Goal: Task Accomplishment & Management: Manage account settings

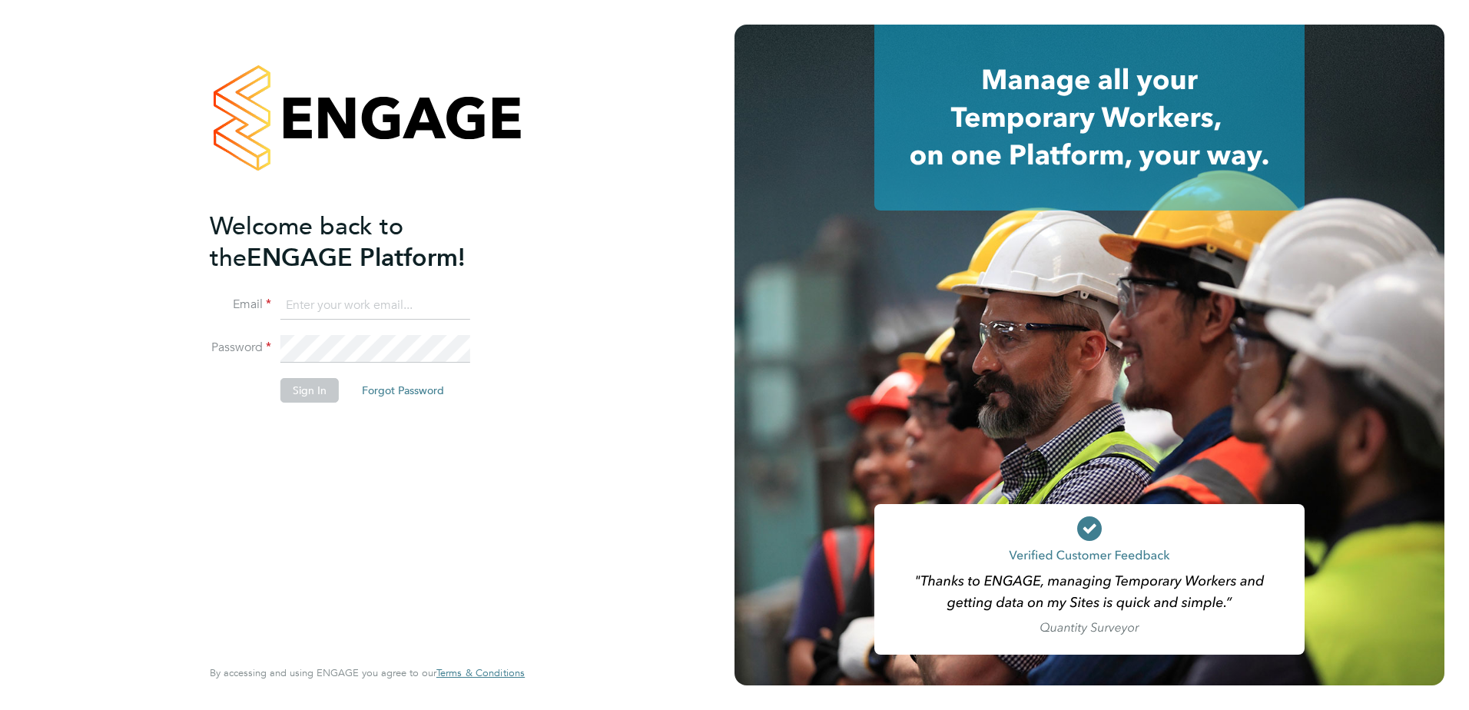
click at [370, 312] on input at bounding box center [375, 306] width 190 height 28
type input "GREGORY.WALSH@BMS.COM"
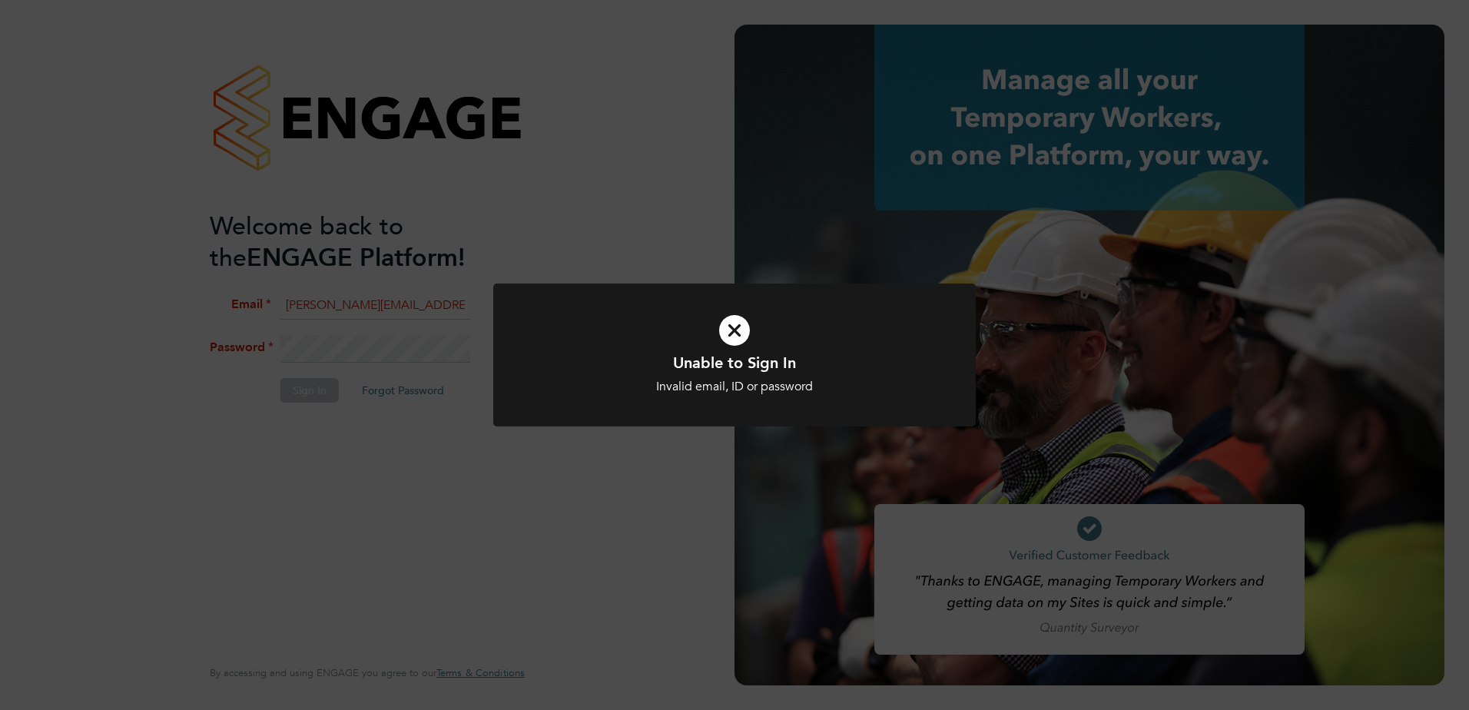
click at [373, 350] on div "Unable to Sign In Invalid email, ID or password Cancel Okay" at bounding box center [734, 355] width 1469 height 710
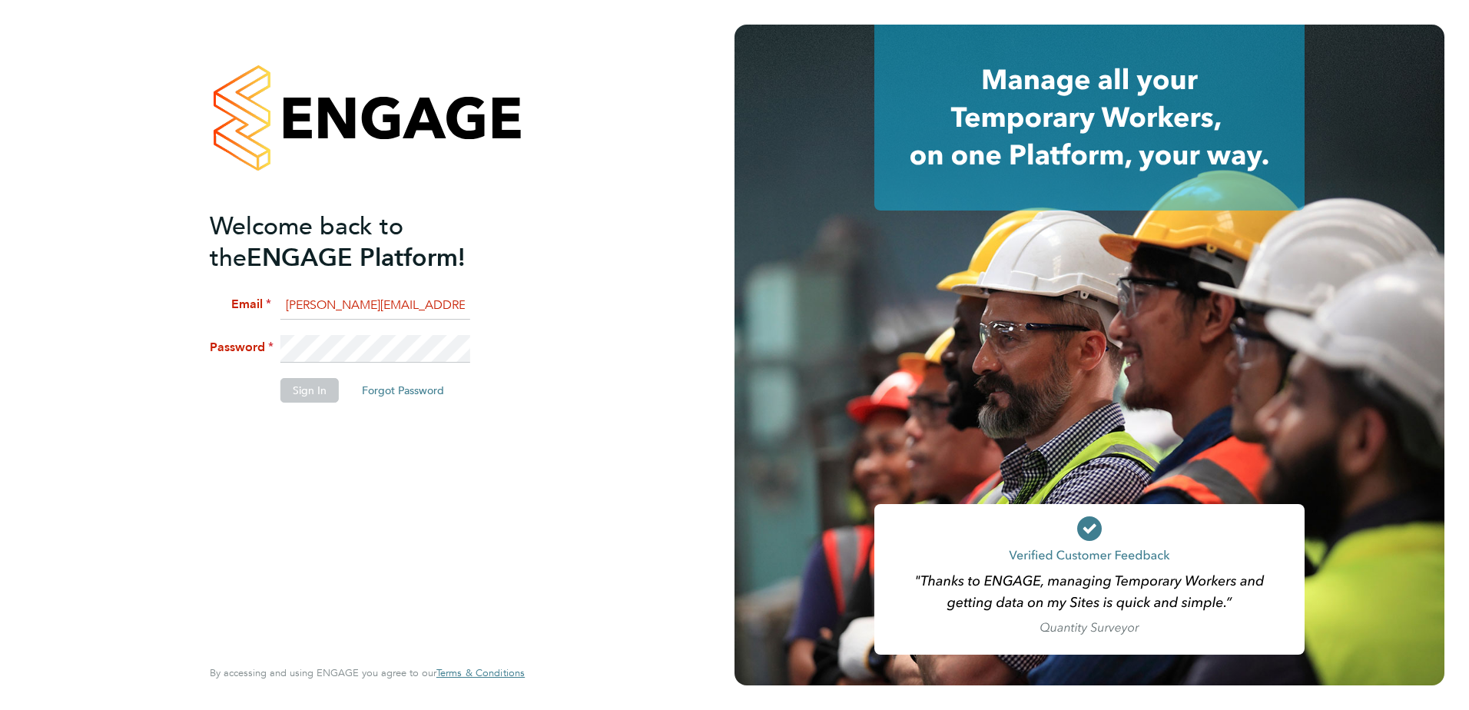
click at [247, 346] on li "Password" at bounding box center [360, 356] width 300 height 43
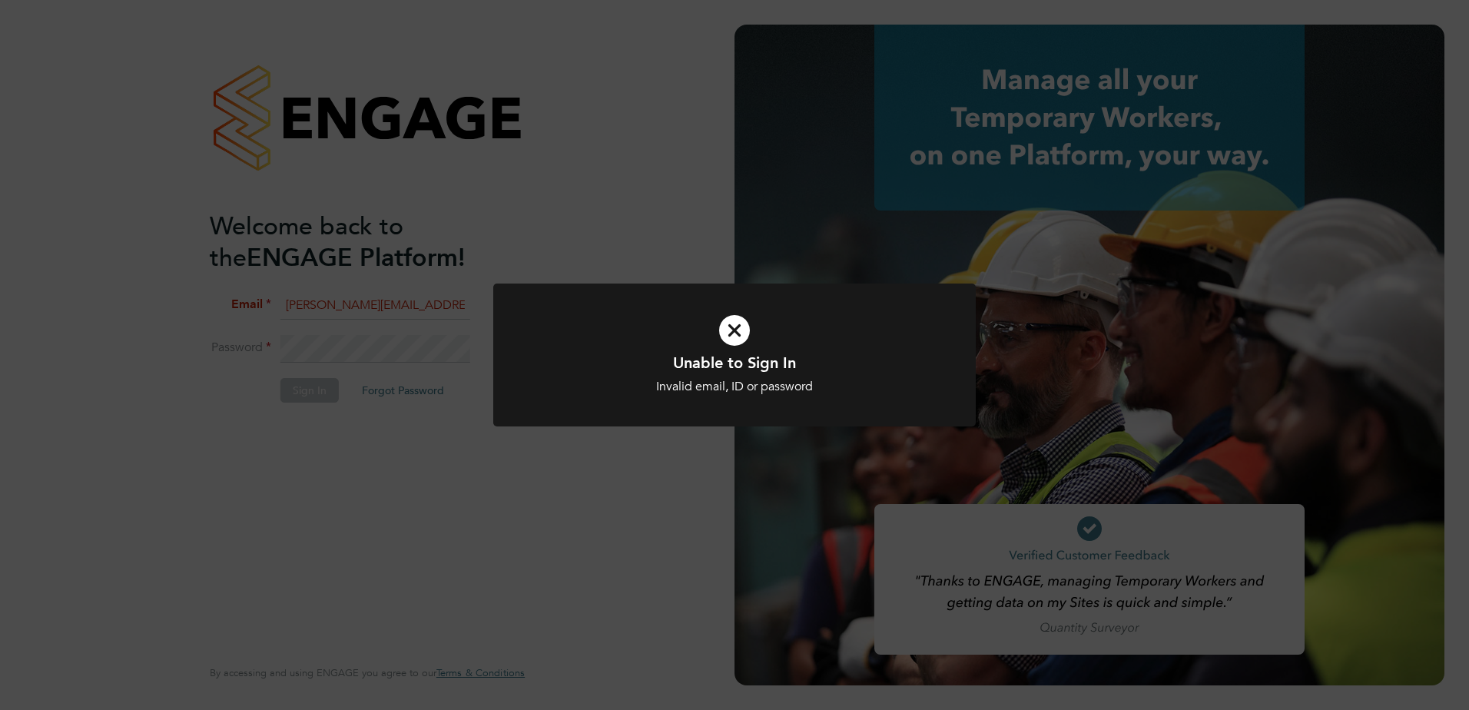
click at [435, 351] on div "Unable to Sign In Invalid email, ID or password Cancel Okay" at bounding box center [734, 355] width 1469 height 710
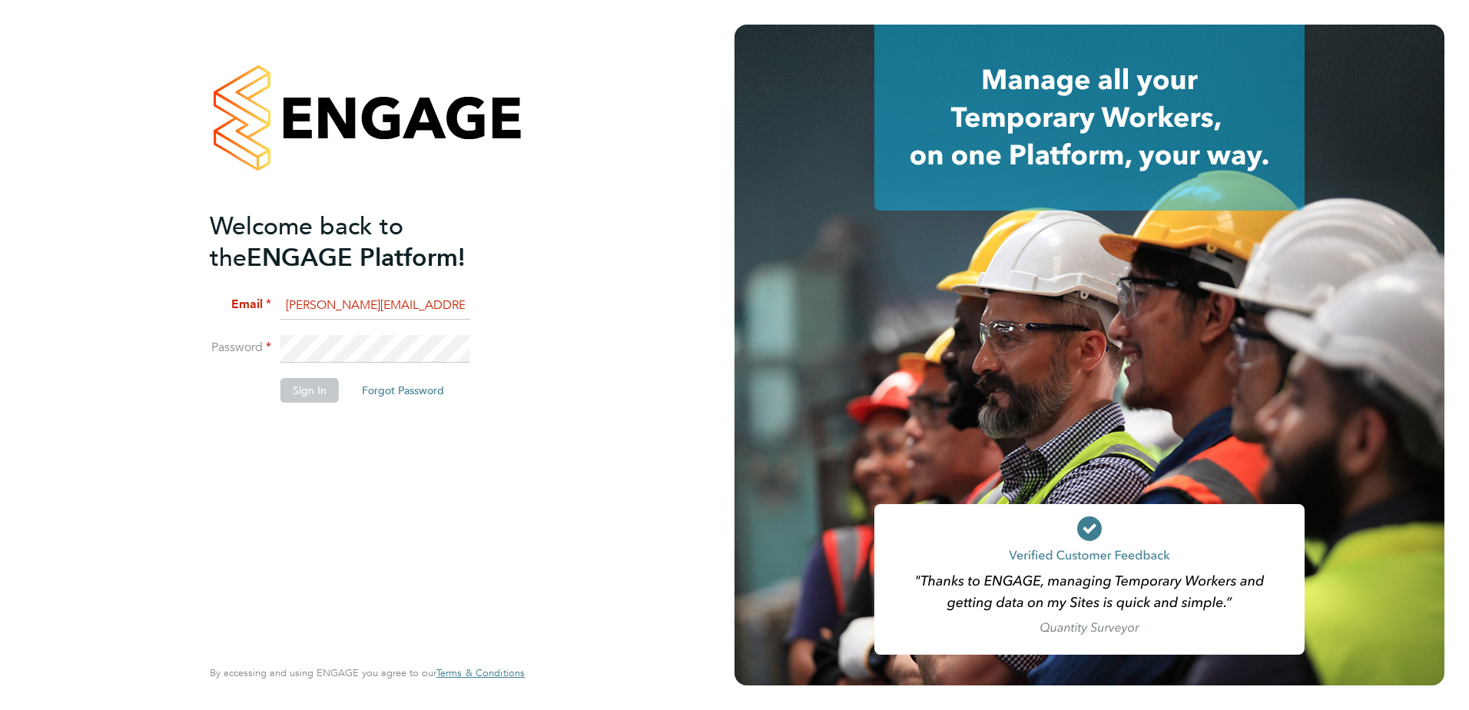
click at [222, 347] on li "Password" at bounding box center [360, 356] width 300 height 43
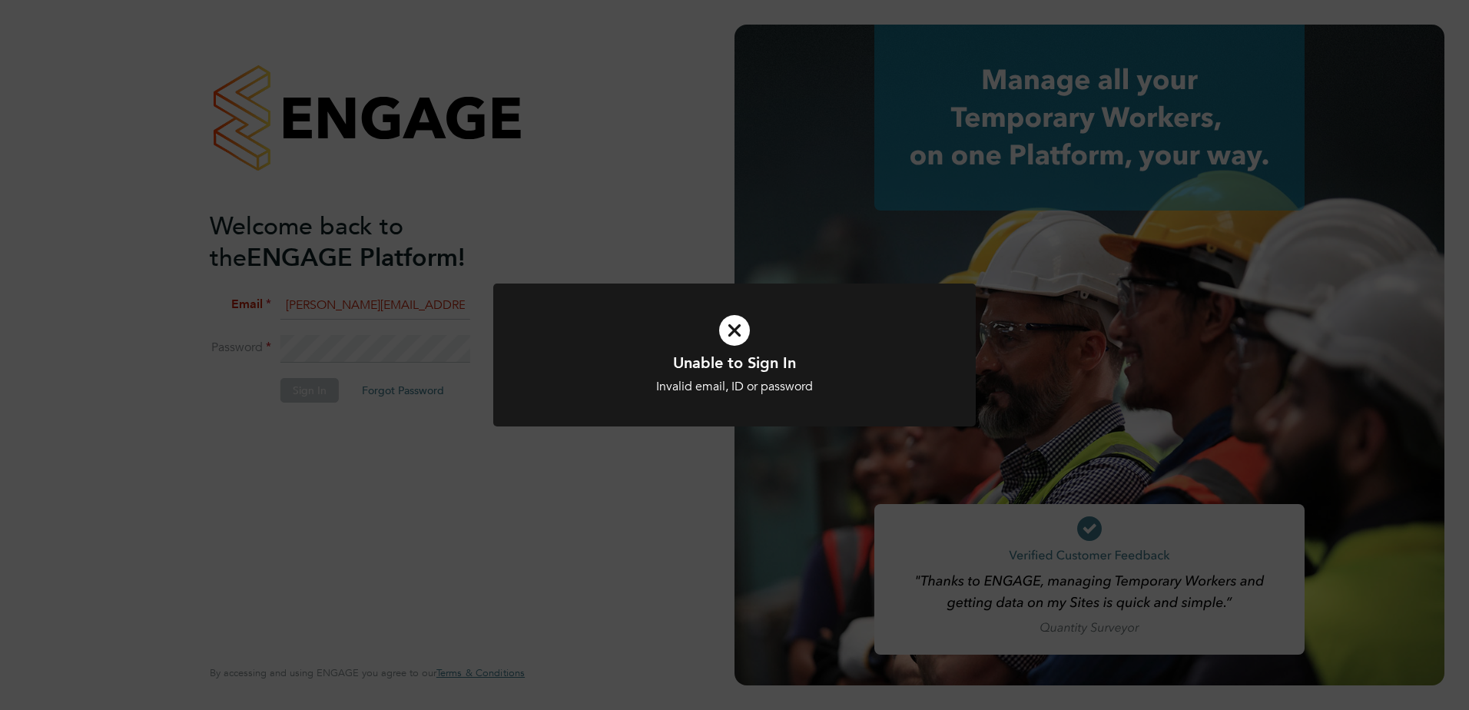
click at [428, 352] on div "Unable to Sign In Invalid email, ID or password Cancel Okay" at bounding box center [734, 355] width 1469 height 710
click at [385, 386] on div "Unable to Sign In Invalid email, ID or password Cancel Okay" at bounding box center [734, 355] width 1469 height 710
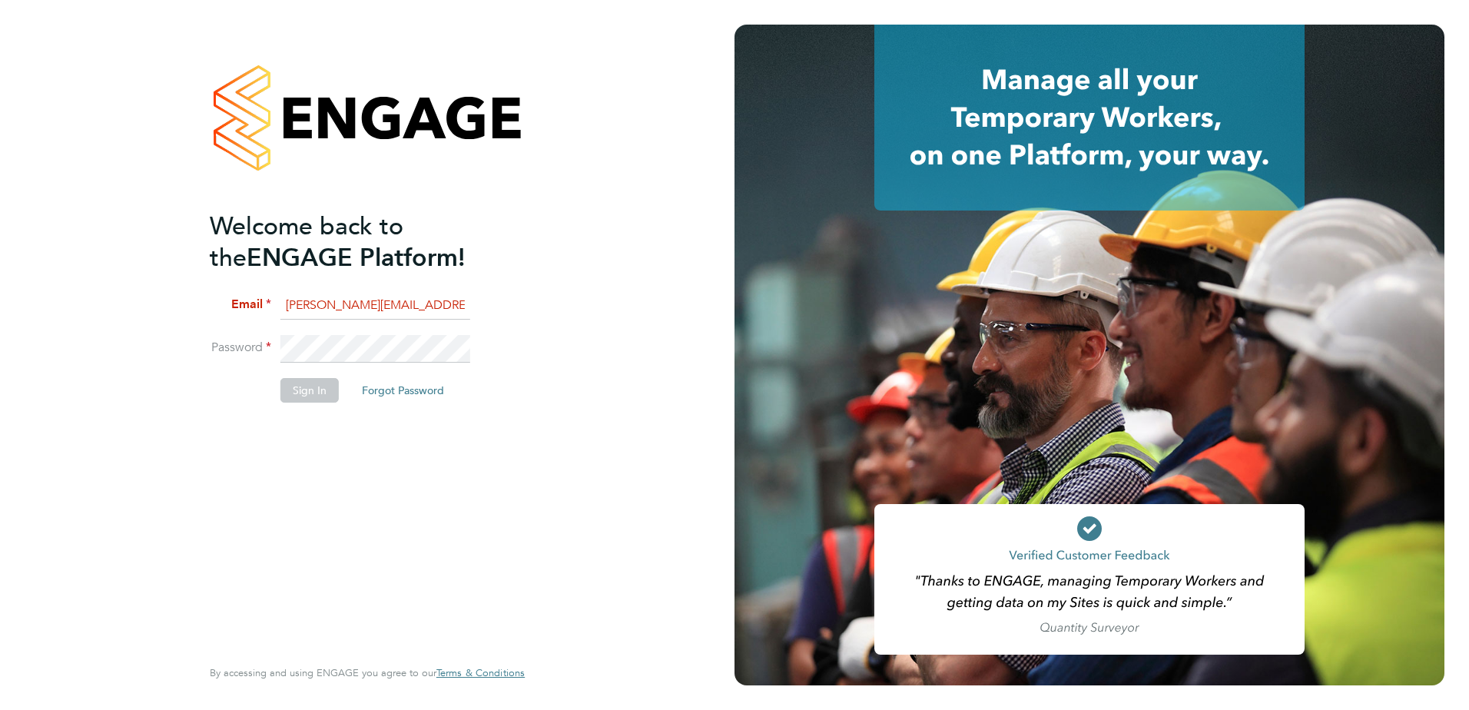
click at [385, 389] on button "Forgot Password" at bounding box center [403, 390] width 107 height 25
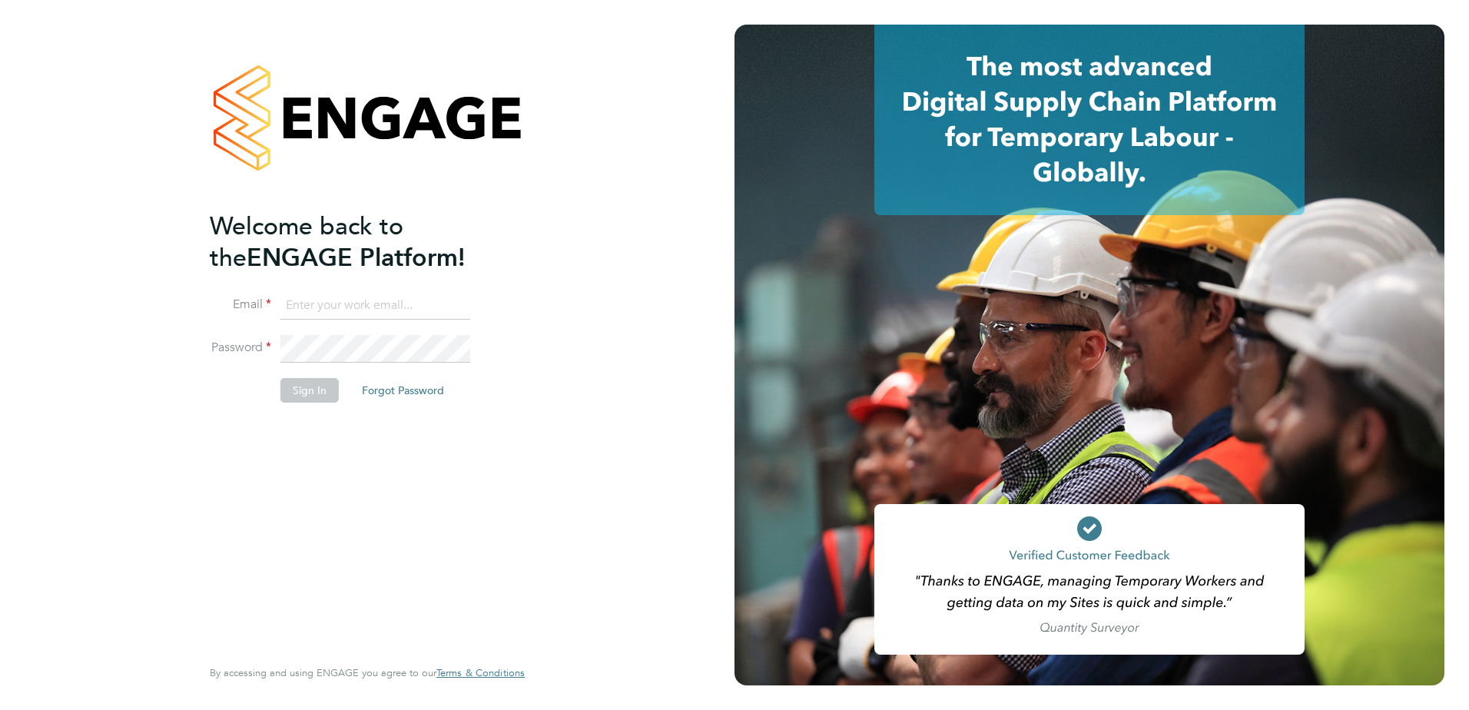
click at [427, 390] on button "Forgot Password" at bounding box center [403, 390] width 107 height 25
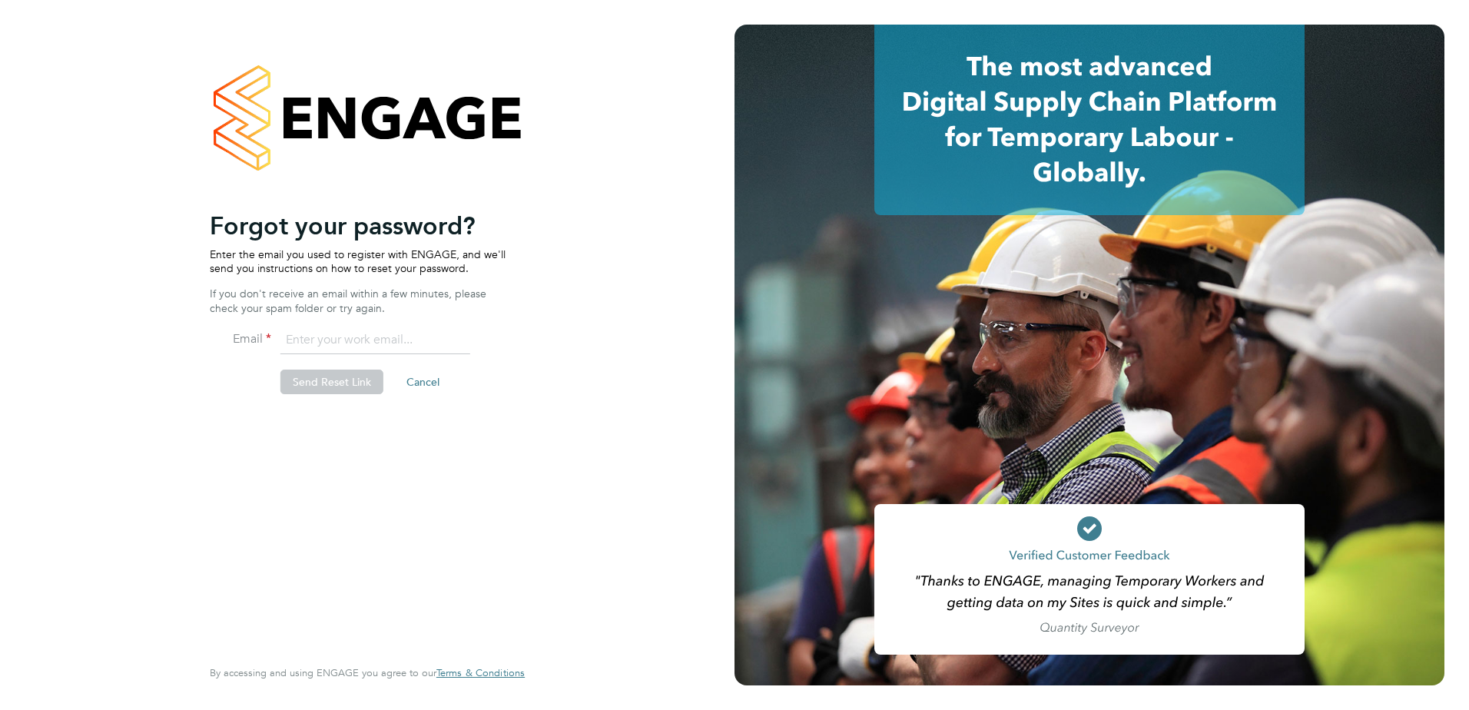
click at [407, 342] on input "email" at bounding box center [375, 341] width 190 height 28
type input "greg.walsh@apleona.com"
click at [307, 377] on button "Send Reset Link" at bounding box center [331, 382] width 103 height 25
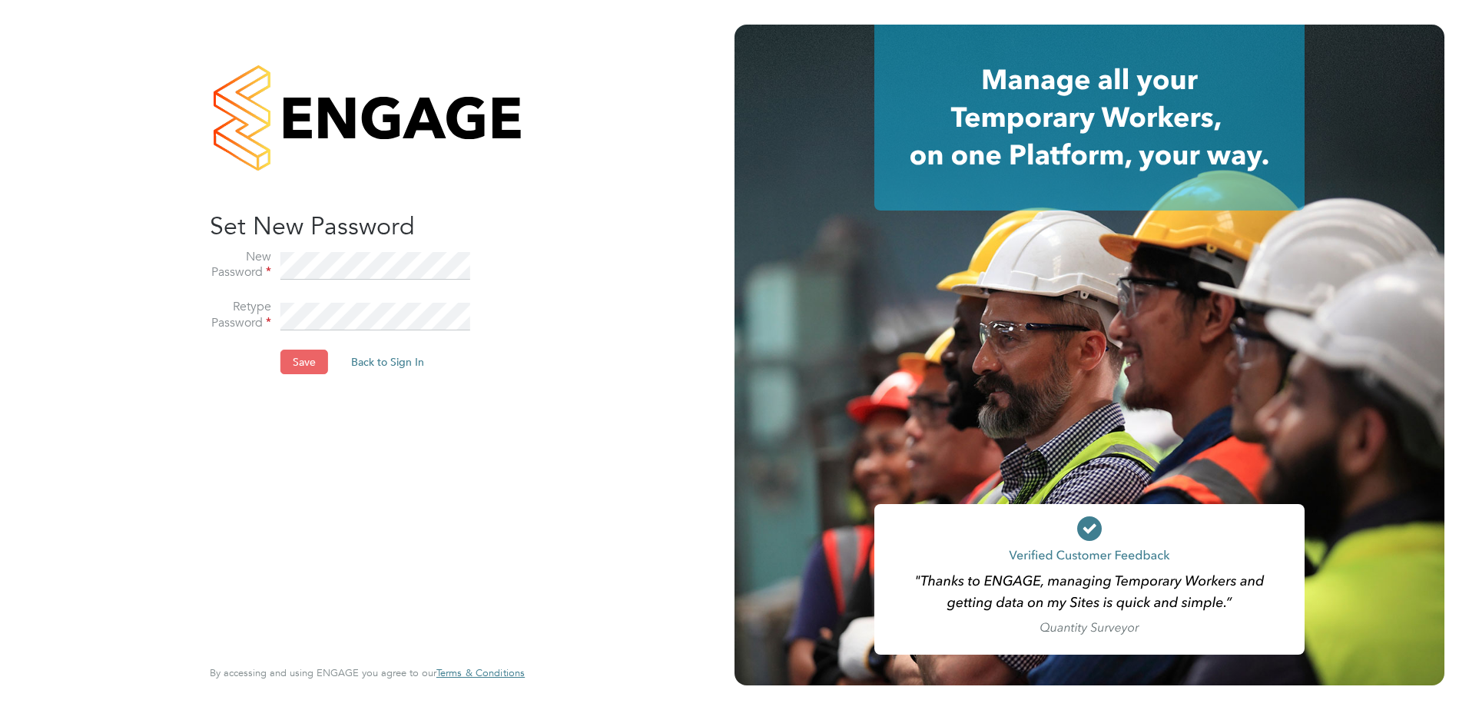
click at [316, 360] on button "Save" at bounding box center [304, 362] width 48 height 25
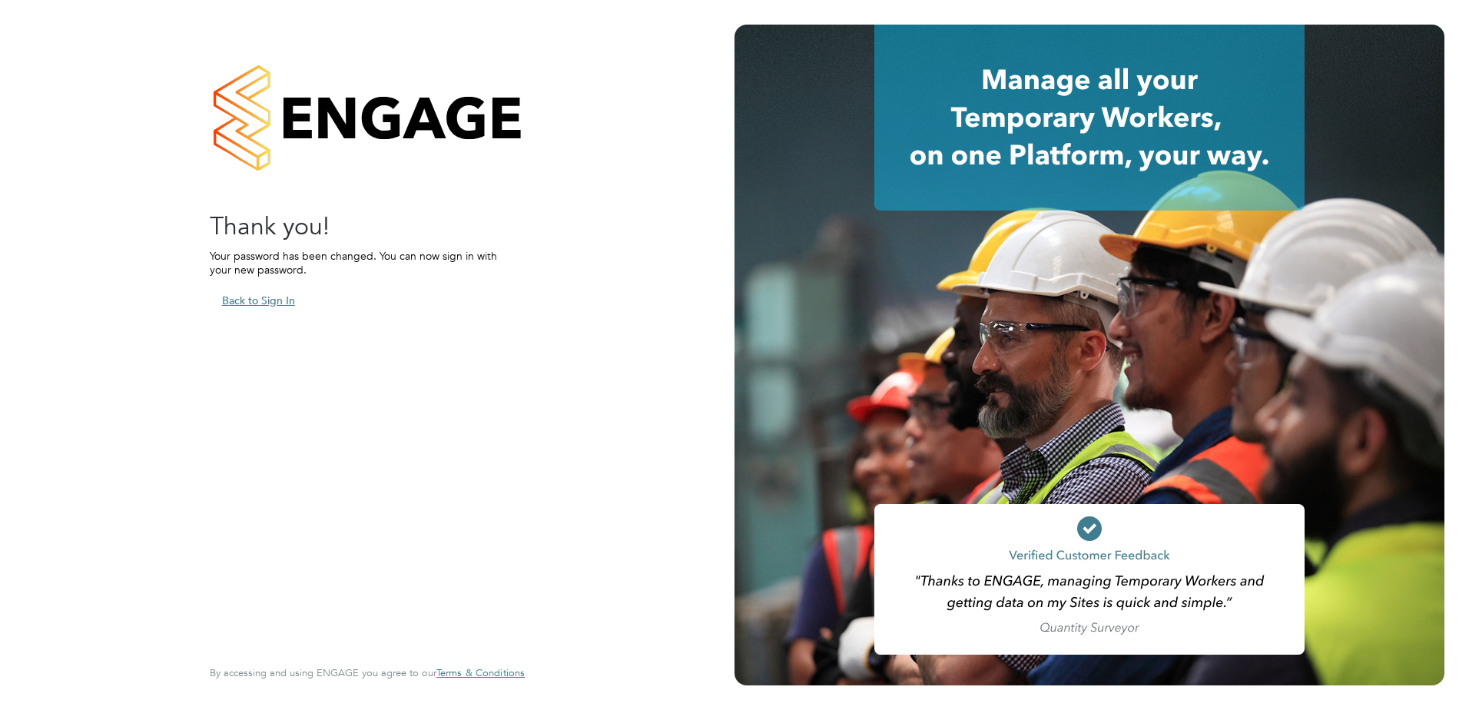
click at [274, 302] on button "Back to Sign In" at bounding box center [259, 300] width 98 height 25
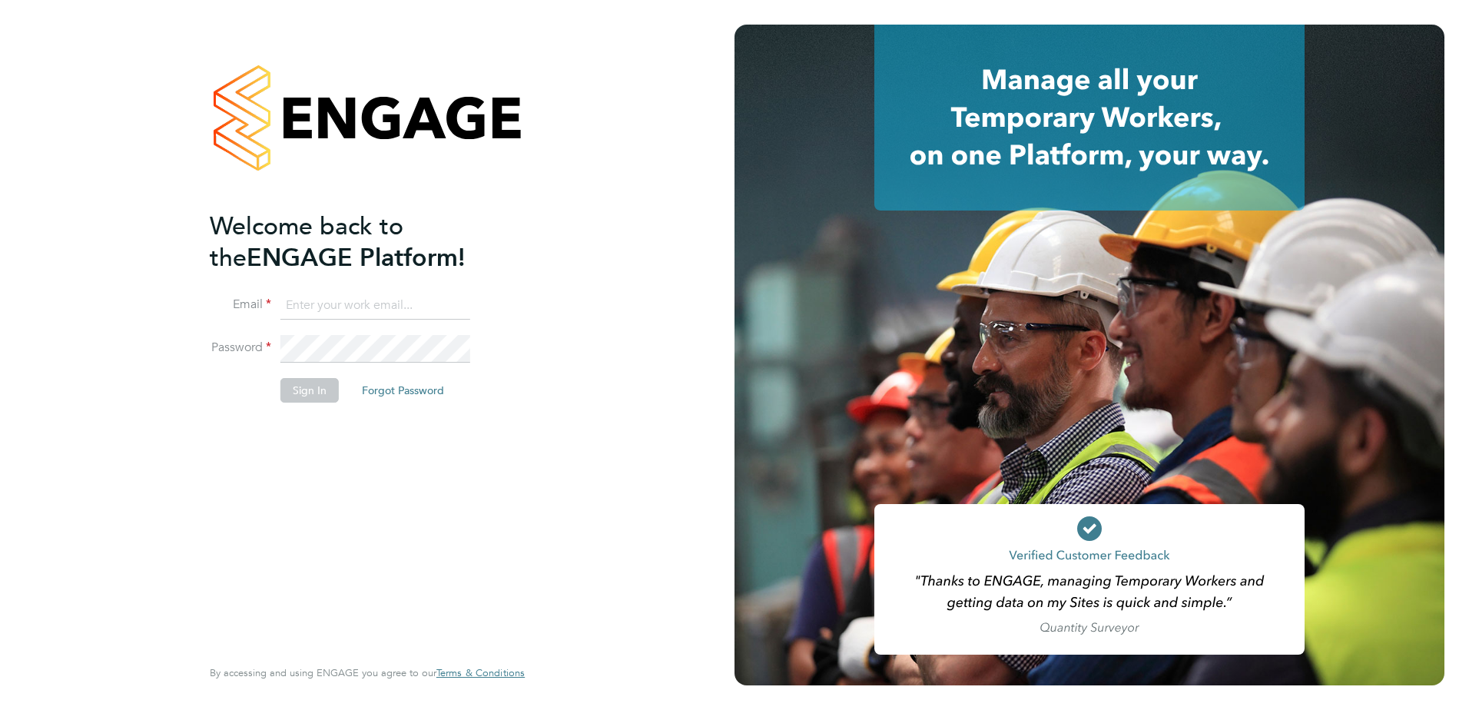
click at [340, 309] on input at bounding box center [375, 306] width 190 height 28
type input "greg.walsh@apleona.com"
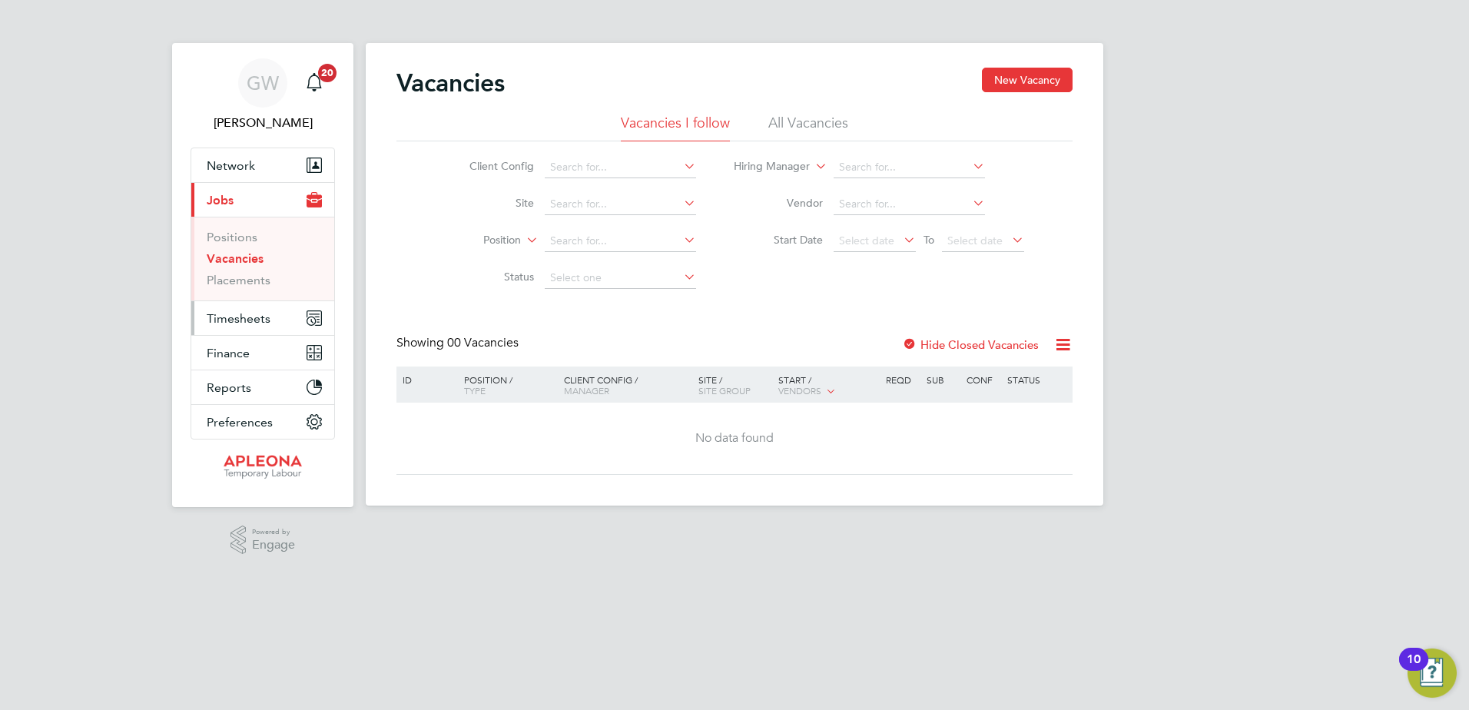
click at [251, 316] on span "Timesheets" at bounding box center [239, 318] width 64 height 15
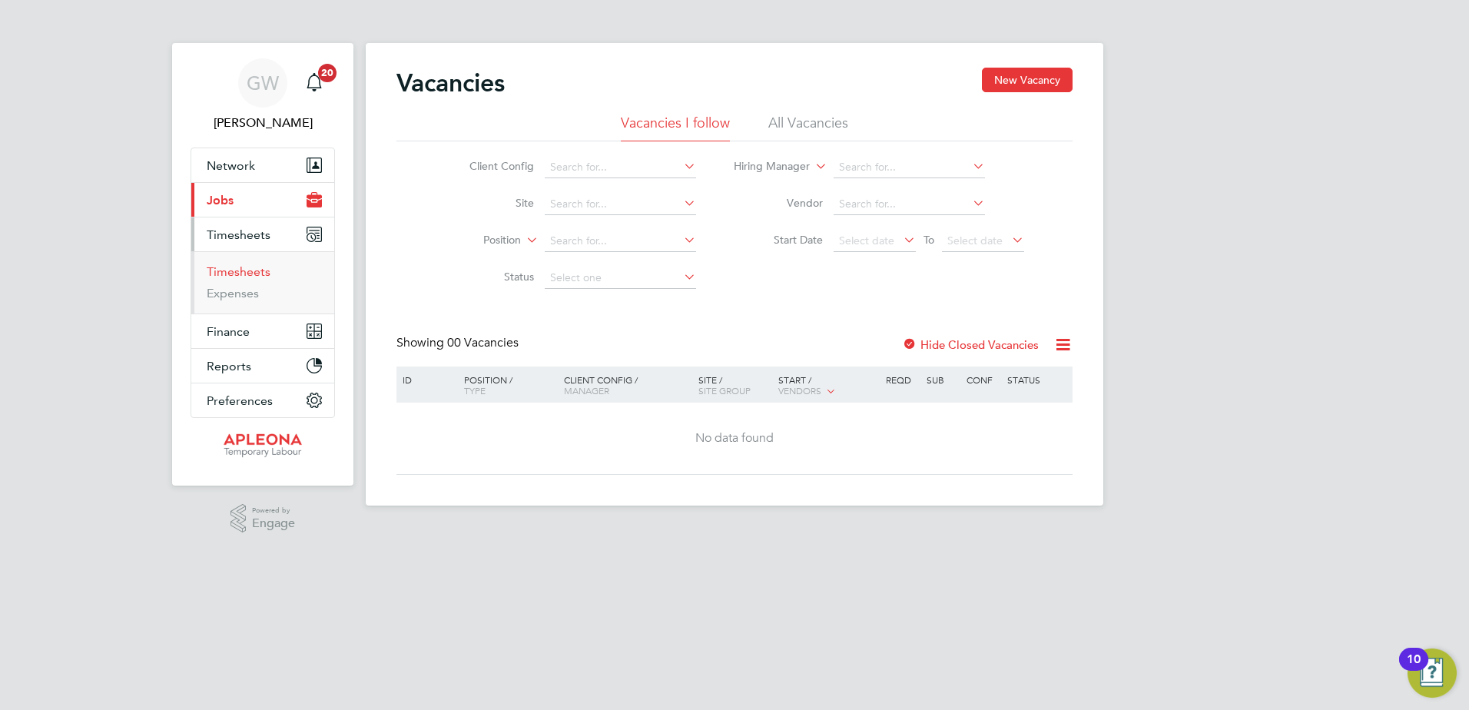
click at [251, 274] on link "Timesheets" at bounding box center [239, 271] width 64 height 15
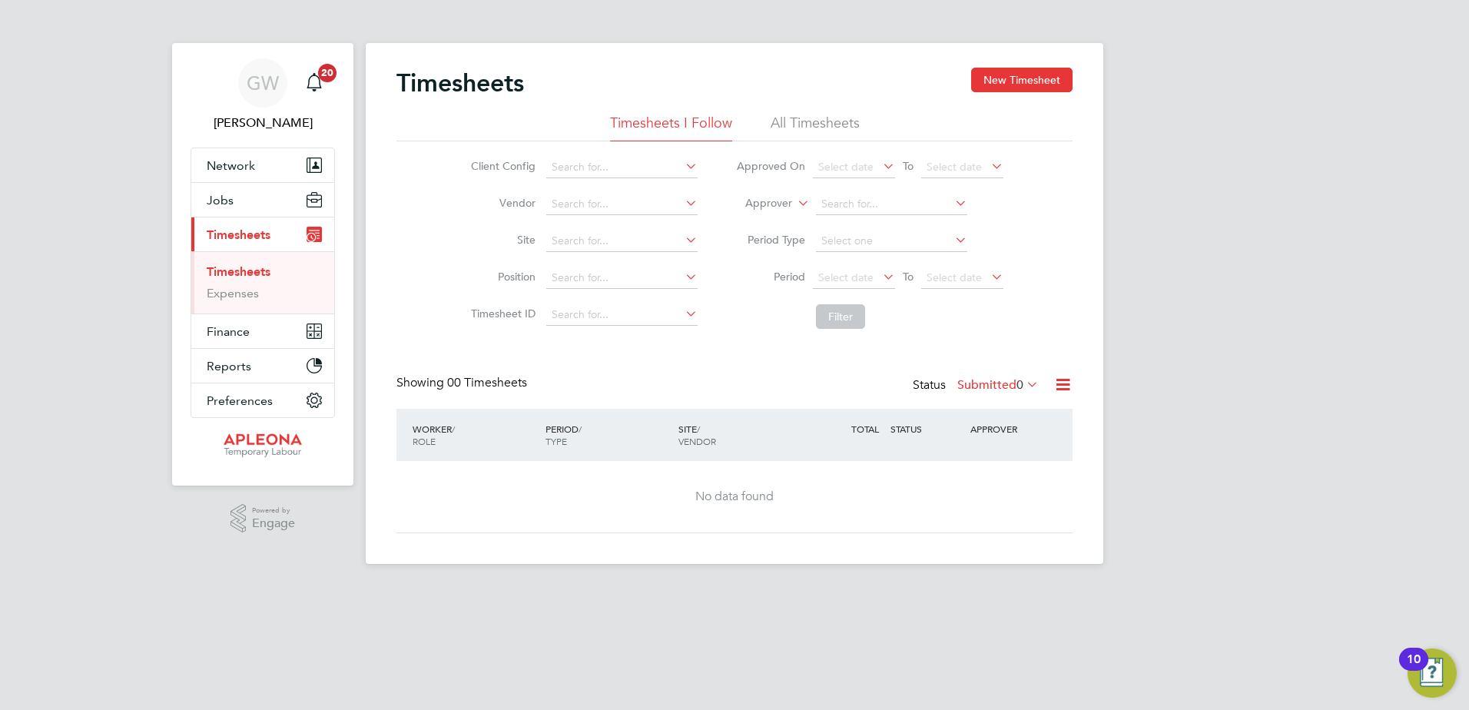
click at [682, 167] on icon at bounding box center [682, 166] width 0 height 22
click at [682, 190] on li "Apleona - Pretium" at bounding box center [633, 188] width 177 height 21
type input "Apleona - Pretium"
click at [682, 204] on icon at bounding box center [682, 203] width 0 height 22
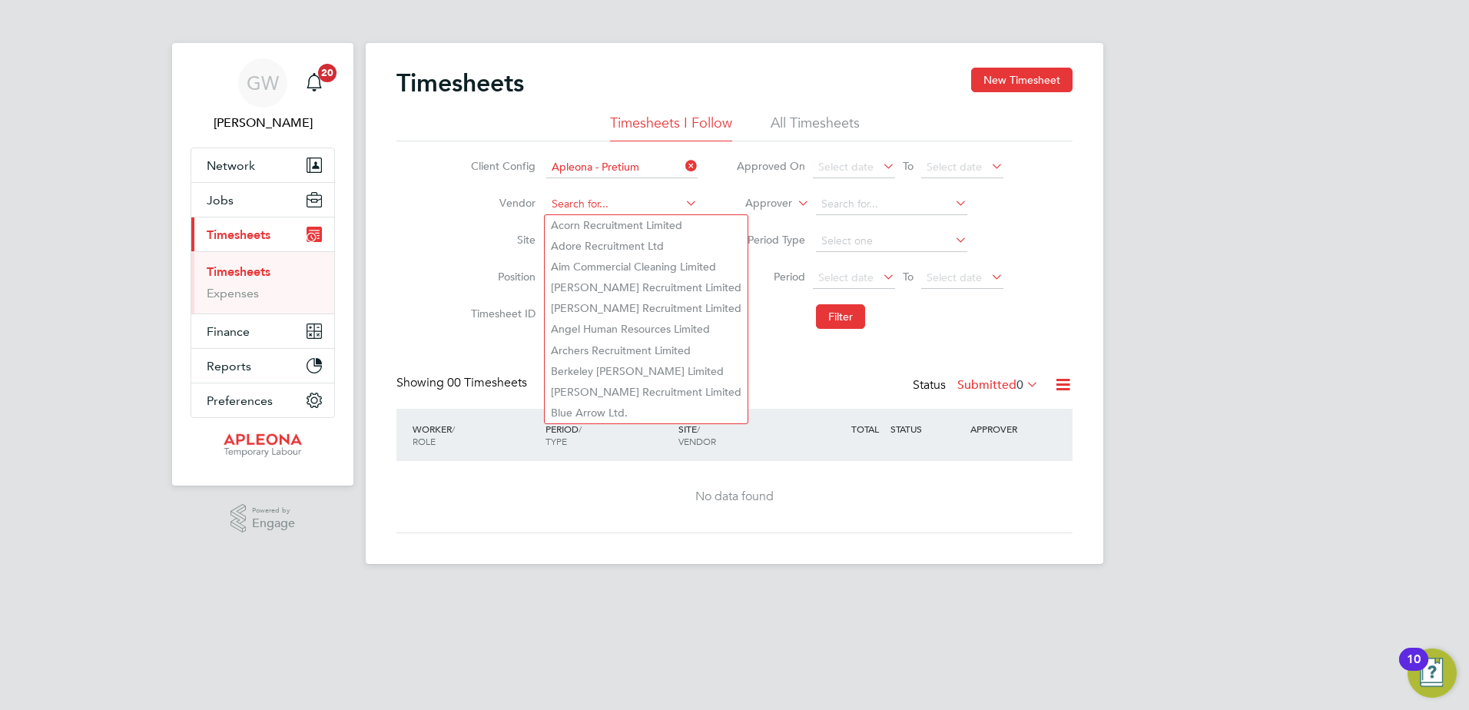
click at [619, 198] on input at bounding box center [621, 205] width 151 height 22
click at [756, 292] on li "Period Select date To Select date" at bounding box center [870, 278] width 306 height 37
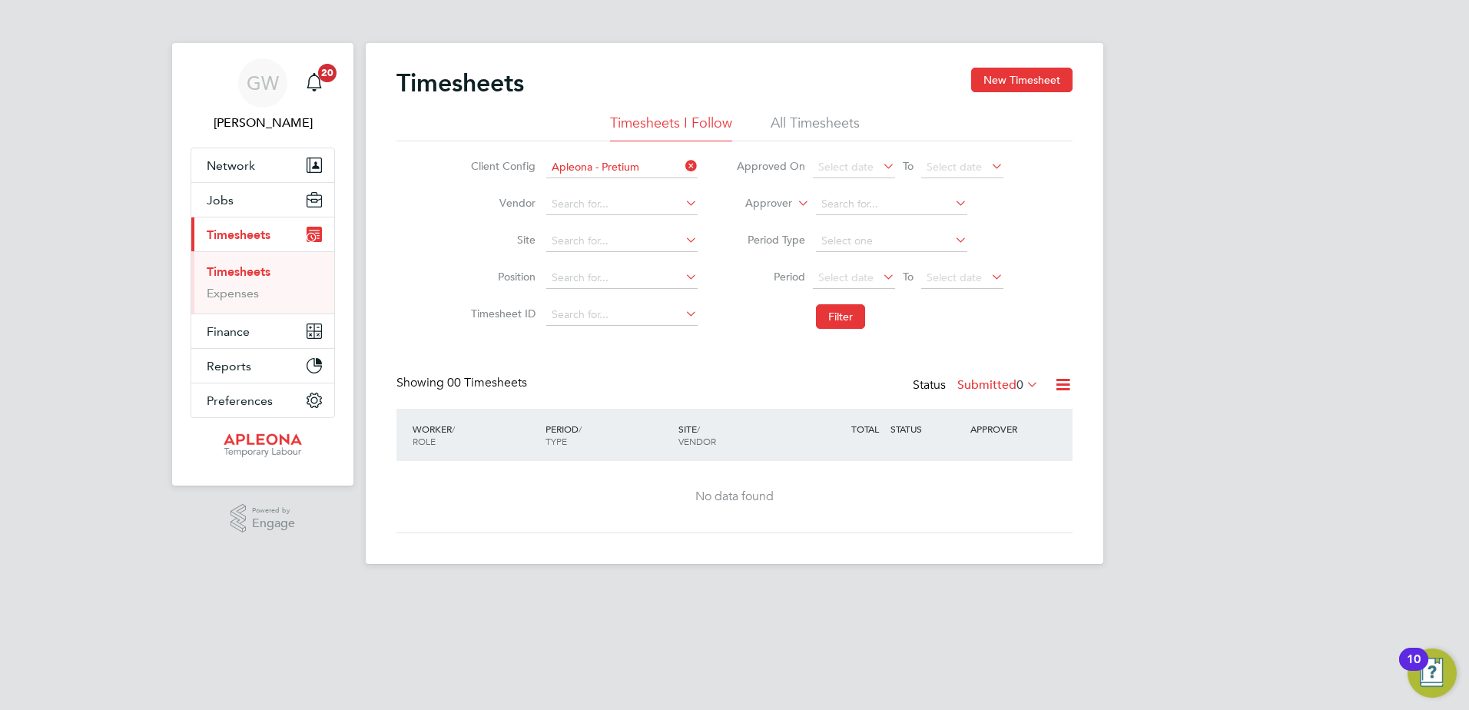
click at [682, 240] on icon at bounding box center [682, 240] width 0 height 22
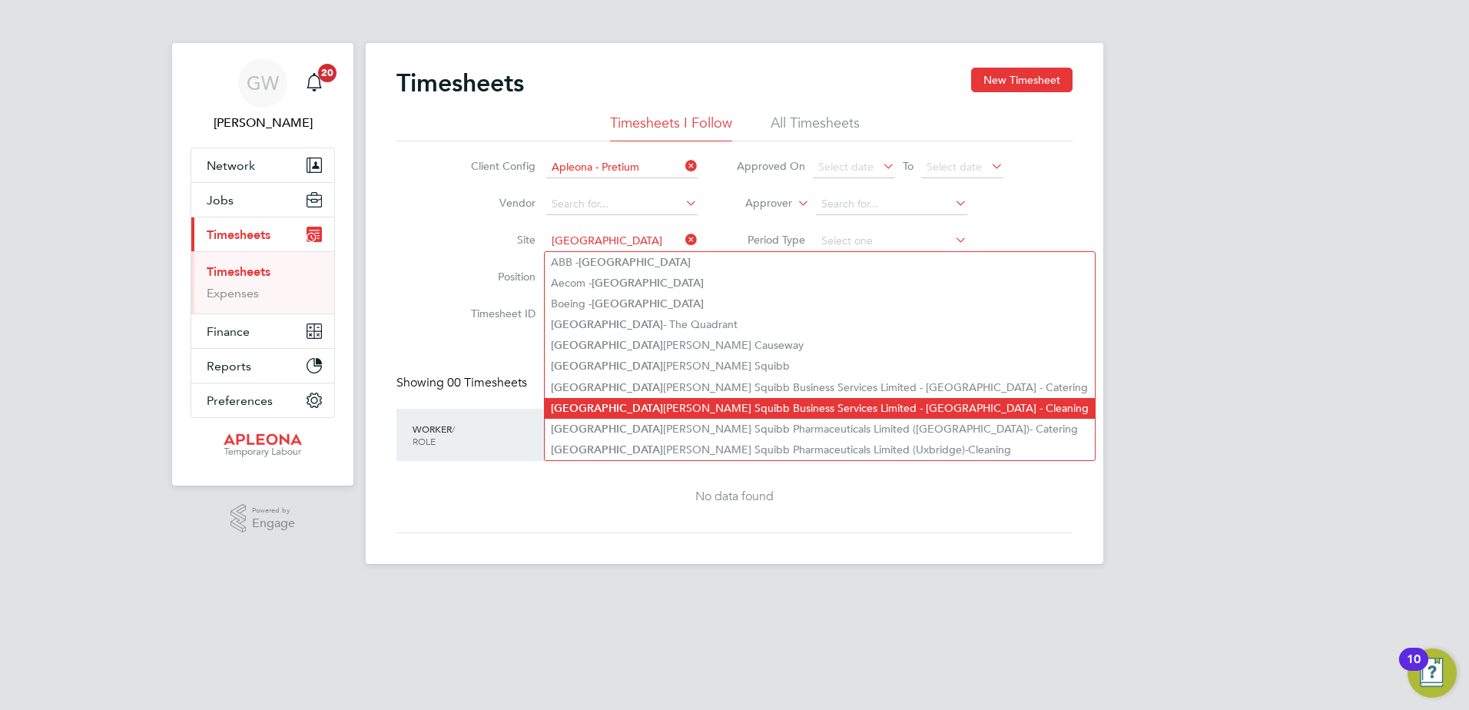
click at [695, 398] on li "Bristol Myers Squibb Business Services Limited - Chester - Cleaning" at bounding box center [820, 408] width 550 height 21
type input "Bristol Myers Squibb Business Services Limited - Chester - Cleaning"
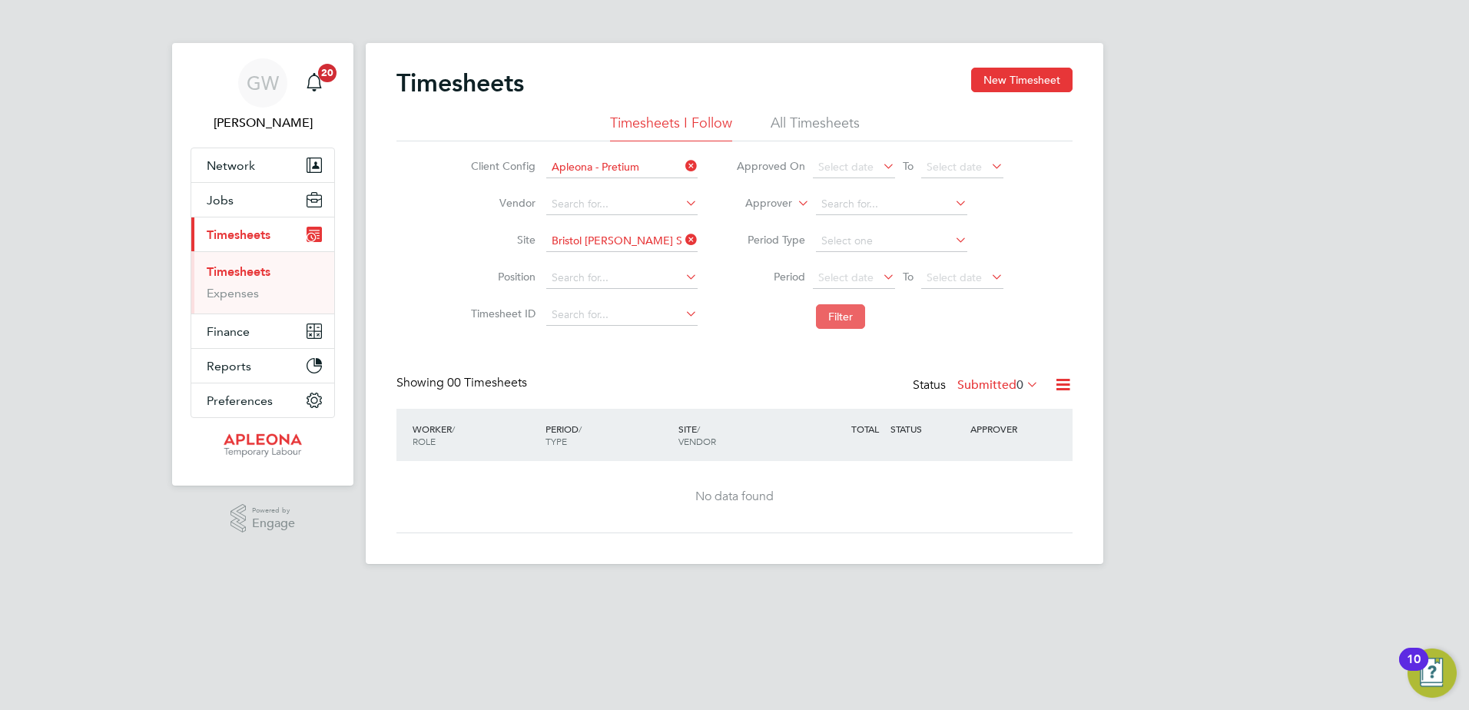
click at [845, 321] on button "Filter" at bounding box center [840, 316] width 49 height 25
click at [682, 279] on icon at bounding box center [682, 277] width 0 height 22
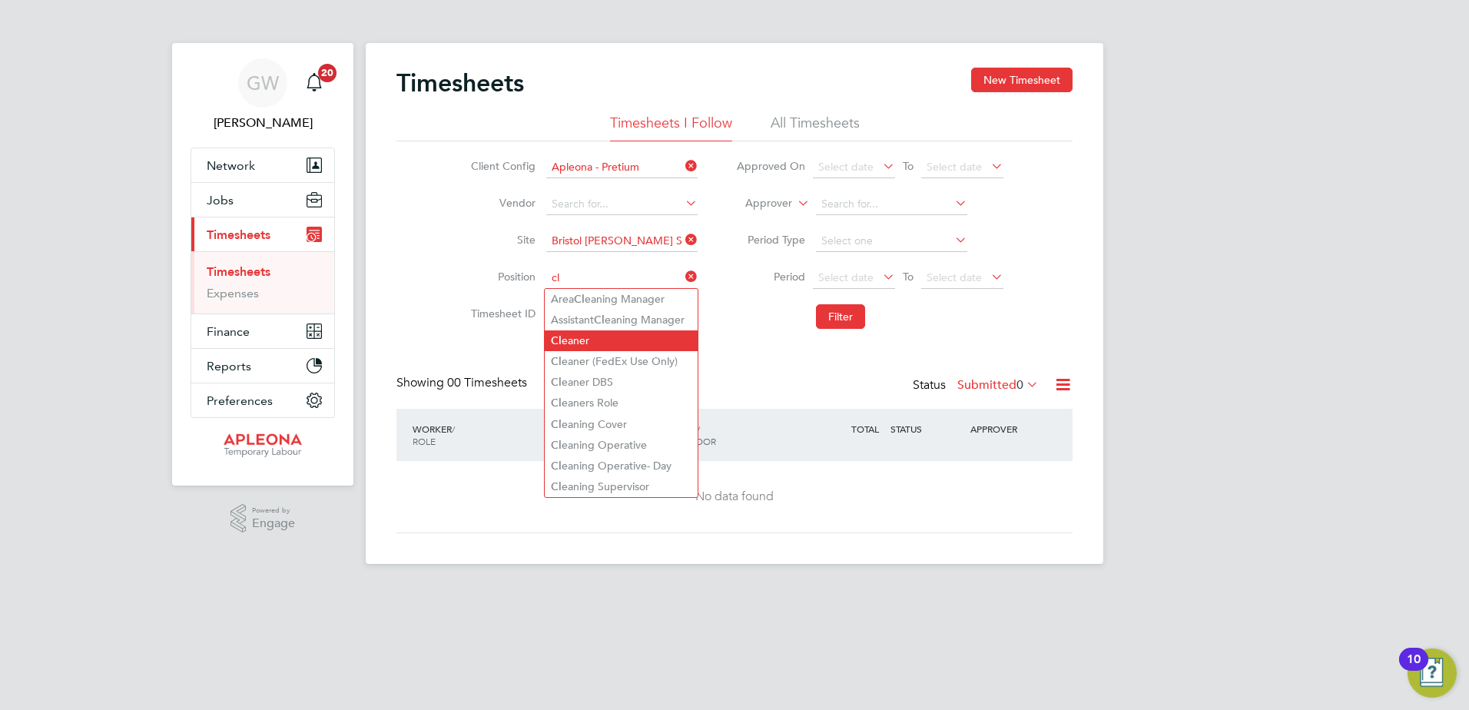
click at [632, 339] on li "Cl eaner" at bounding box center [621, 340] width 153 height 21
type input "Cleaner"
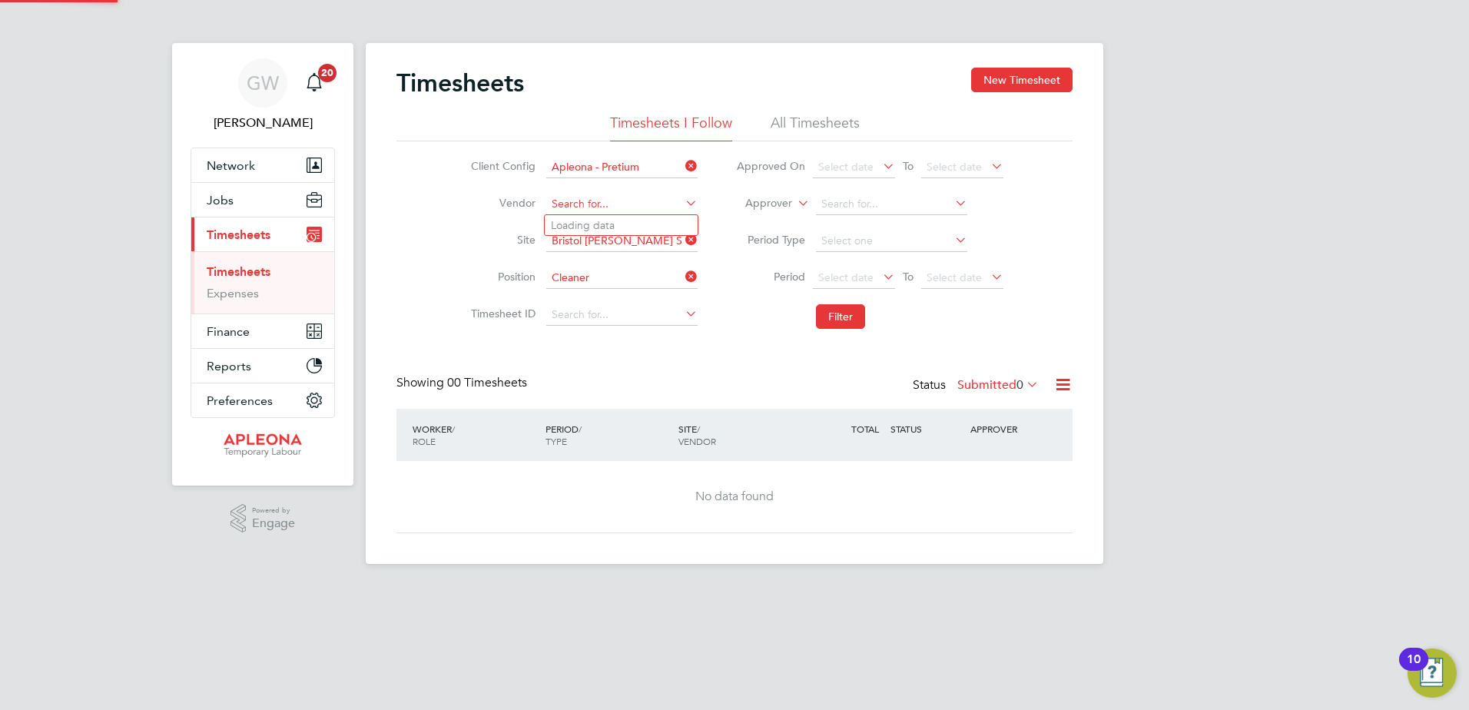
click at [647, 197] on input at bounding box center [621, 205] width 151 height 22
click at [651, 222] on li "Total Facilities Recruitment Limited" at bounding box center [635, 225] width 180 height 21
type input "Total Facilities Recruitment Limited"
click at [832, 317] on button "Filter" at bounding box center [840, 316] width 49 height 25
click at [952, 204] on icon at bounding box center [952, 203] width 0 height 22
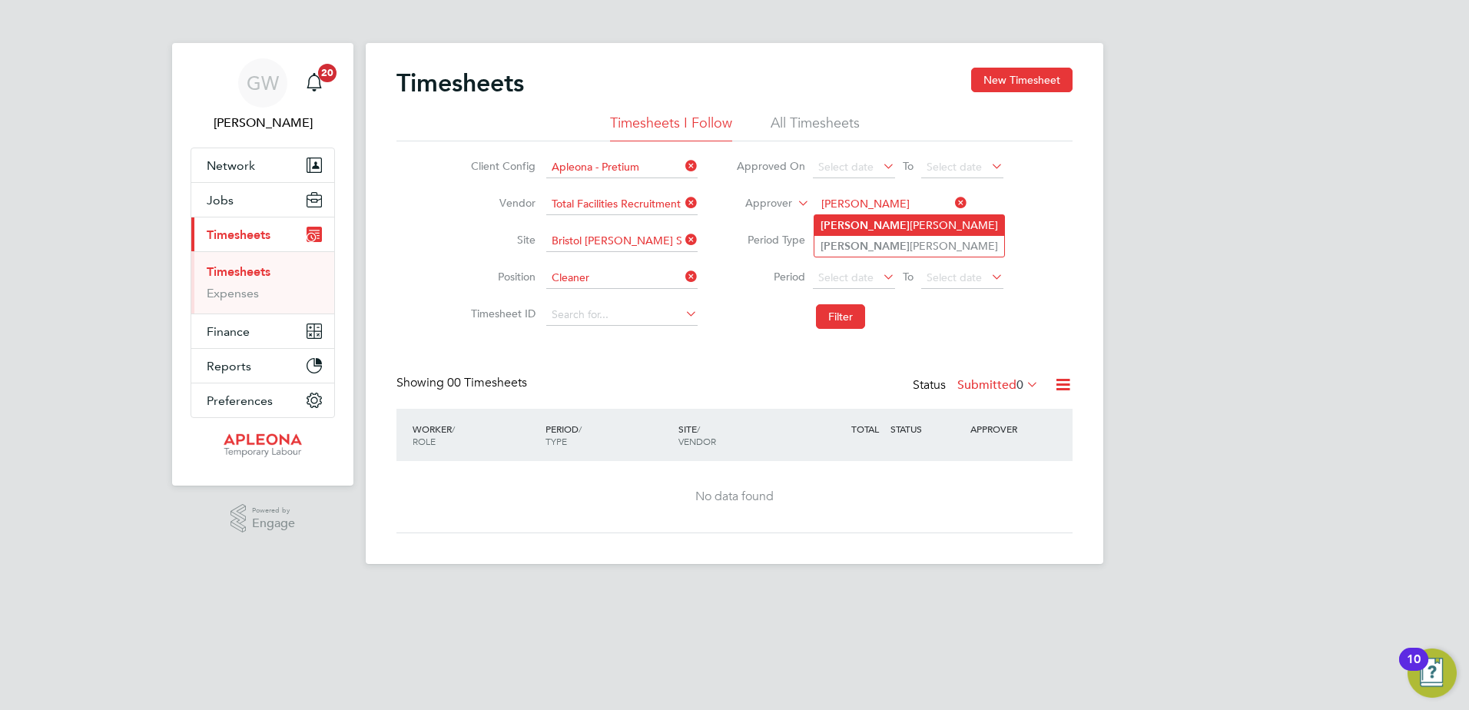
click at [910, 224] on li "Greg Walsh" at bounding box center [910, 225] width 190 height 21
type input "[PERSON_NAME]"
click at [838, 312] on button "Filter" at bounding box center [840, 316] width 49 height 25
click at [808, 115] on li "All Timesheets" at bounding box center [815, 128] width 89 height 28
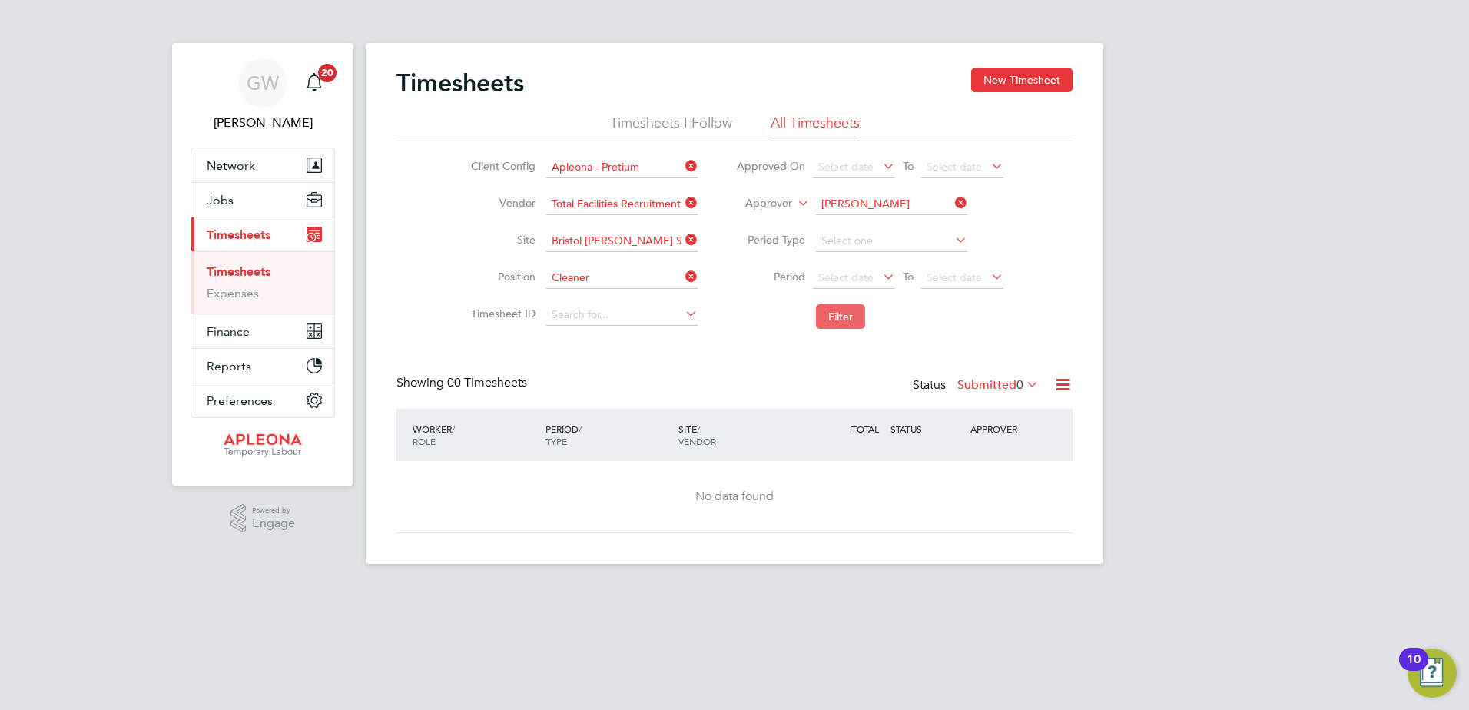
click at [845, 315] on button "Filter" at bounding box center [840, 316] width 49 height 25
click at [682, 271] on icon at bounding box center [682, 277] width 0 height 22
click at [841, 320] on button "Filter" at bounding box center [840, 316] width 49 height 25
click at [952, 202] on icon at bounding box center [952, 203] width 0 height 22
click at [841, 313] on button "Filter" at bounding box center [840, 316] width 49 height 25
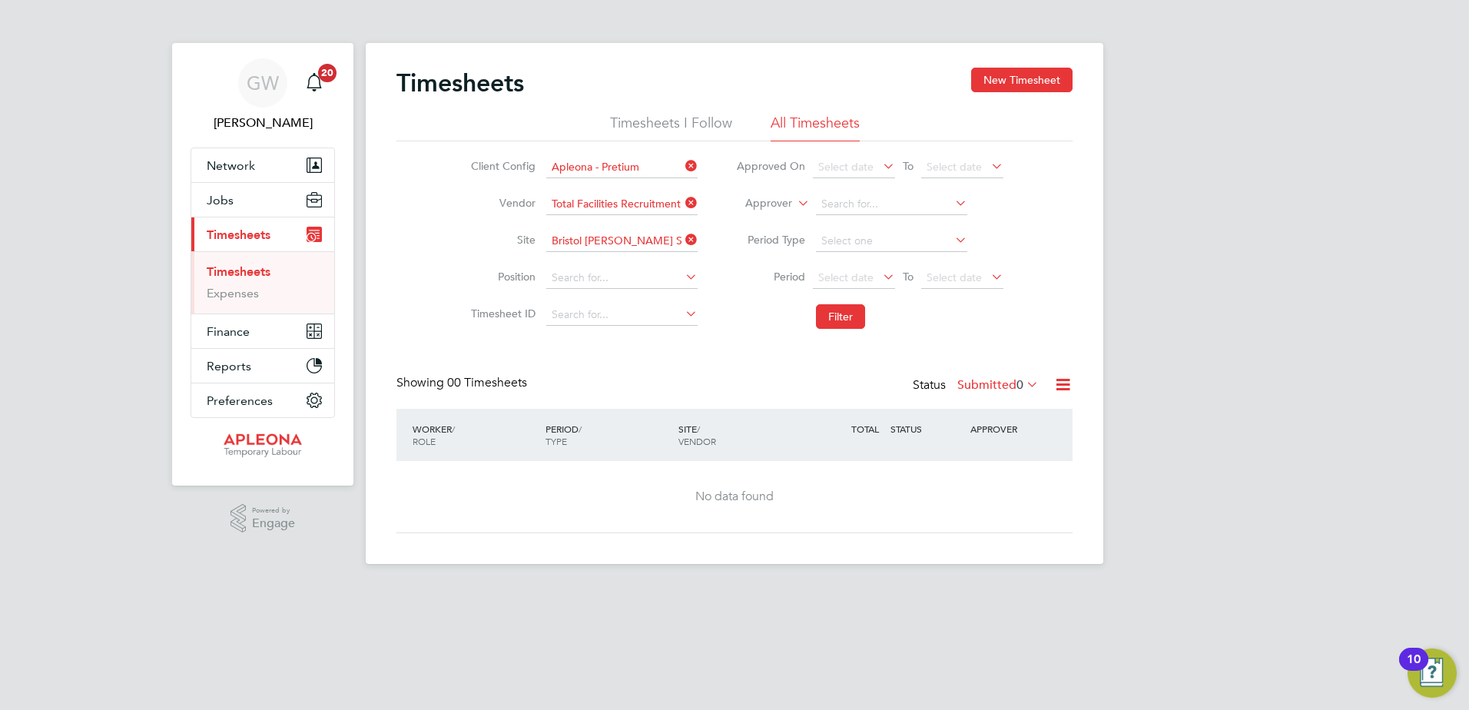
click at [682, 202] on icon at bounding box center [682, 203] width 0 height 22
click at [836, 316] on button "Filter" at bounding box center [840, 316] width 49 height 25
click at [1024, 385] on icon at bounding box center [1024, 384] width 0 height 22
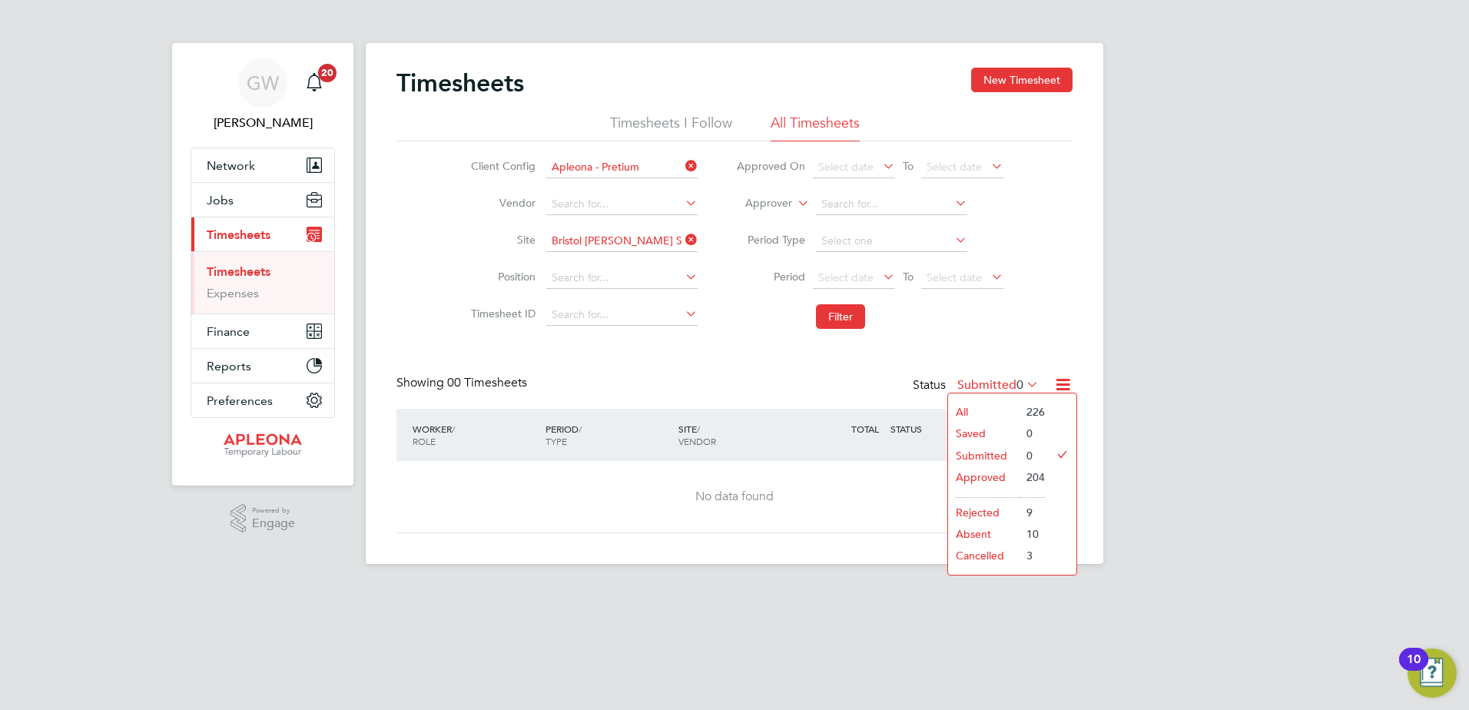
click at [1037, 410] on li "226" at bounding box center [1032, 412] width 26 height 22
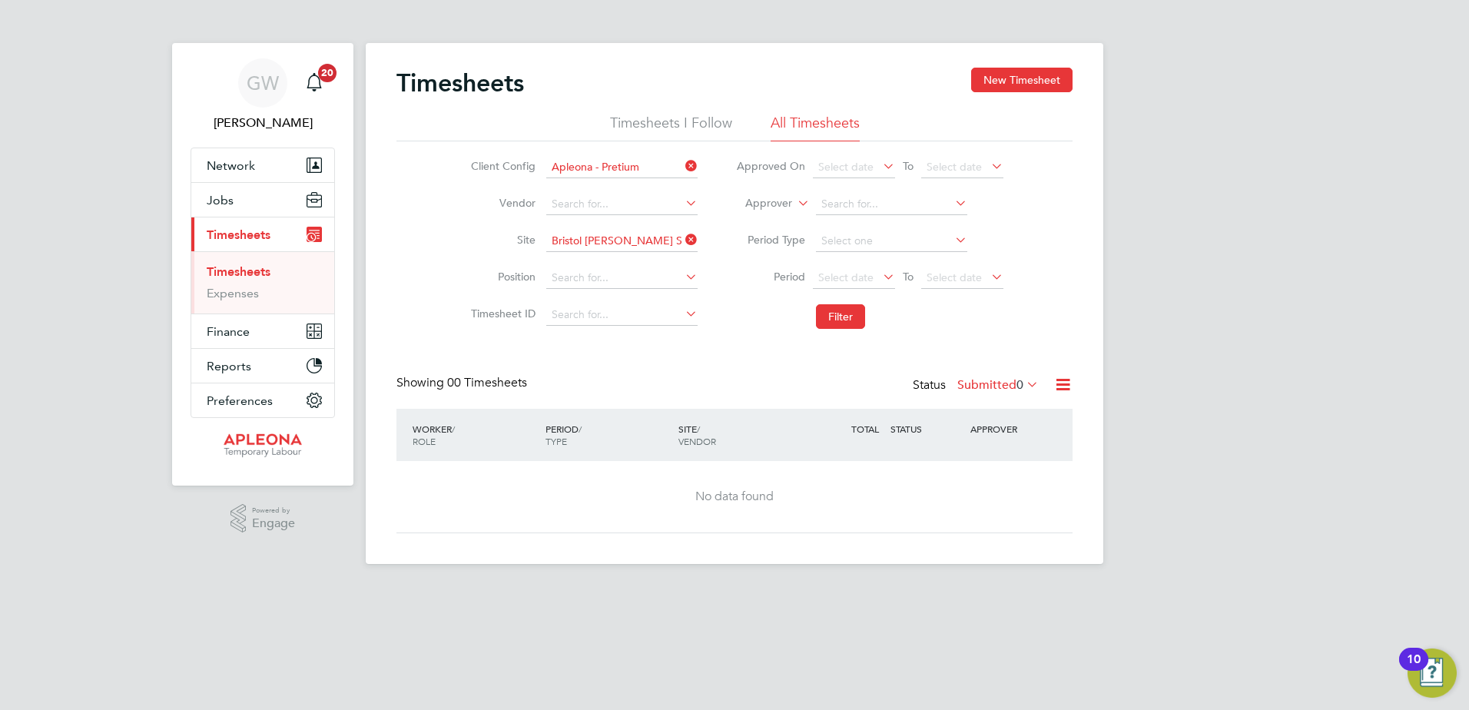
click at [1024, 383] on icon at bounding box center [1024, 384] width 0 height 22
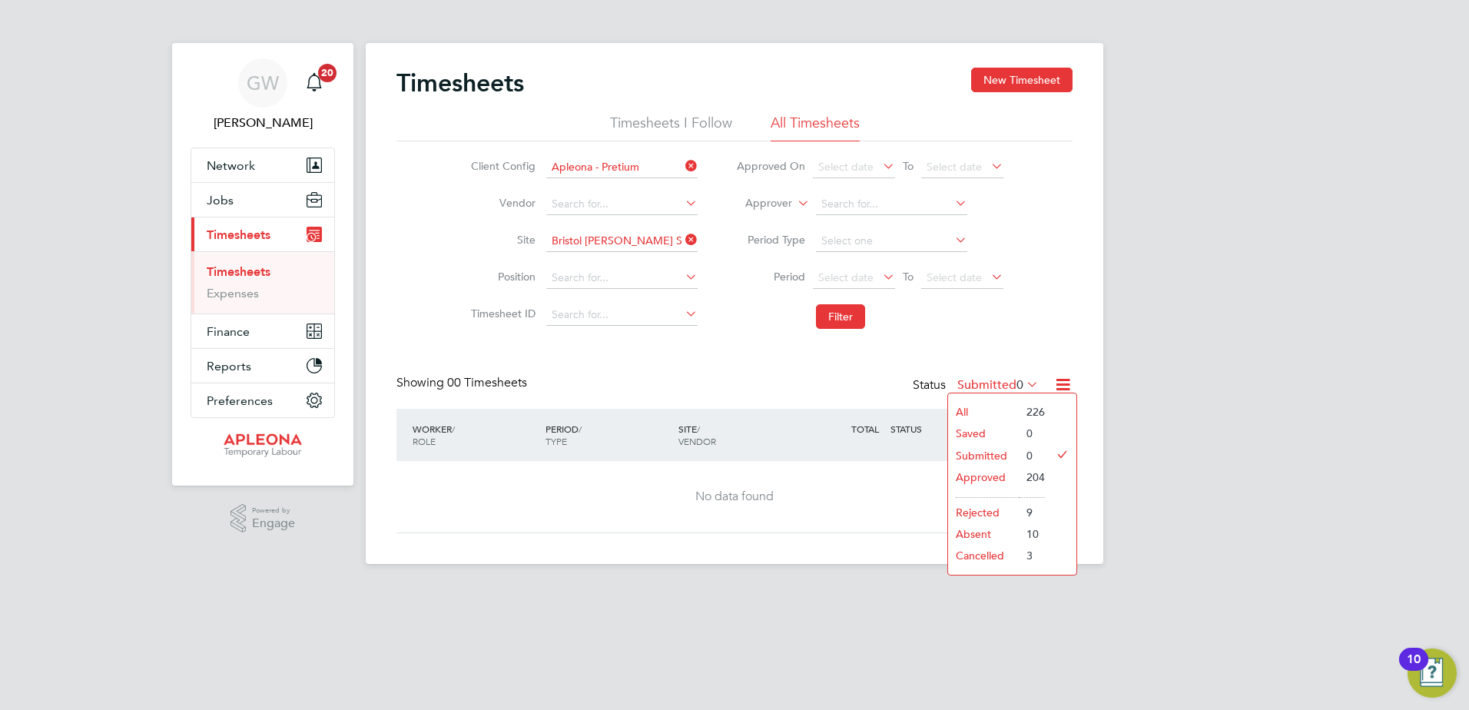
click at [964, 409] on li "All" at bounding box center [983, 412] width 71 height 22
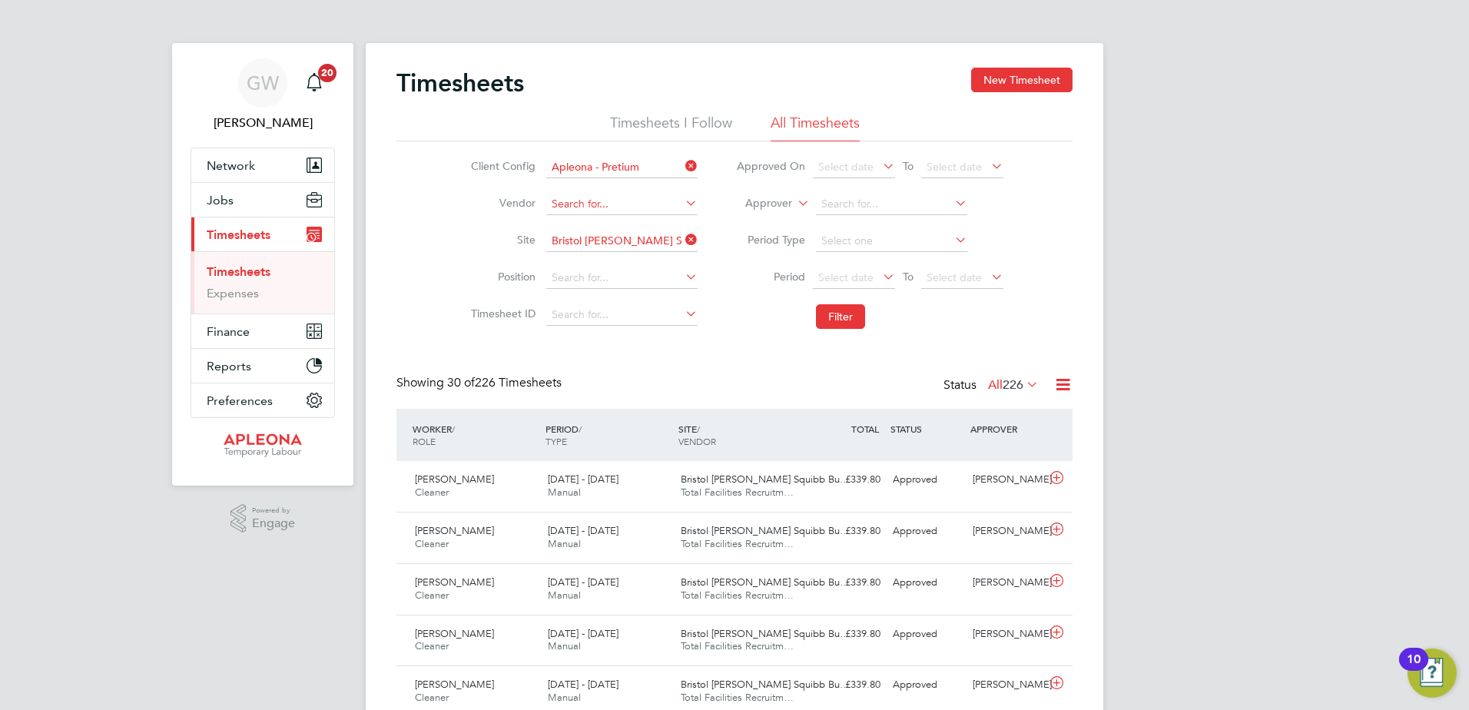
click at [664, 202] on input at bounding box center [621, 205] width 151 height 22
click at [656, 218] on li "Total Facilities Recruitment Limited" at bounding box center [635, 225] width 180 height 21
type input "Total Facilities Recruitment Limited"
click at [682, 276] on icon at bounding box center [682, 277] width 0 height 22
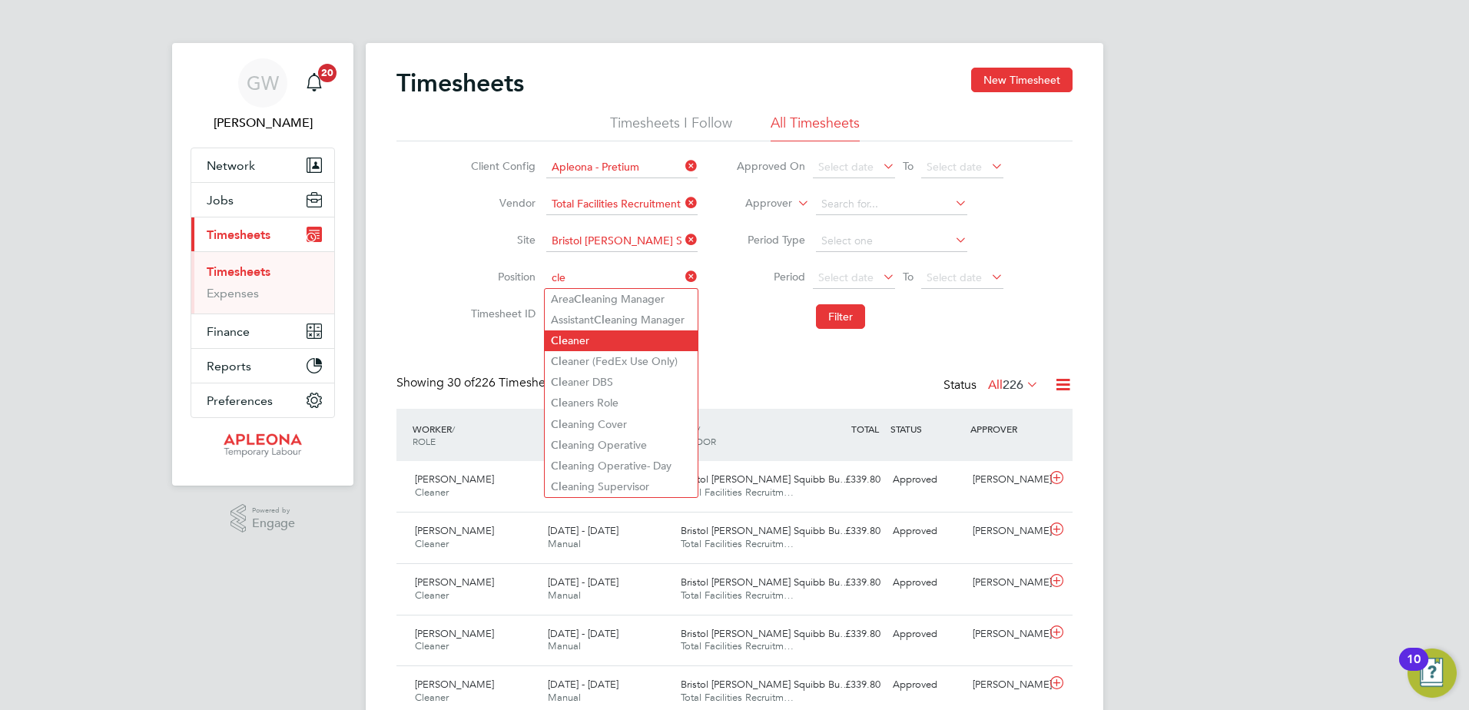
click at [601, 337] on li "Cle aner" at bounding box center [621, 340] width 153 height 21
type input "Cleaner"
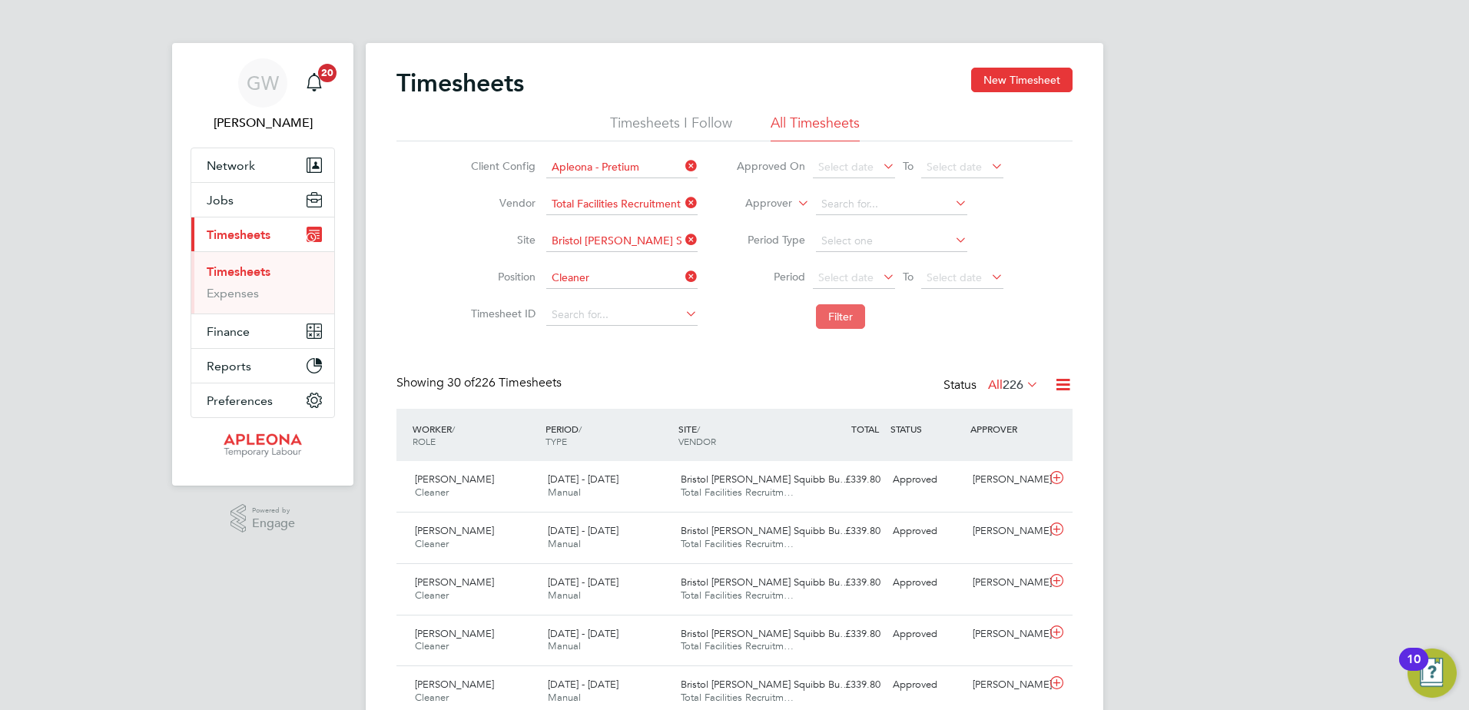
click at [843, 314] on button "Filter" at bounding box center [840, 316] width 49 height 25
click at [1024, 383] on icon at bounding box center [1024, 384] width 0 height 22
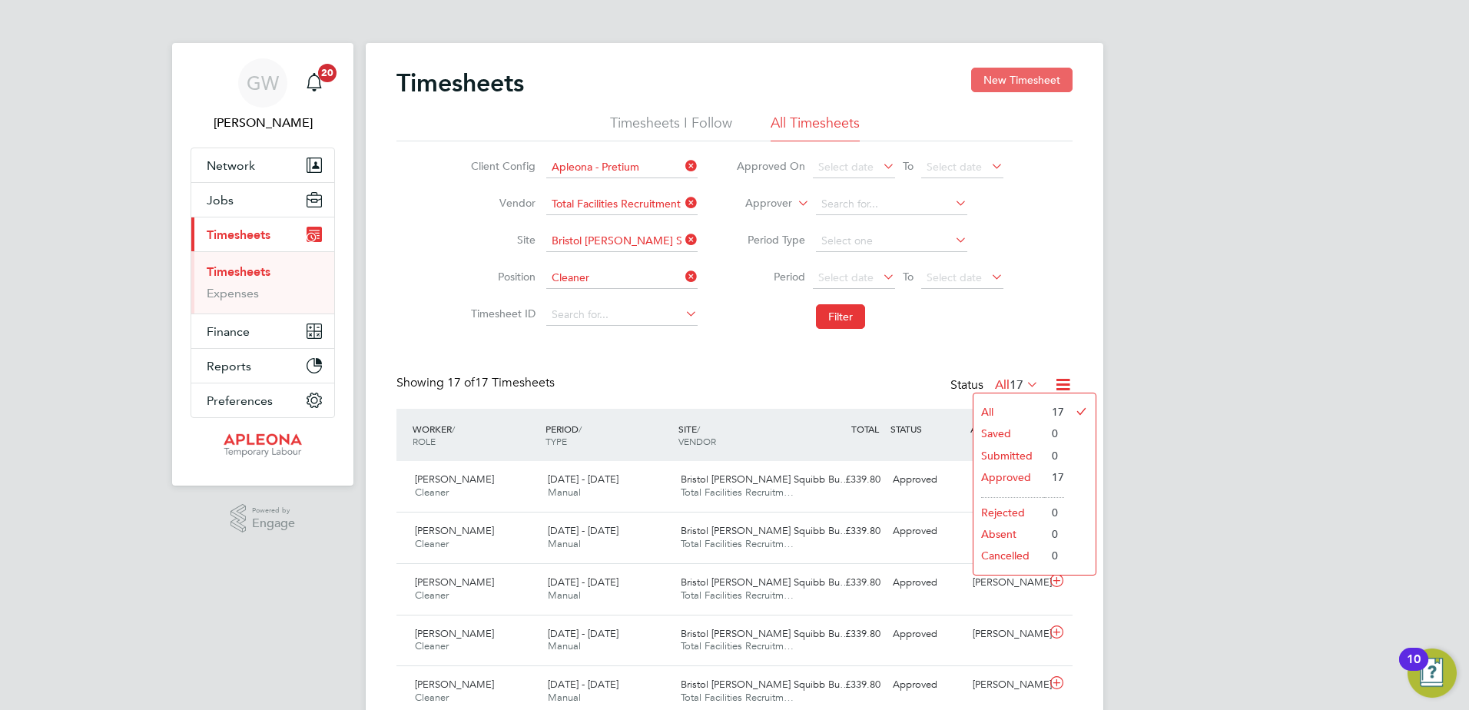
click at [1030, 79] on button "New Timesheet" at bounding box center [1021, 80] width 101 height 25
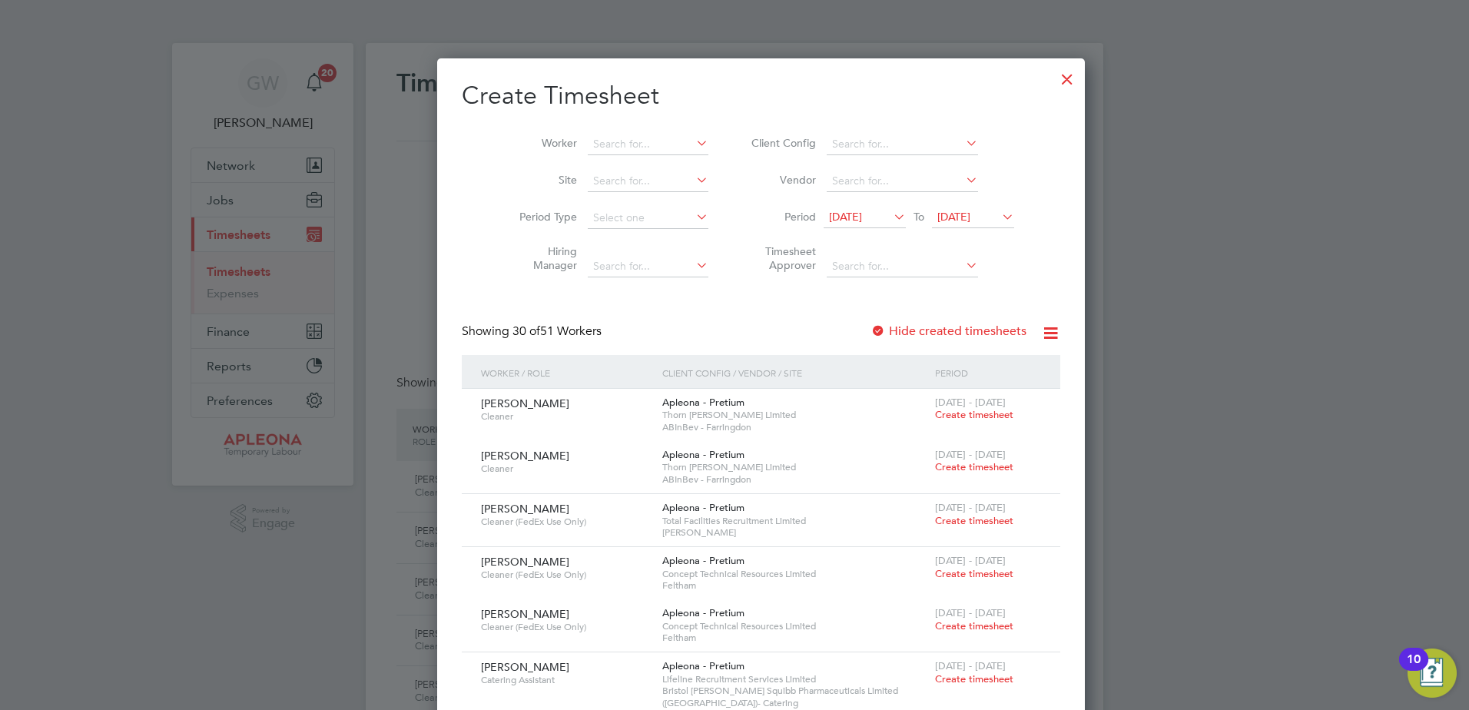
click at [693, 142] on icon at bounding box center [693, 143] width 0 height 22
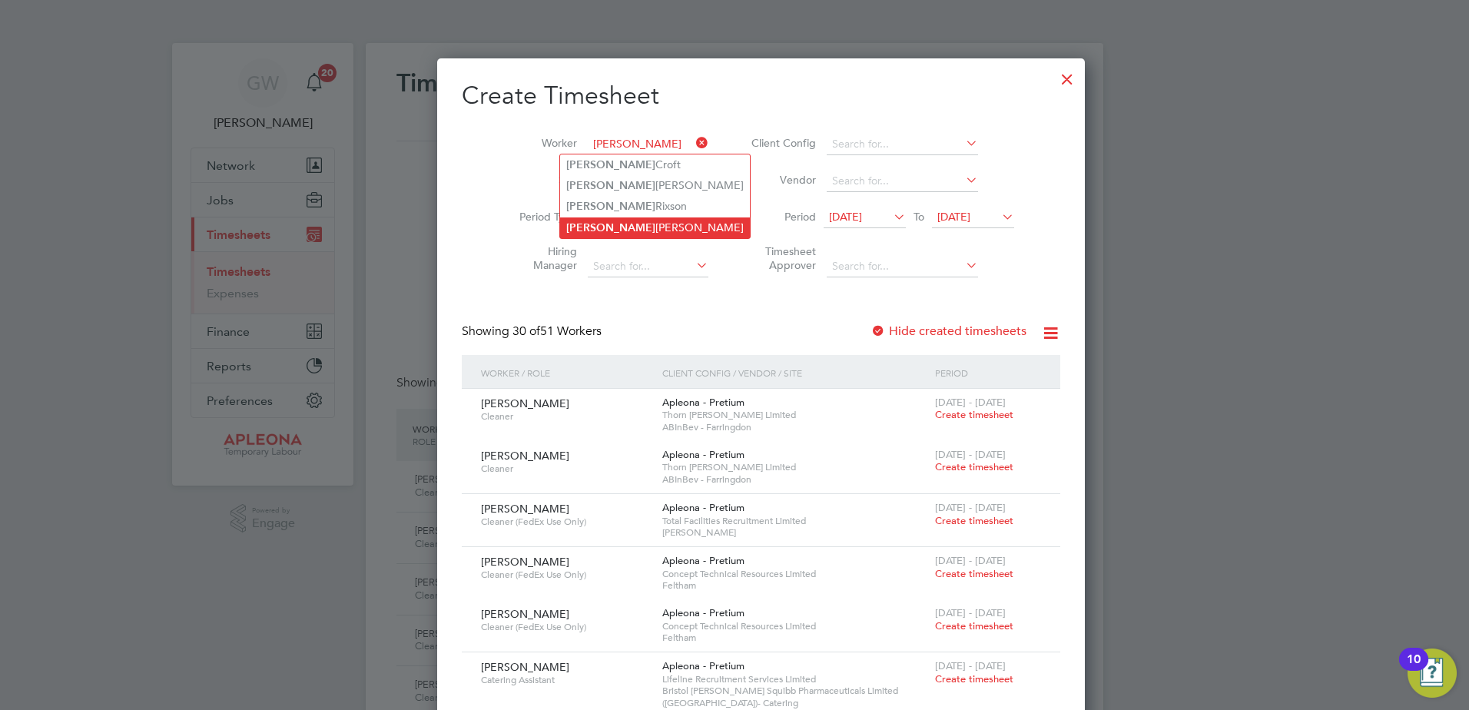
click at [651, 220] on li "Jodie Ankers" at bounding box center [655, 227] width 190 height 21
type input "[PERSON_NAME]"
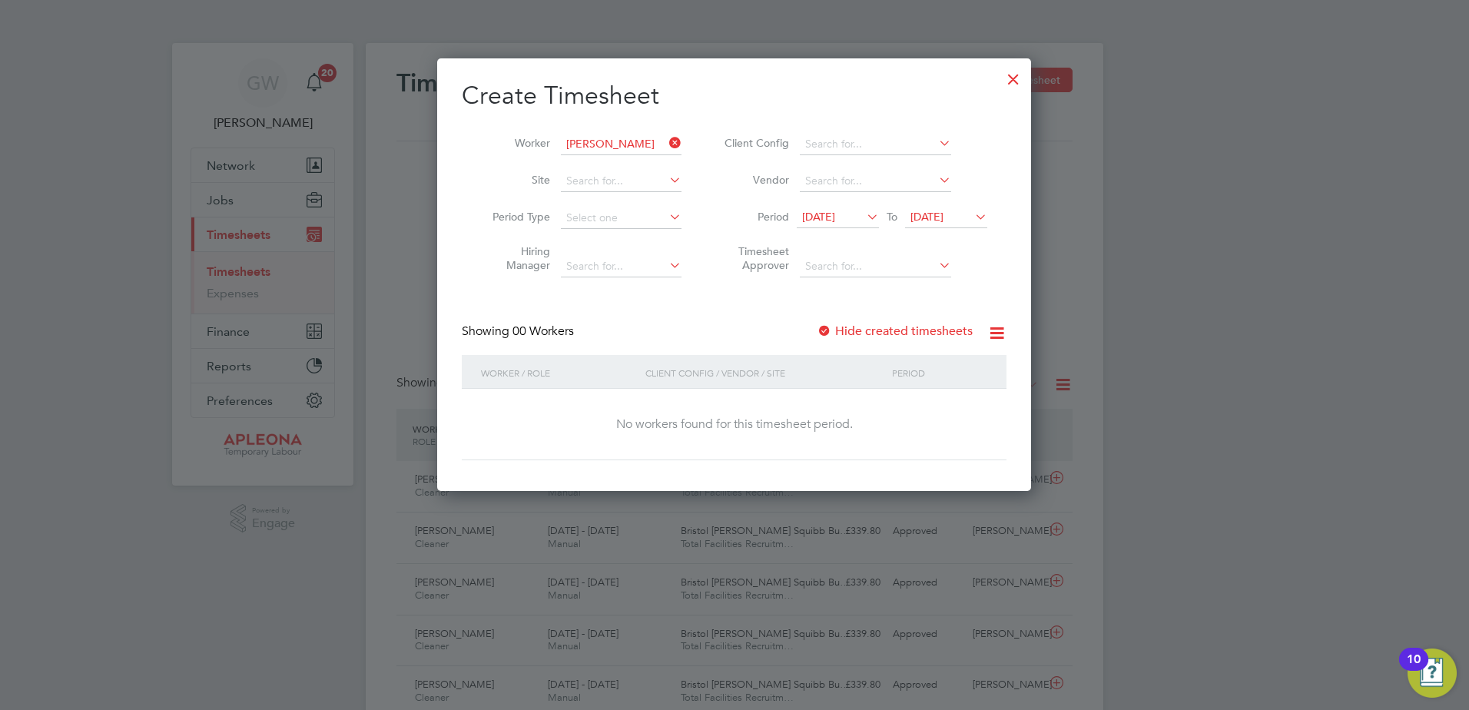
click at [1013, 78] on div at bounding box center [1014, 75] width 28 height 28
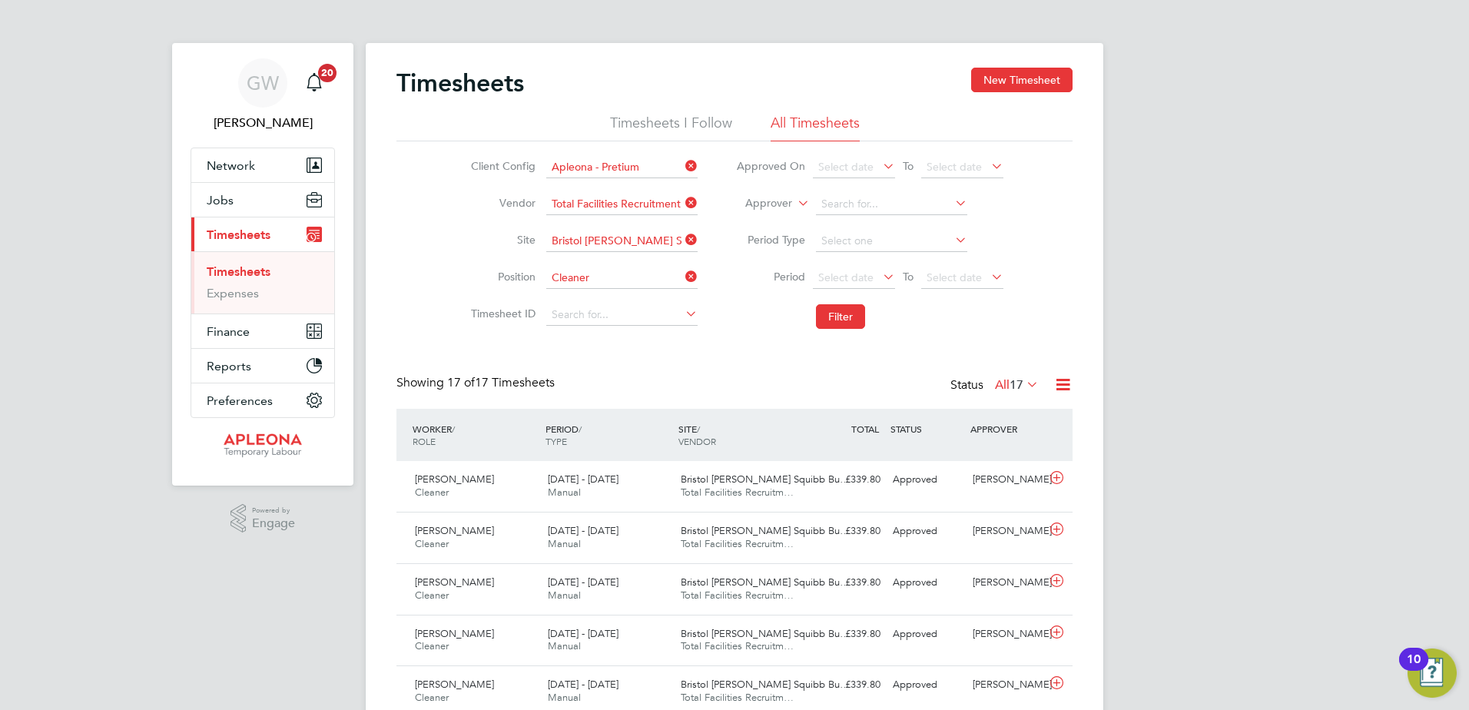
click at [1064, 381] on icon at bounding box center [1063, 384] width 19 height 19
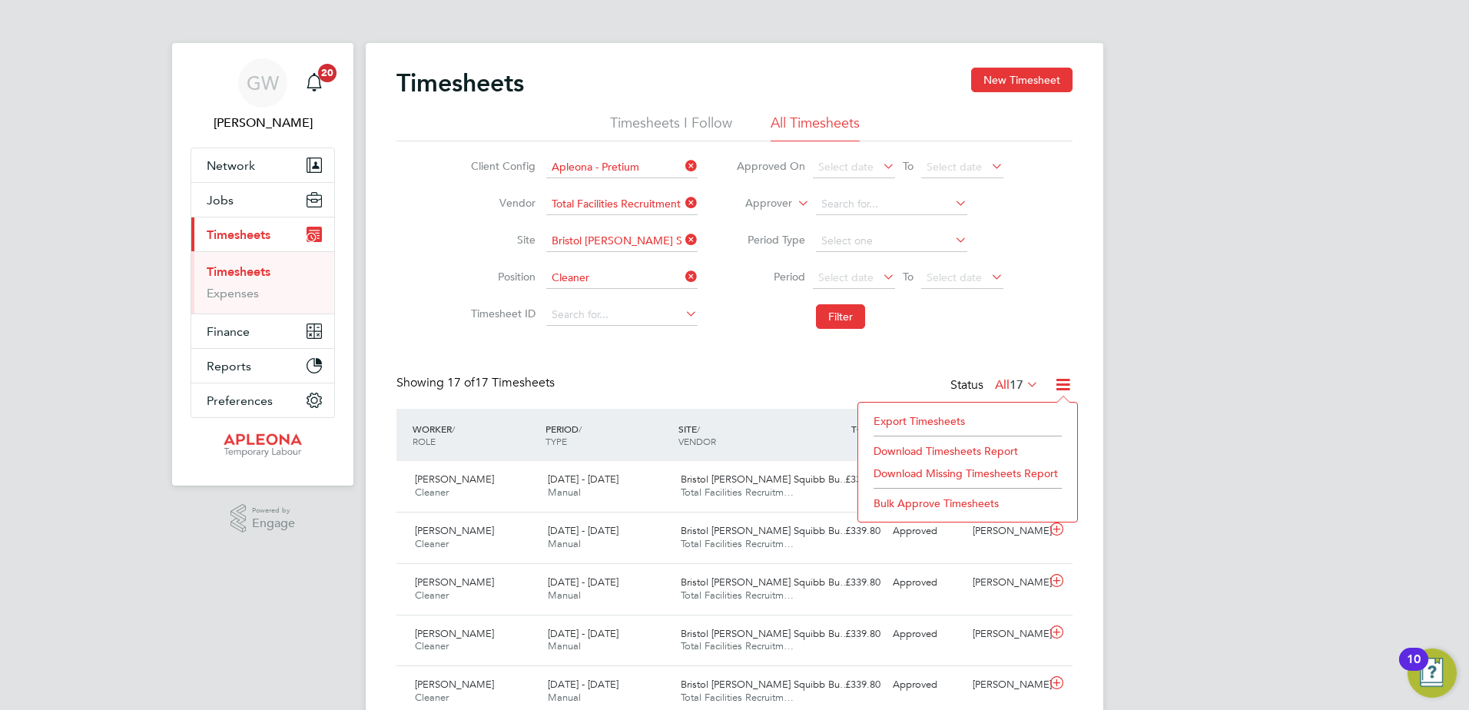
click at [1024, 383] on icon at bounding box center [1024, 384] width 0 height 22
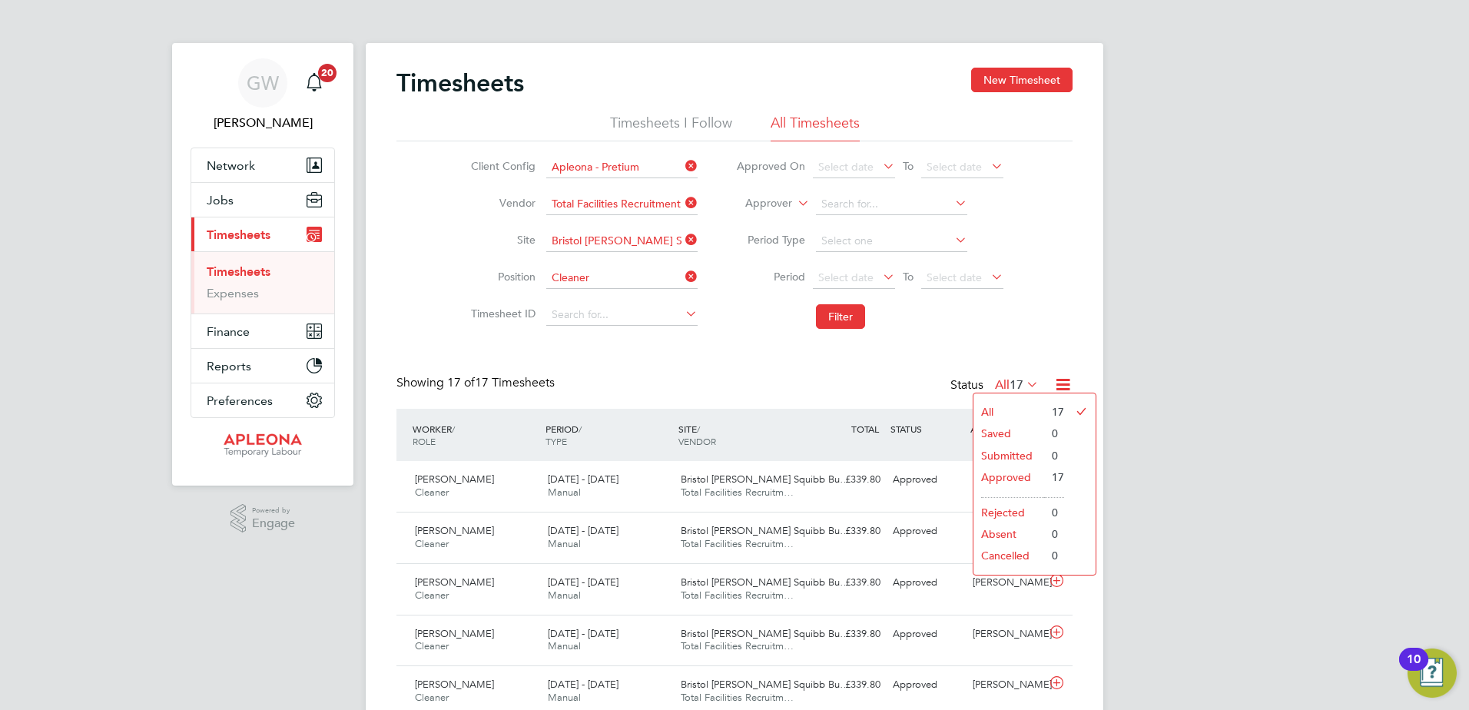
click at [1017, 456] on li "Submitted" at bounding box center [1009, 456] width 71 height 22
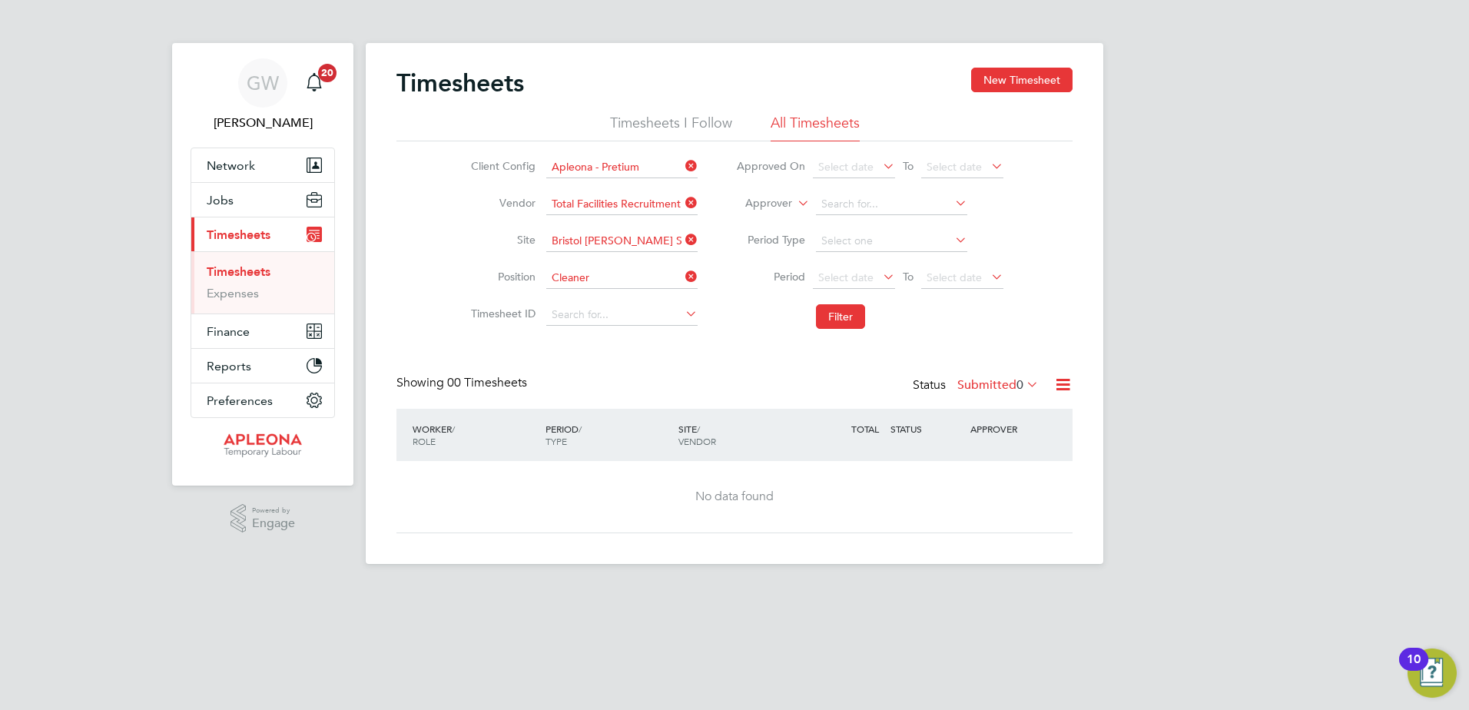
click at [584, 372] on div "Timesheets New Timesheet Timesheets I Follow All Timesheets Client Config Apleo…" at bounding box center [735, 301] width 676 height 466
click at [218, 202] on span "Jobs" at bounding box center [220, 200] width 27 height 15
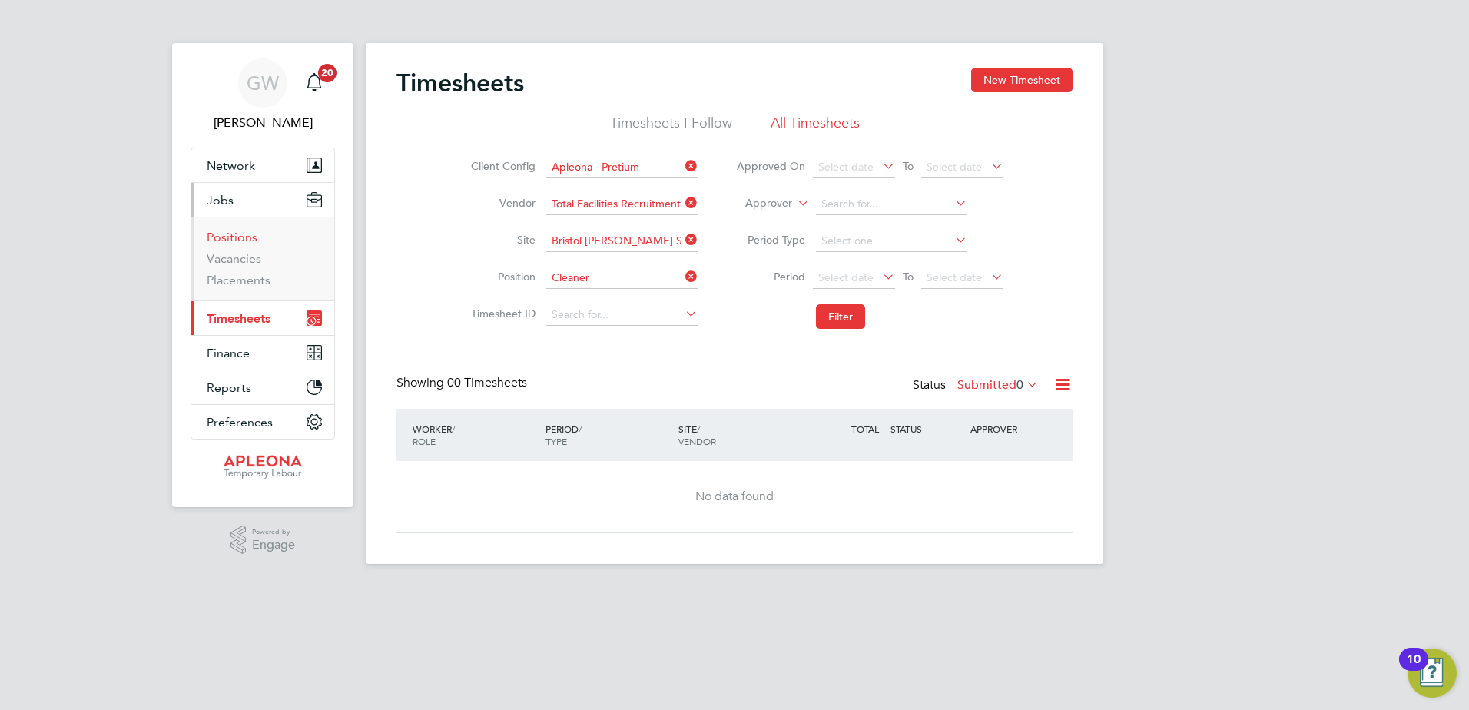
click at [224, 237] on link "Positions" at bounding box center [232, 237] width 51 height 15
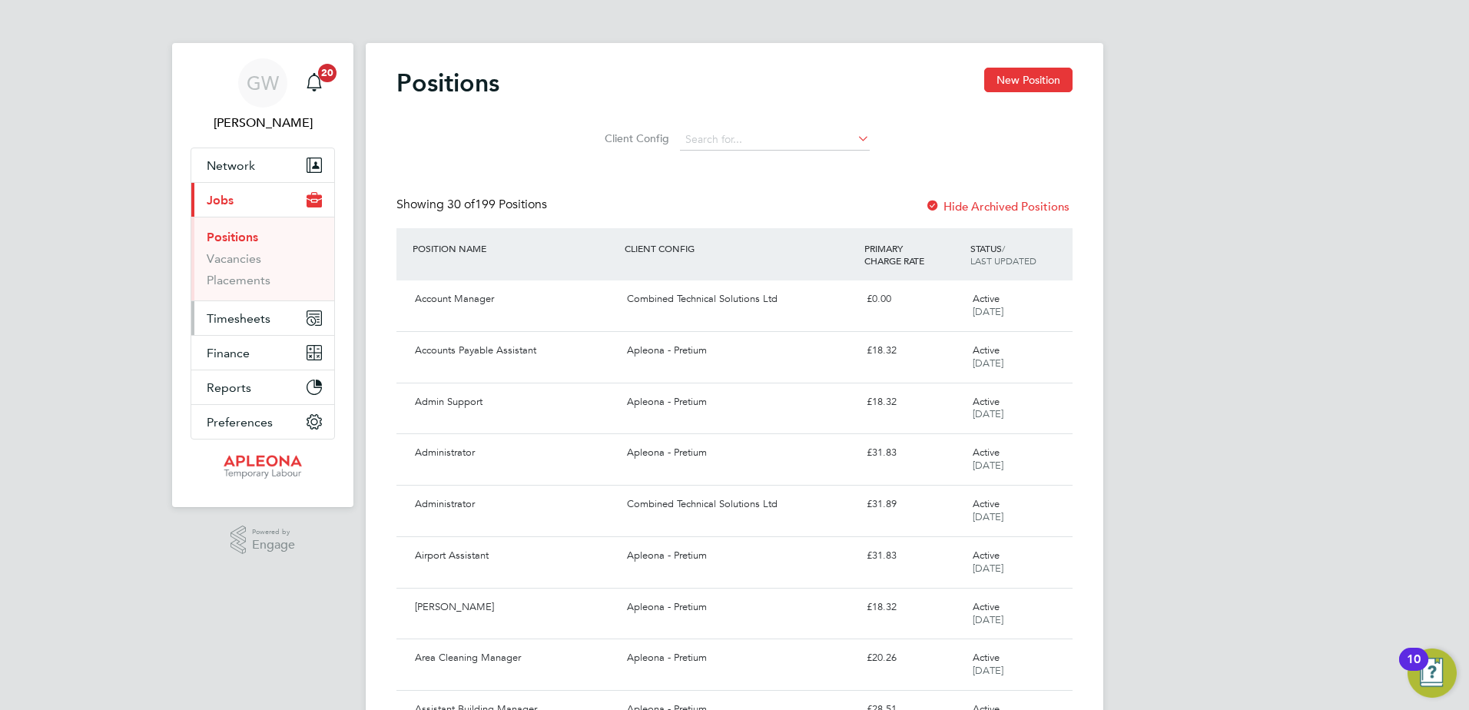
click at [237, 317] on span "Timesheets" at bounding box center [239, 318] width 64 height 15
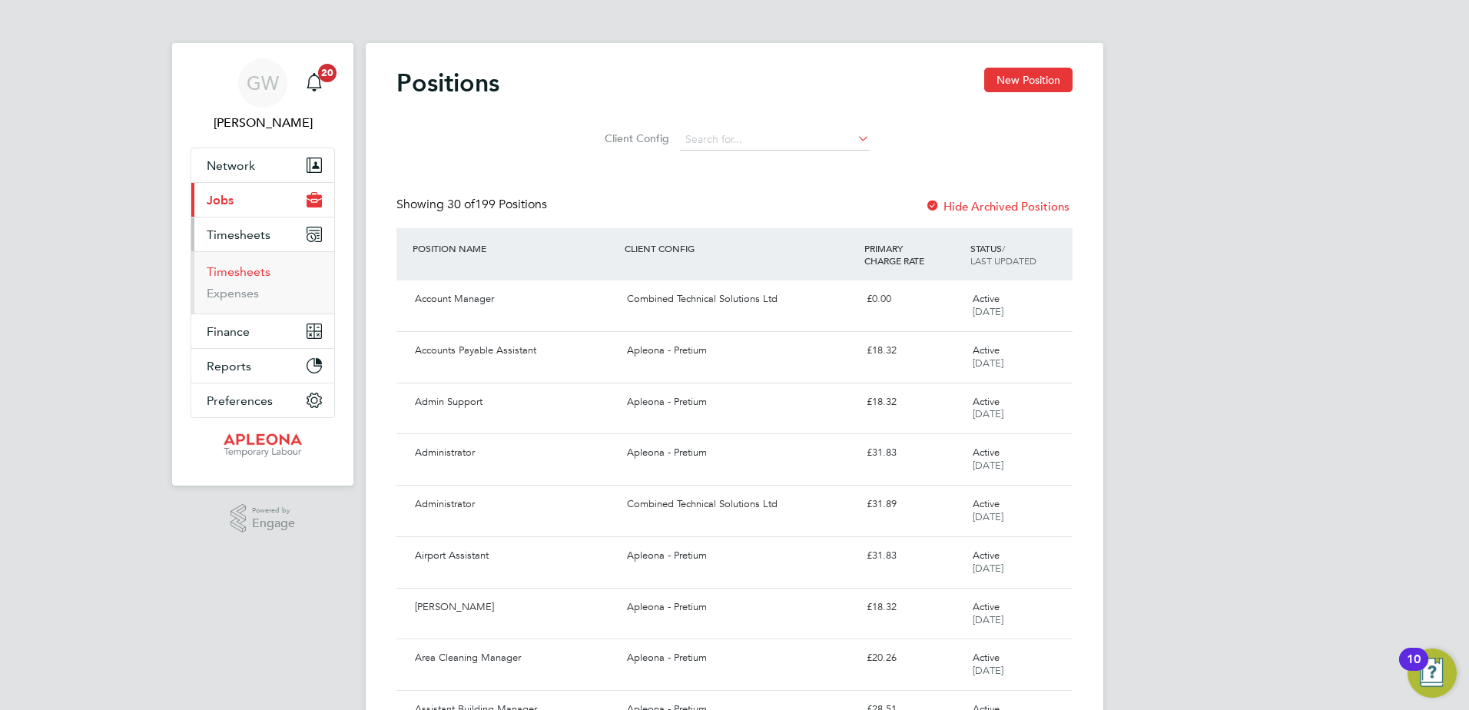
click at [241, 275] on link "Timesheets" at bounding box center [239, 271] width 64 height 15
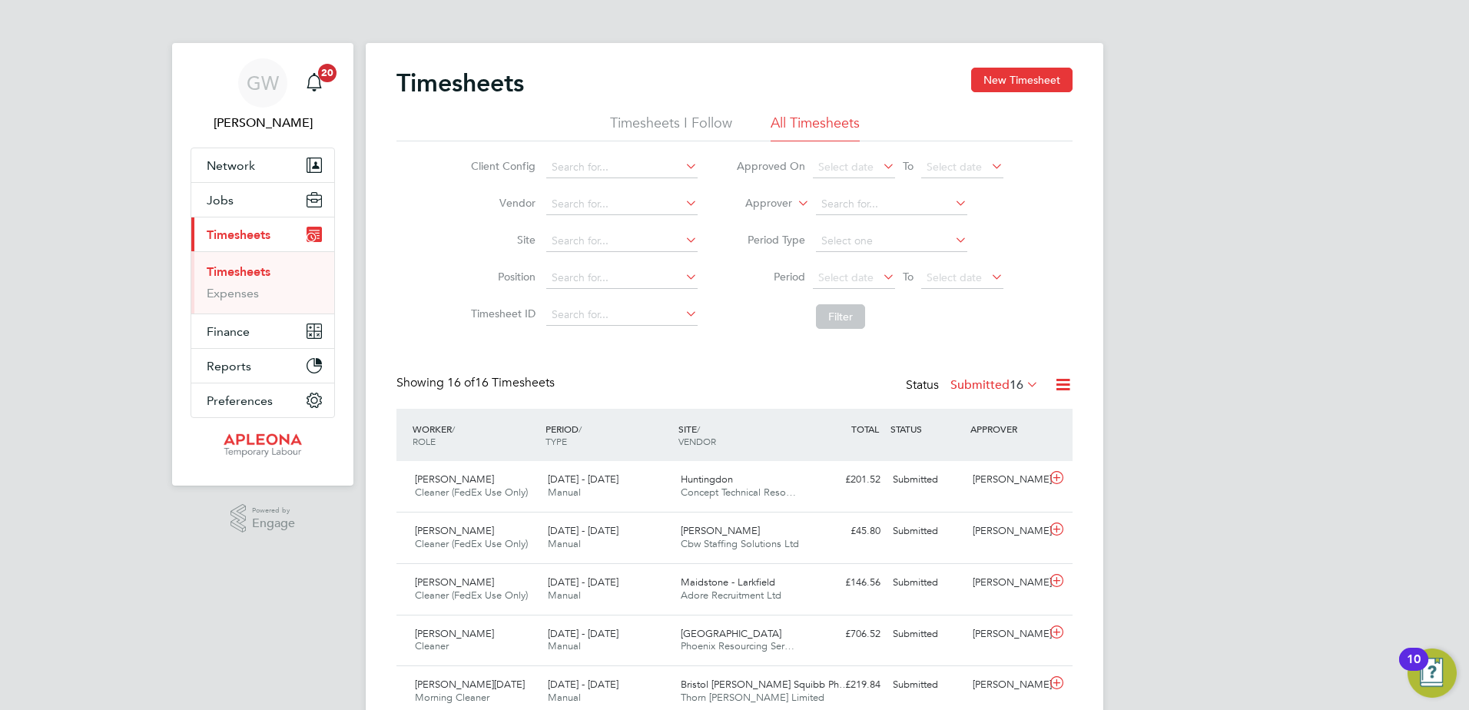
click at [682, 237] on icon at bounding box center [682, 240] width 0 height 22
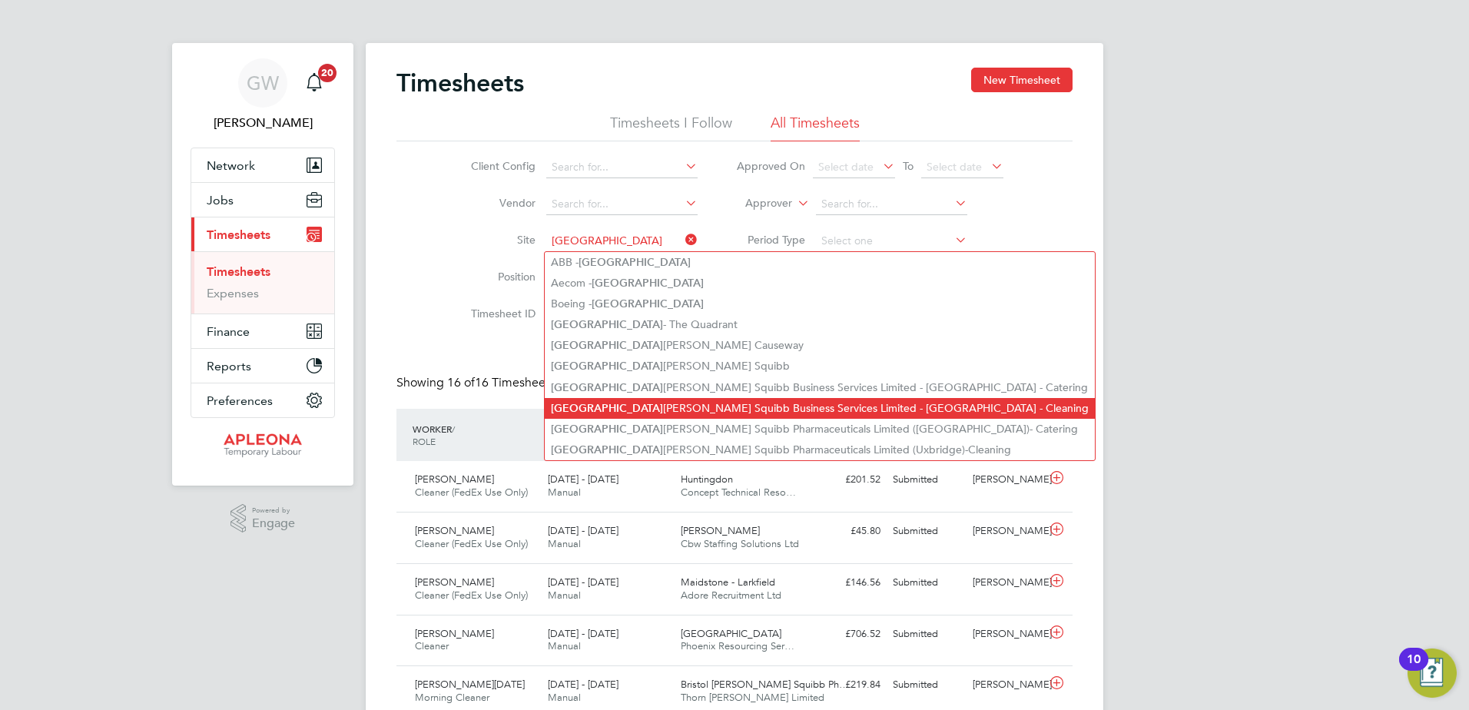
click at [717, 403] on li "Bristol Myers Squibb Business Services Limited - Chester - Cleaning" at bounding box center [820, 408] width 550 height 21
type input "Bristol Myers Squibb Business Services Limited - Chester - Cleaning"
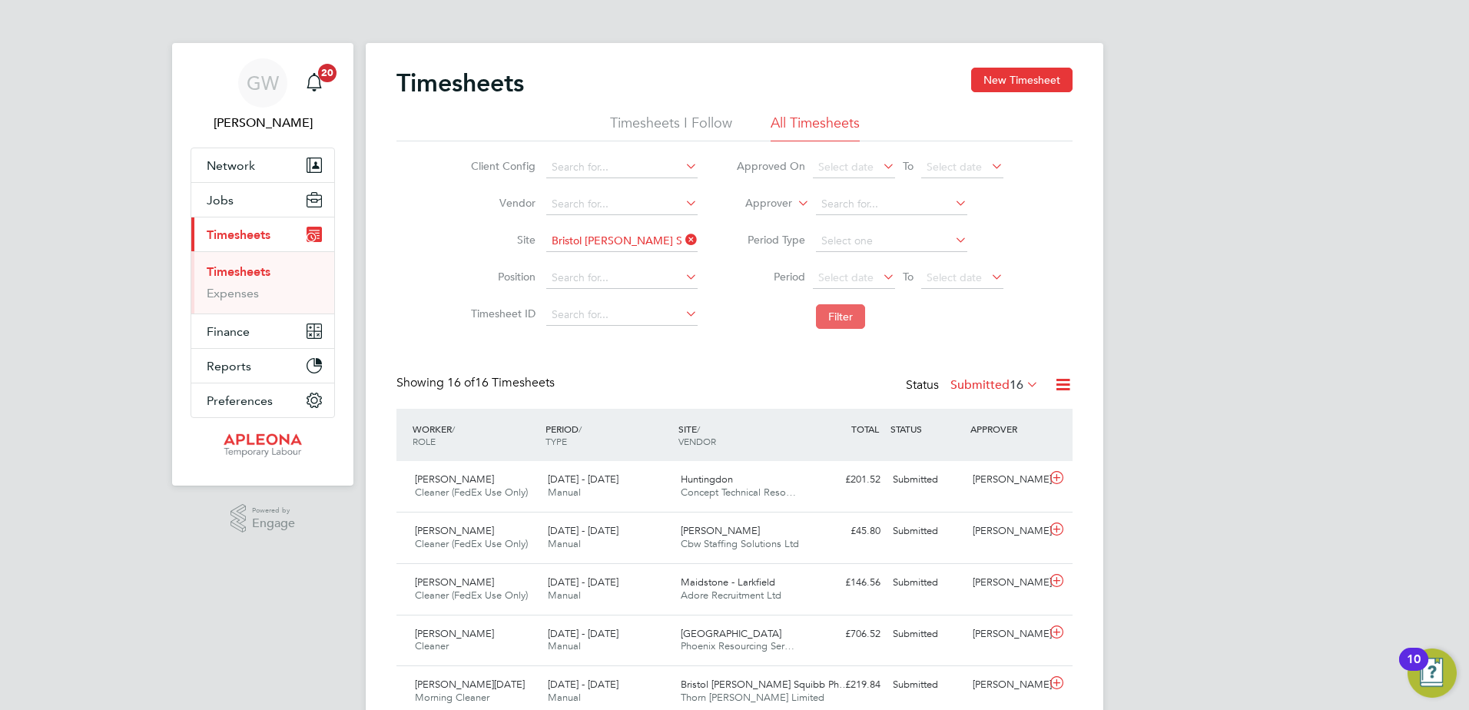
click at [837, 317] on button "Filter" at bounding box center [840, 316] width 49 height 25
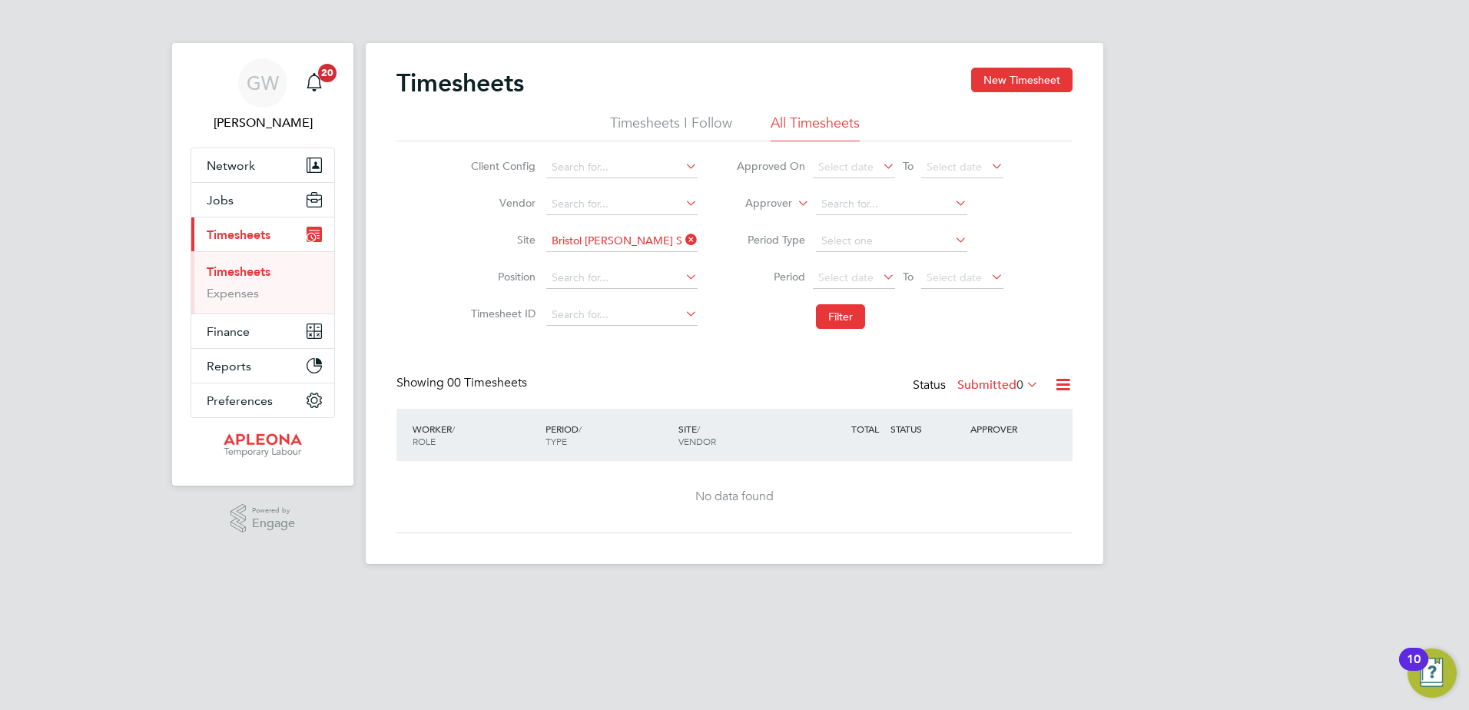
click at [1024, 383] on icon at bounding box center [1024, 384] width 0 height 22
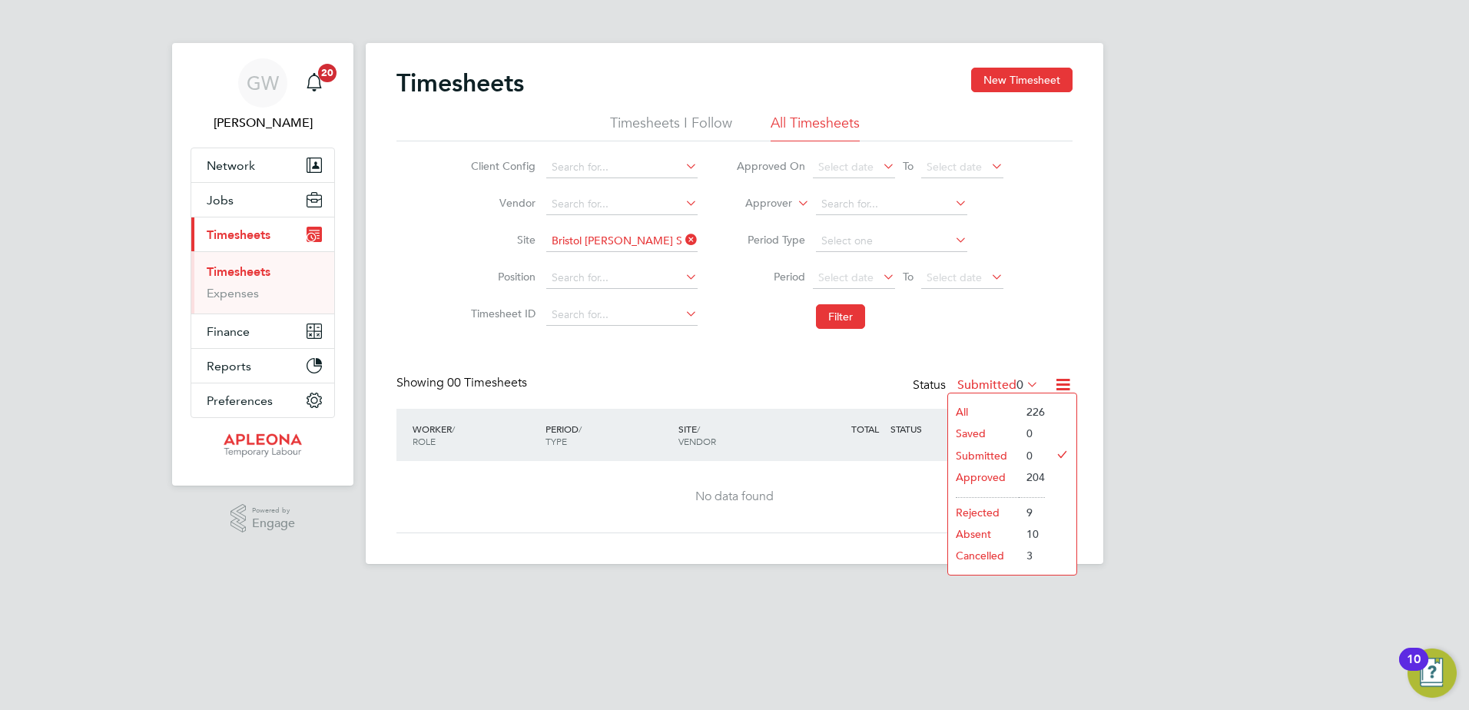
click at [961, 406] on li "All" at bounding box center [983, 412] width 71 height 22
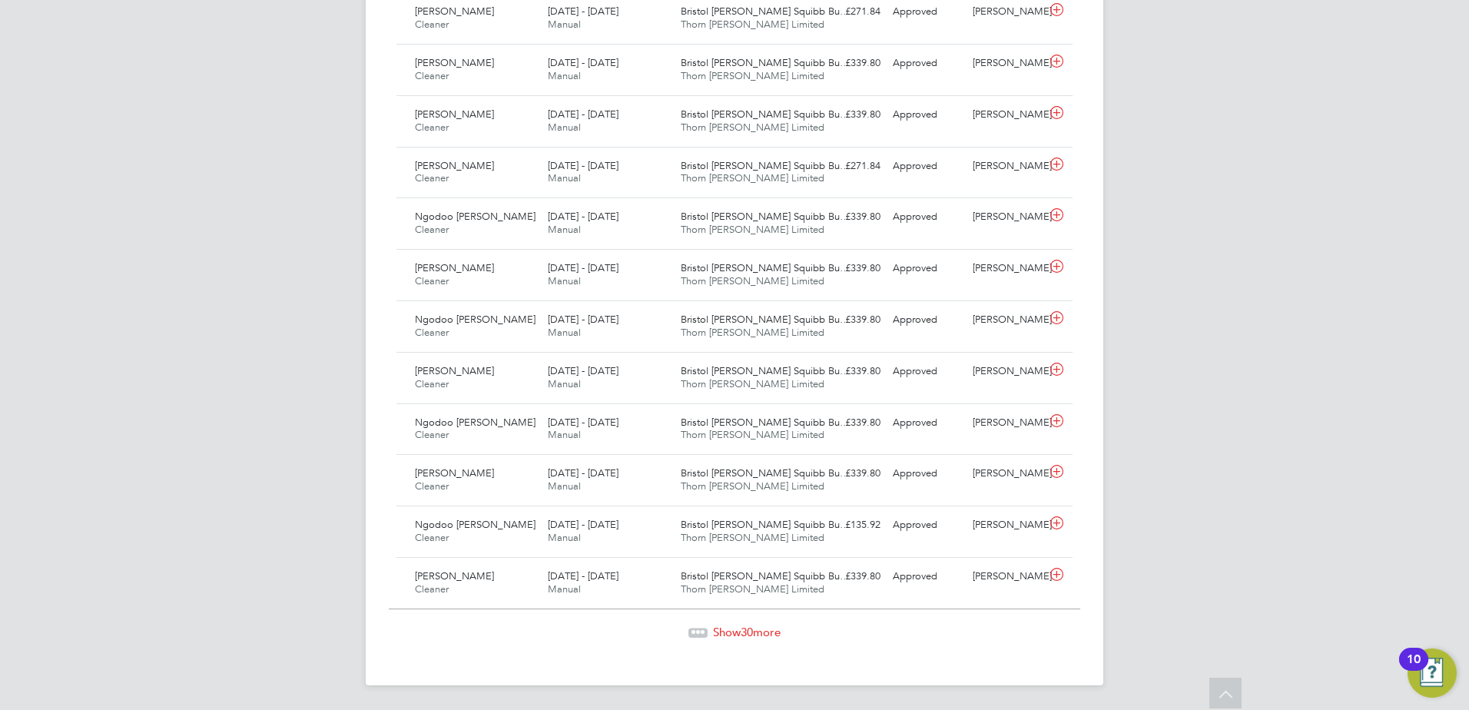
click at [749, 630] on span "30" at bounding box center [747, 632] width 12 height 15
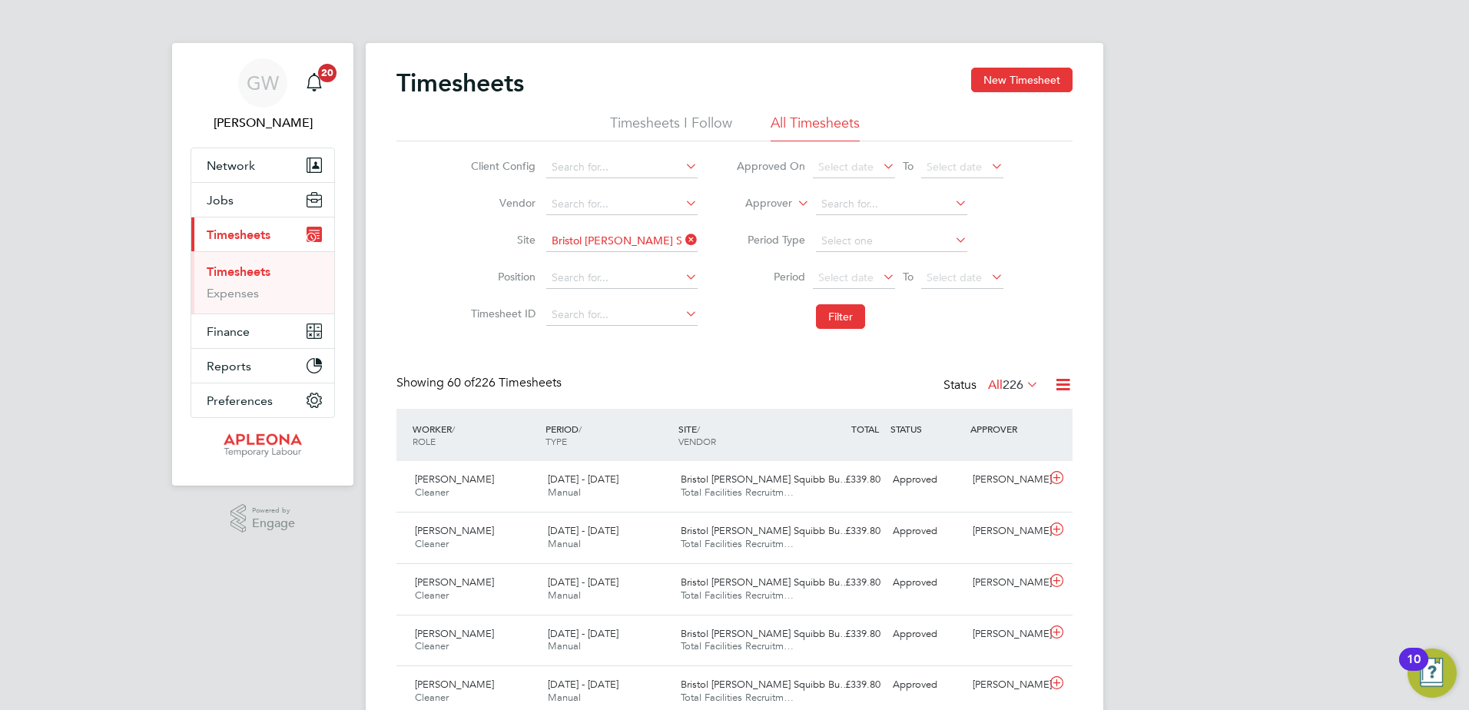
click at [682, 237] on icon at bounding box center [682, 240] width 0 height 22
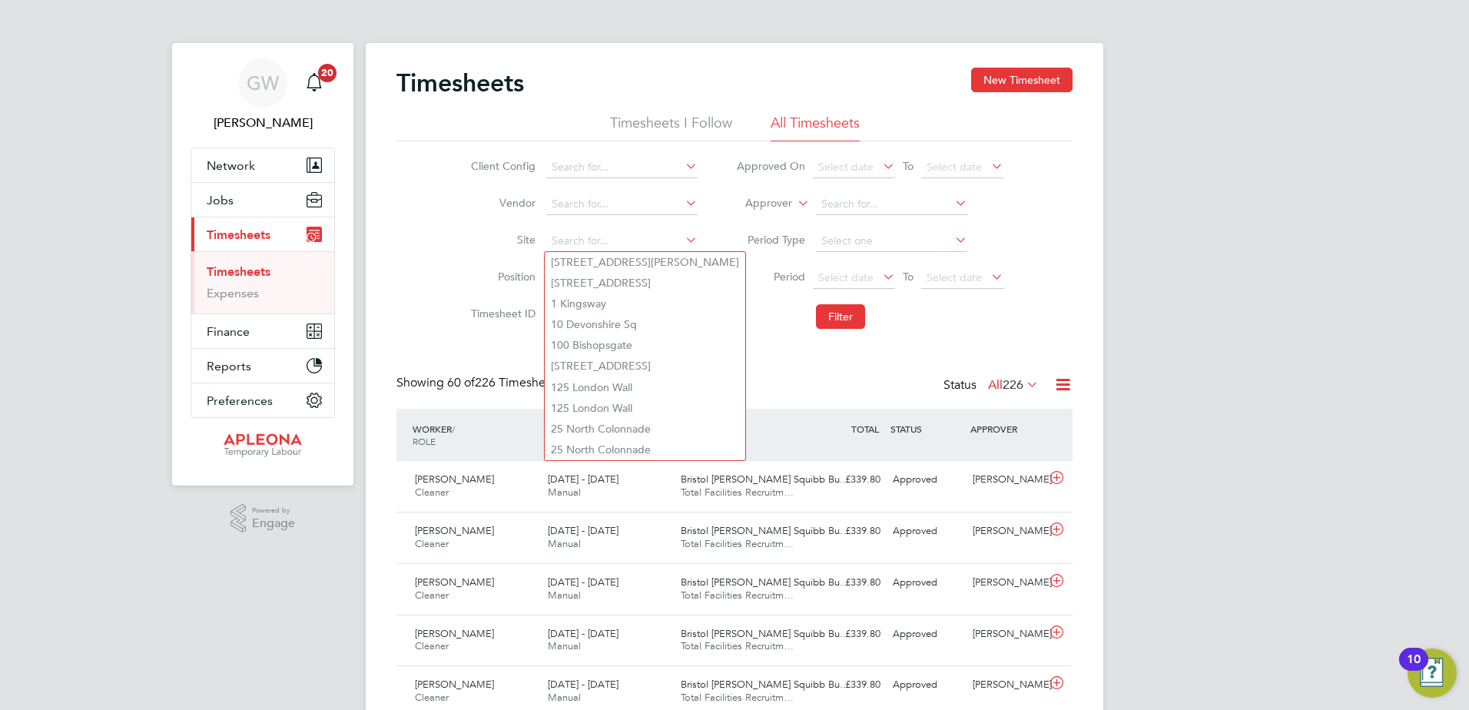
click at [682, 202] on icon at bounding box center [682, 203] width 0 height 22
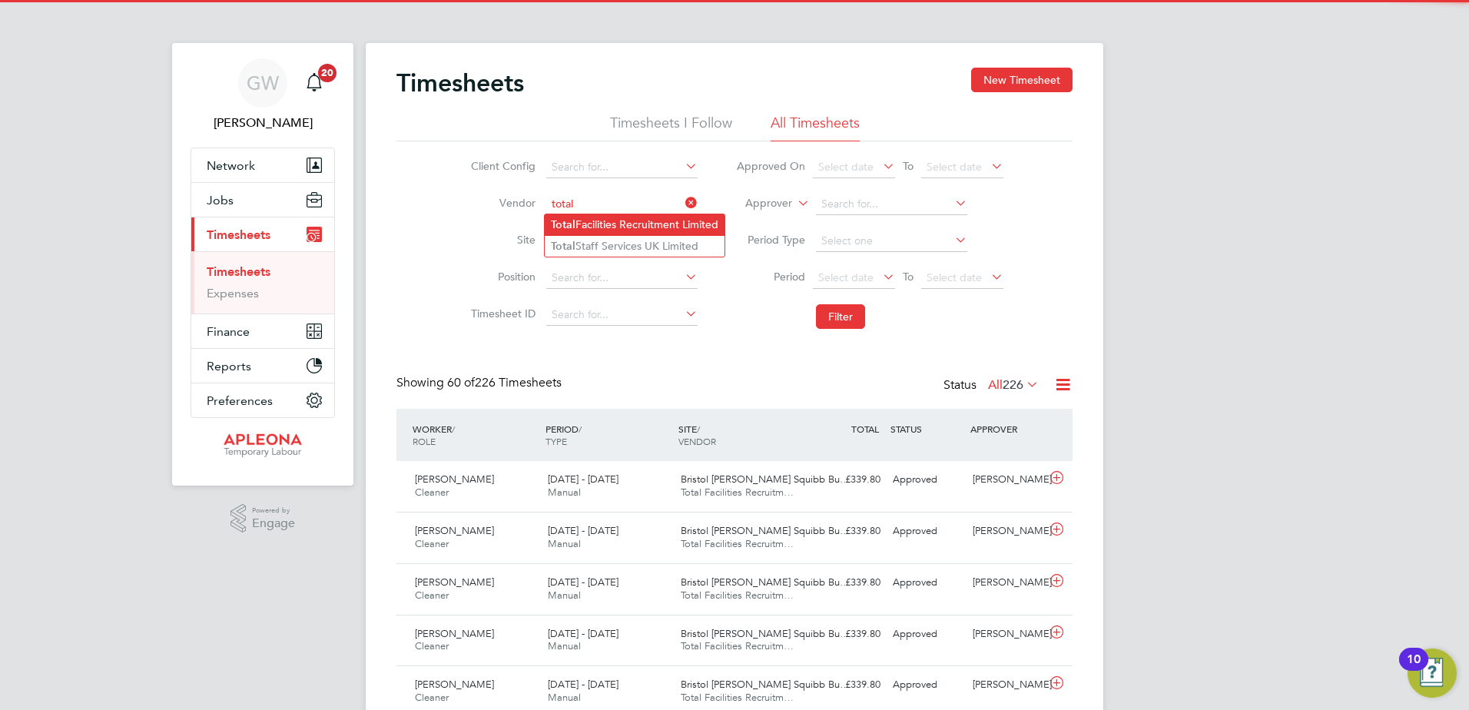
click at [699, 224] on li "Total Facilities Recruitment Limited" at bounding box center [635, 224] width 180 height 21
type input "Total Facilities Recruitment Limited"
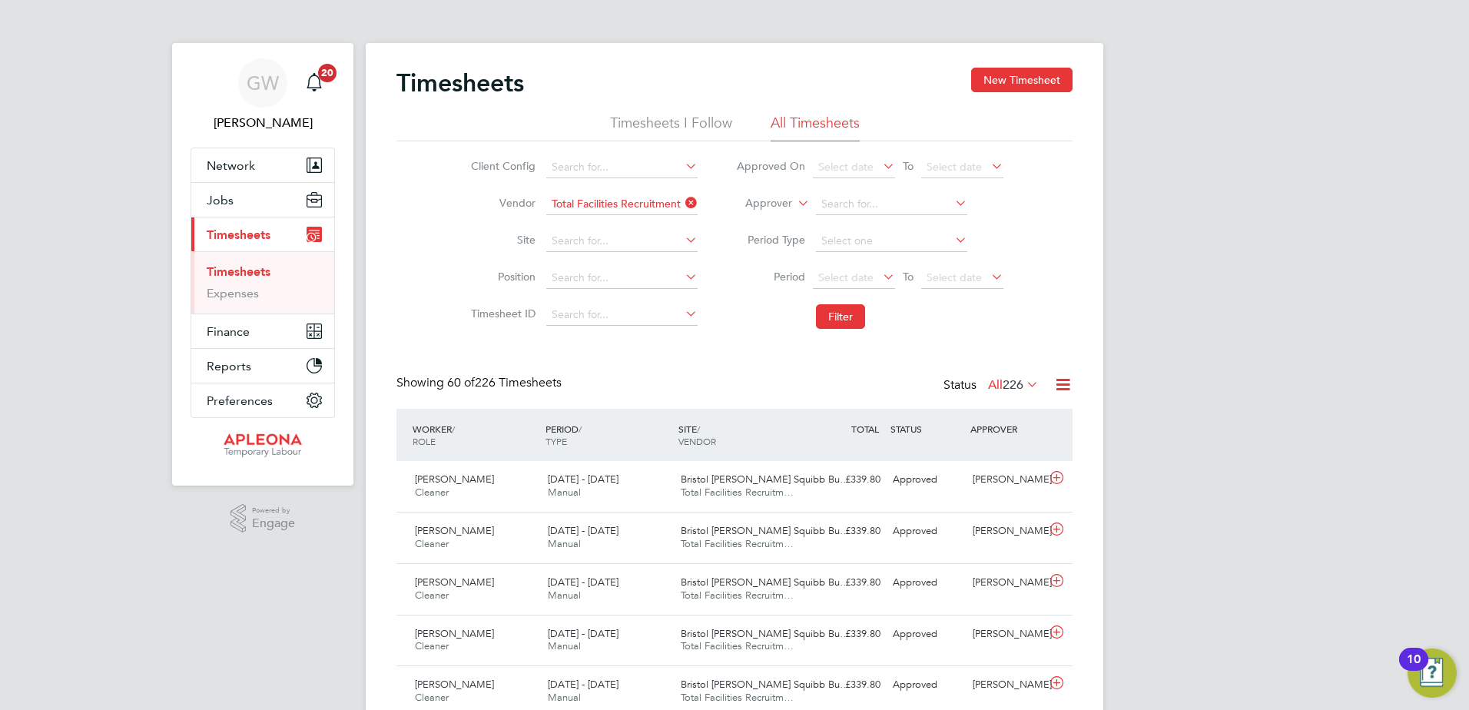
click at [682, 165] on icon at bounding box center [682, 166] width 0 height 22
click at [666, 179] on li "Apleona - Pretium" at bounding box center [633, 188] width 177 height 21
type input "Apleona - Pretium"
click at [838, 314] on button "Filter" at bounding box center [840, 316] width 49 height 25
click at [682, 275] on icon at bounding box center [682, 277] width 0 height 22
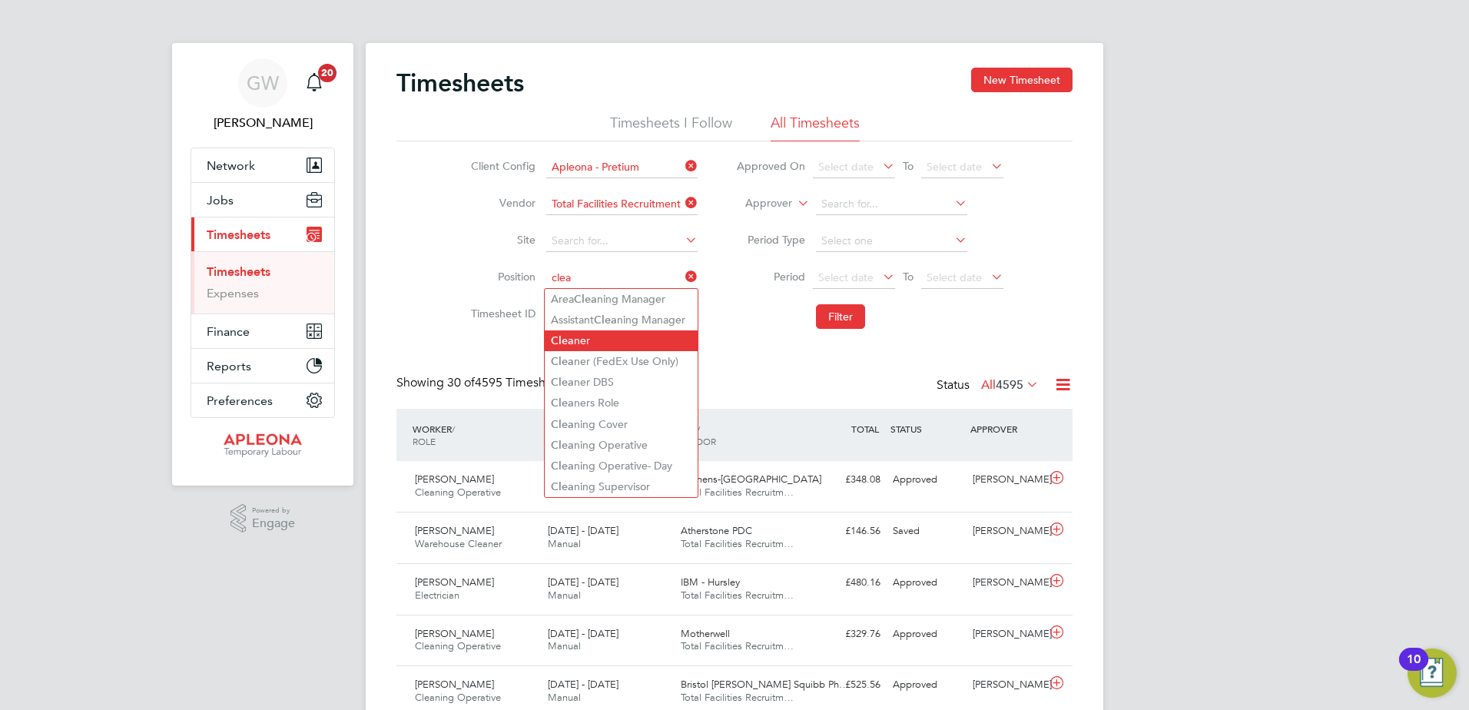
click at [644, 340] on li "Clea ner" at bounding box center [621, 340] width 153 height 21
type input "Cleaner"
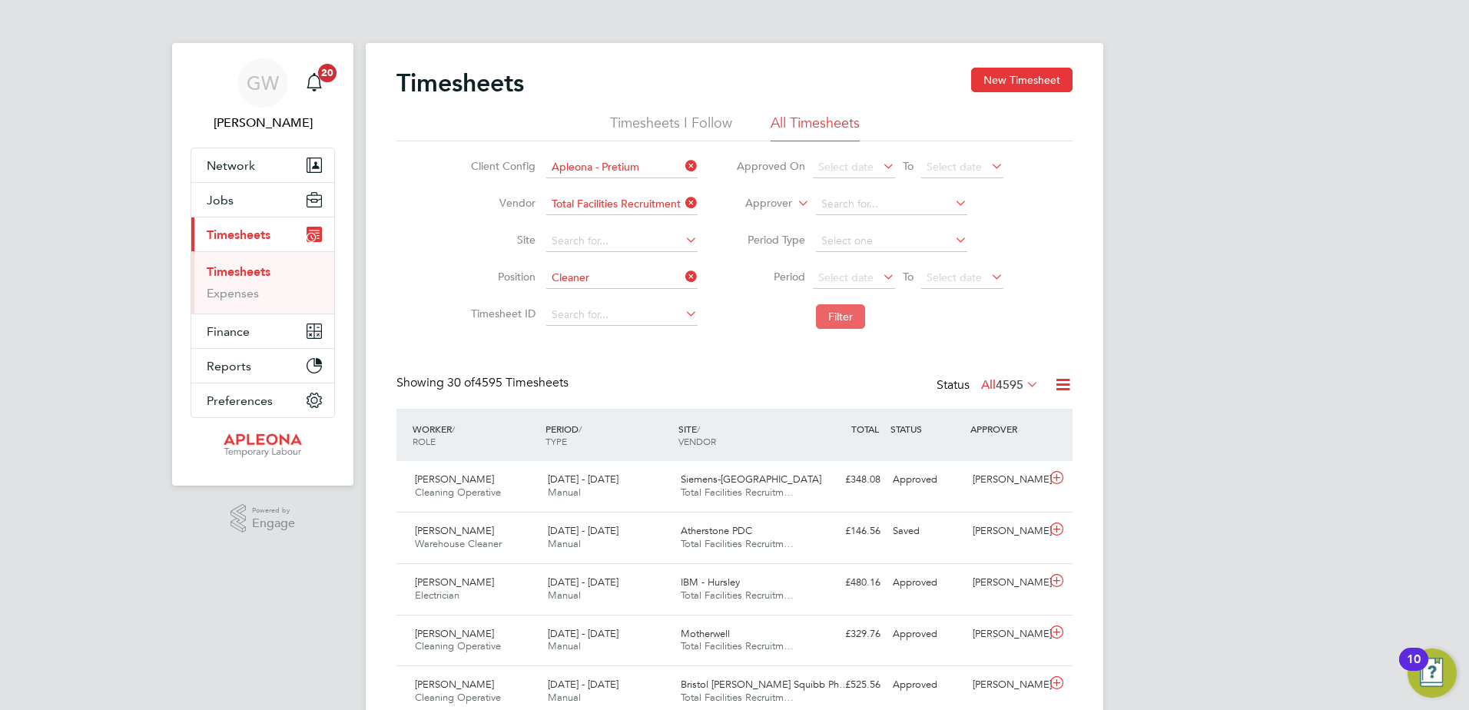
click at [851, 312] on button "Filter" at bounding box center [840, 316] width 49 height 25
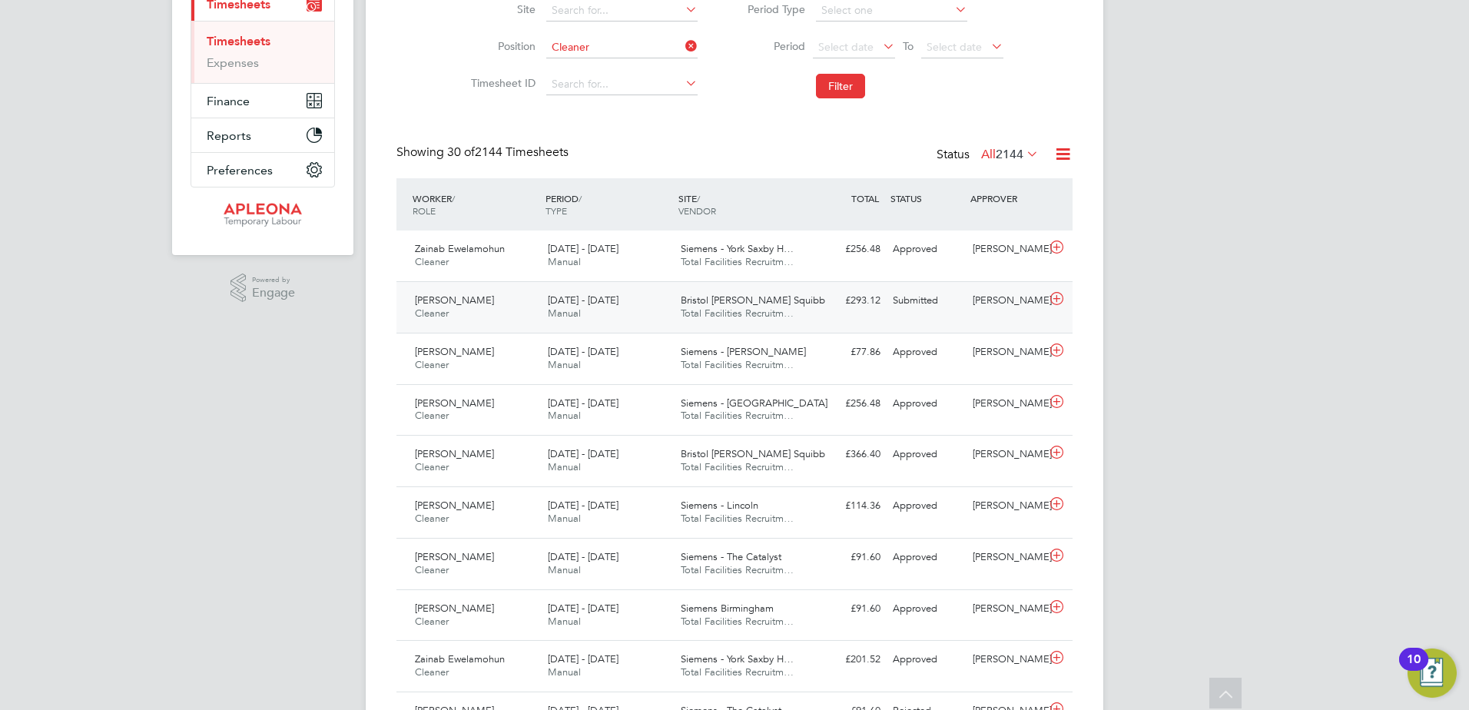
click at [454, 296] on span "[PERSON_NAME]" at bounding box center [454, 300] width 79 height 13
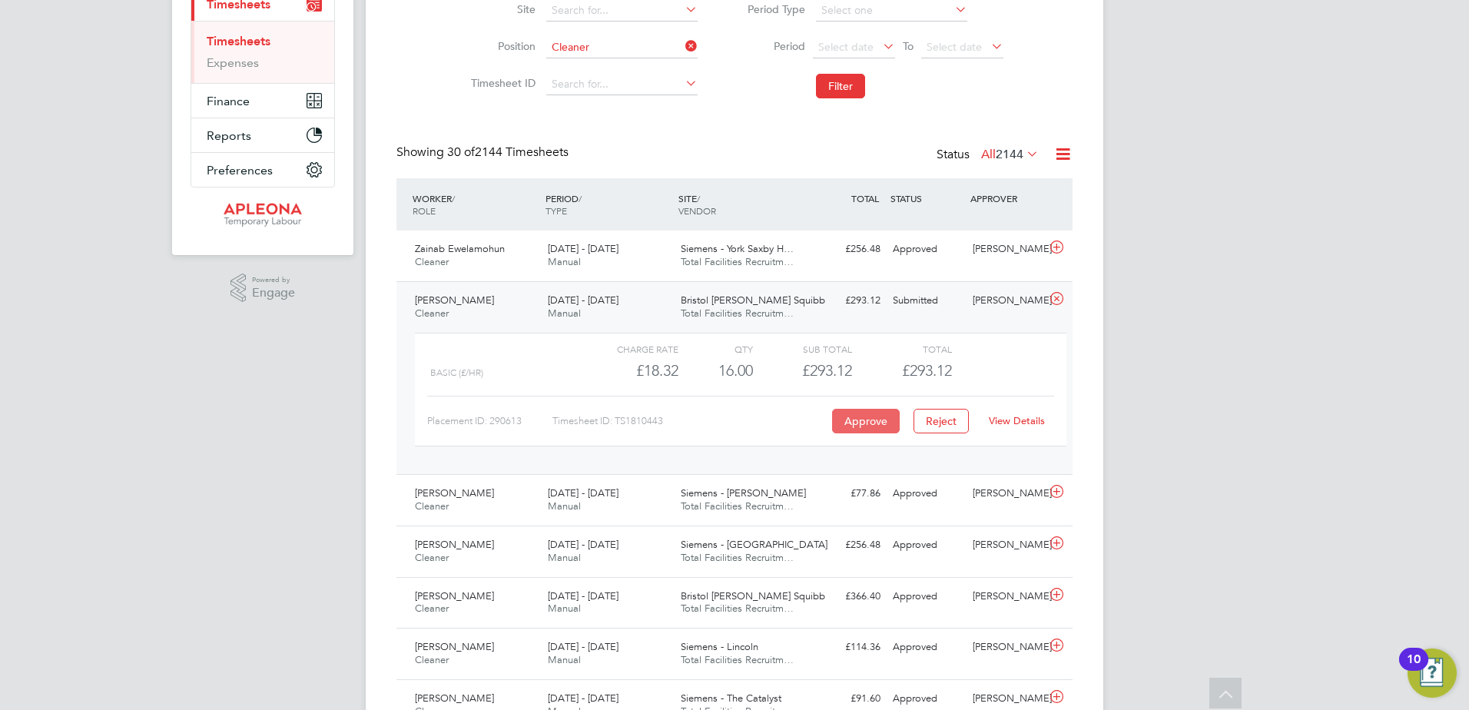
click at [875, 420] on button "Approve" at bounding box center [866, 421] width 68 height 25
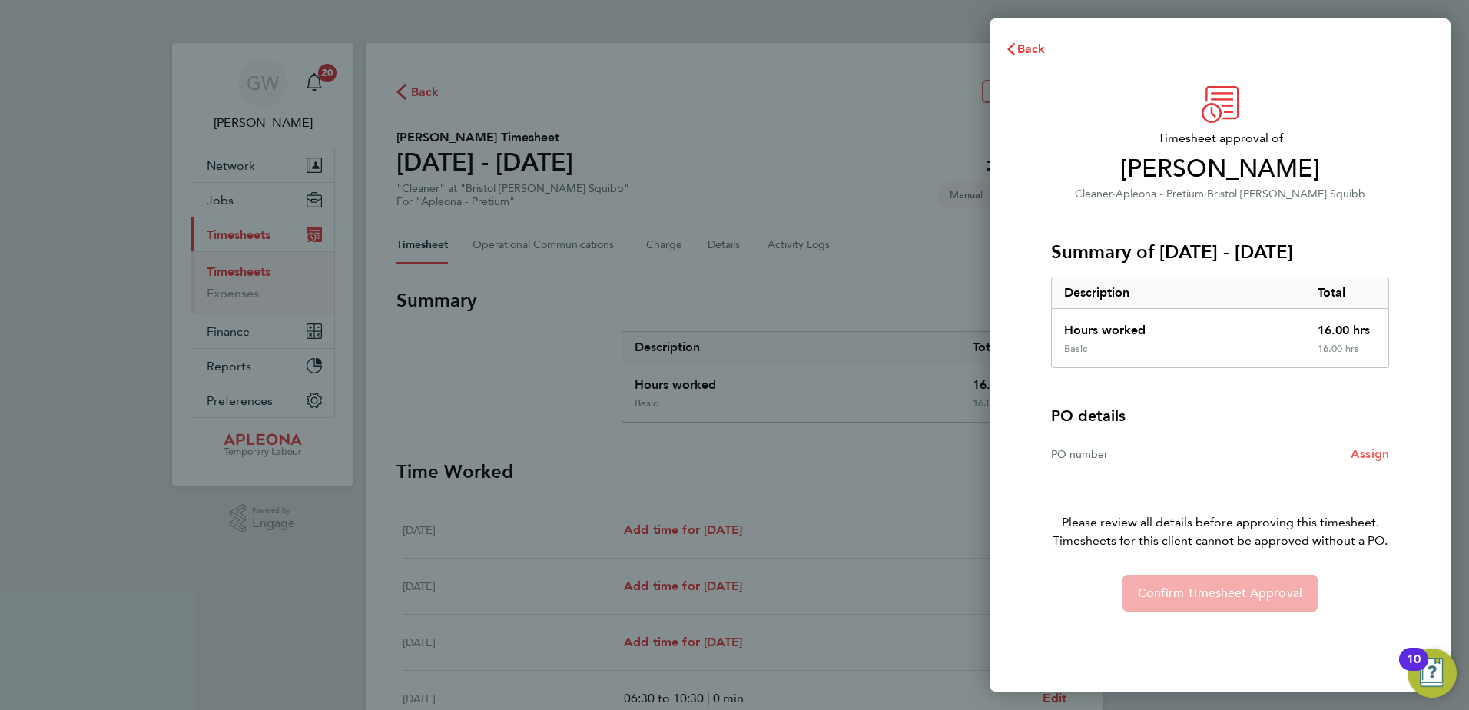
click at [1366, 454] on span "Assign" at bounding box center [1370, 453] width 38 height 15
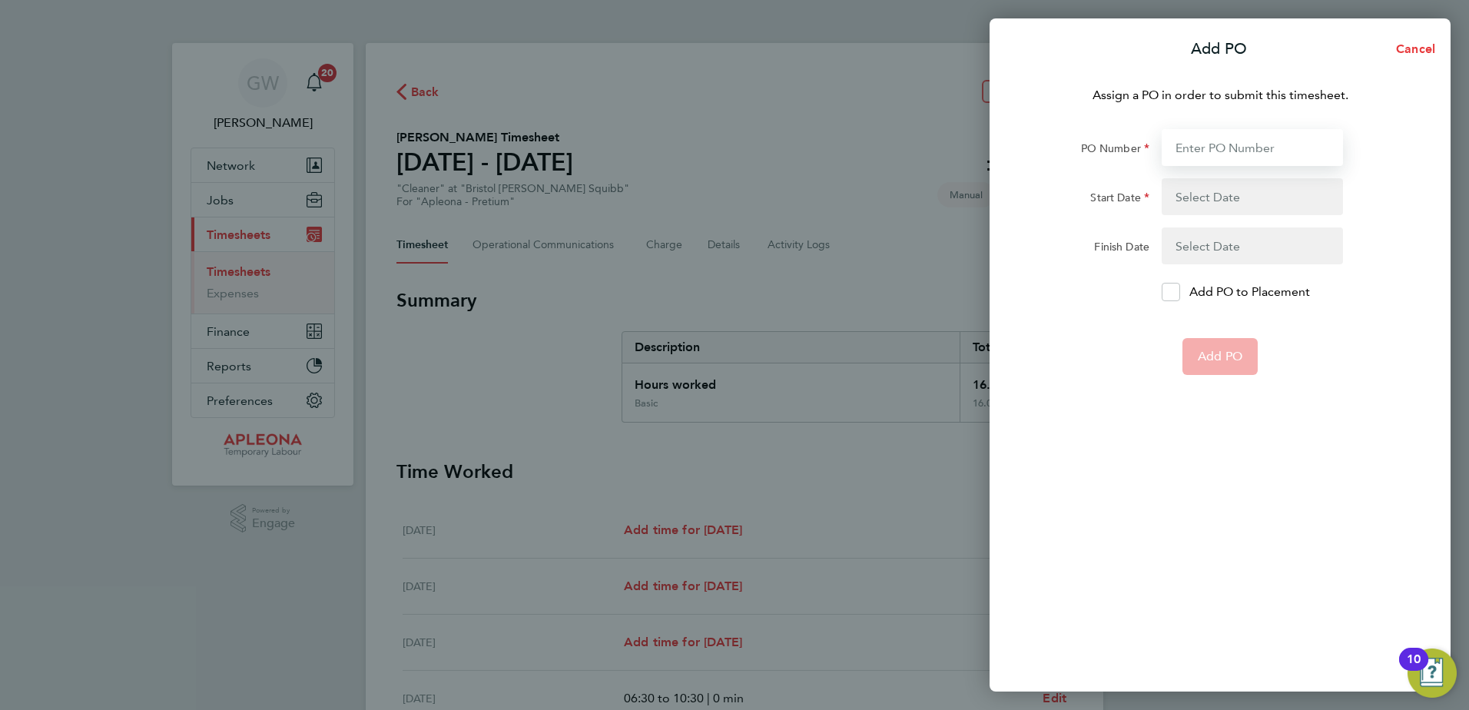
paste input "PO2524434"
type input "PO2524434"
click at [1241, 198] on button "button" at bounding box center [1252, 196] width 181 height 37
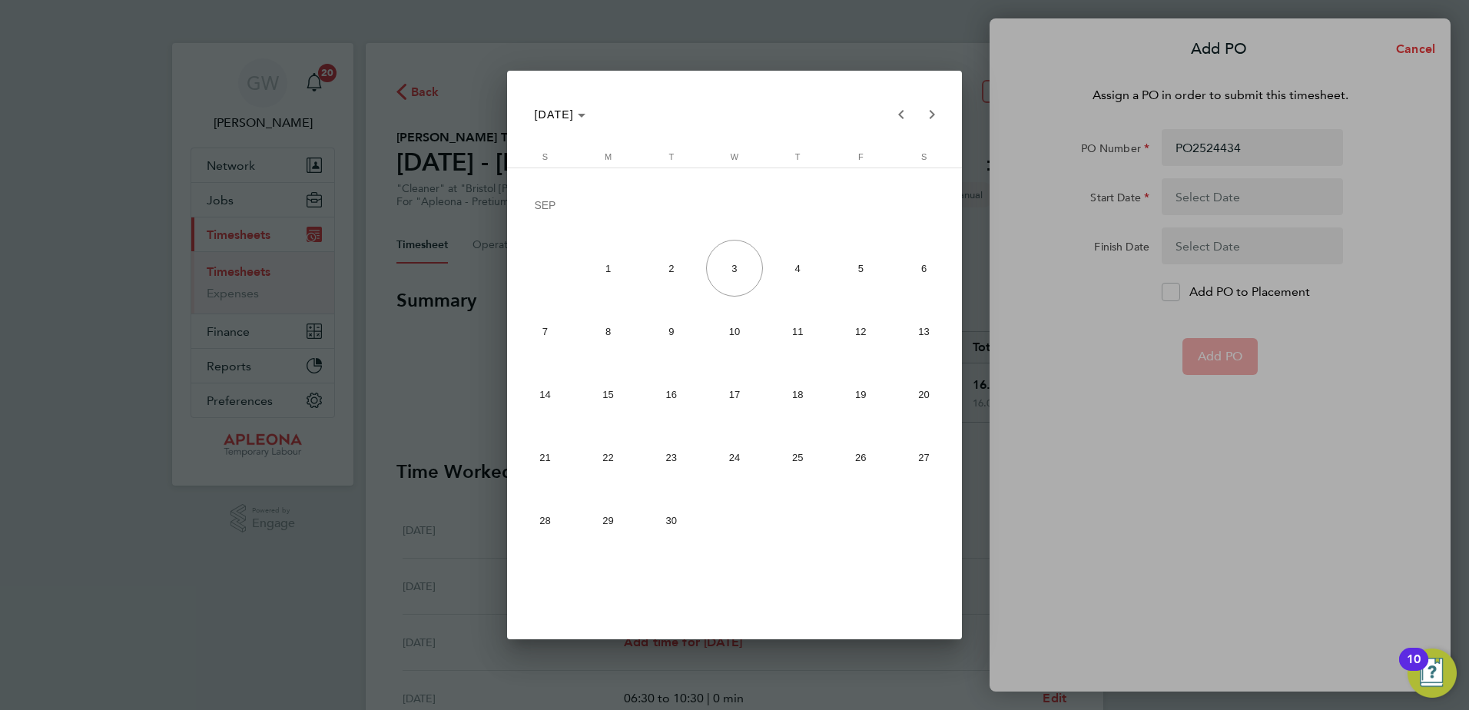
click at [675, 463] on span "23" at bounding box center [671, 458] width 57 height 57
type input "[DATE]"
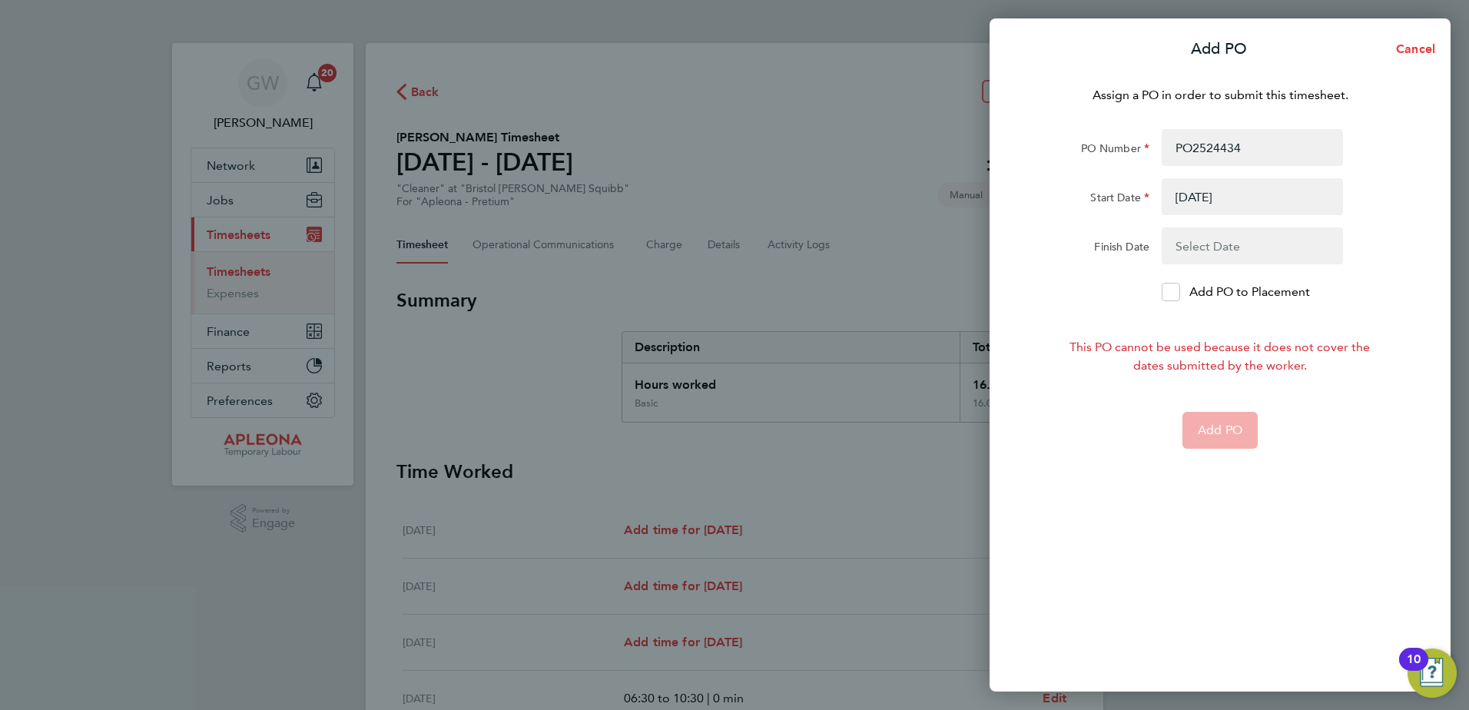
click at [1214, 247] on button "button" at bounding box center [1252, 245] width 181 height 37
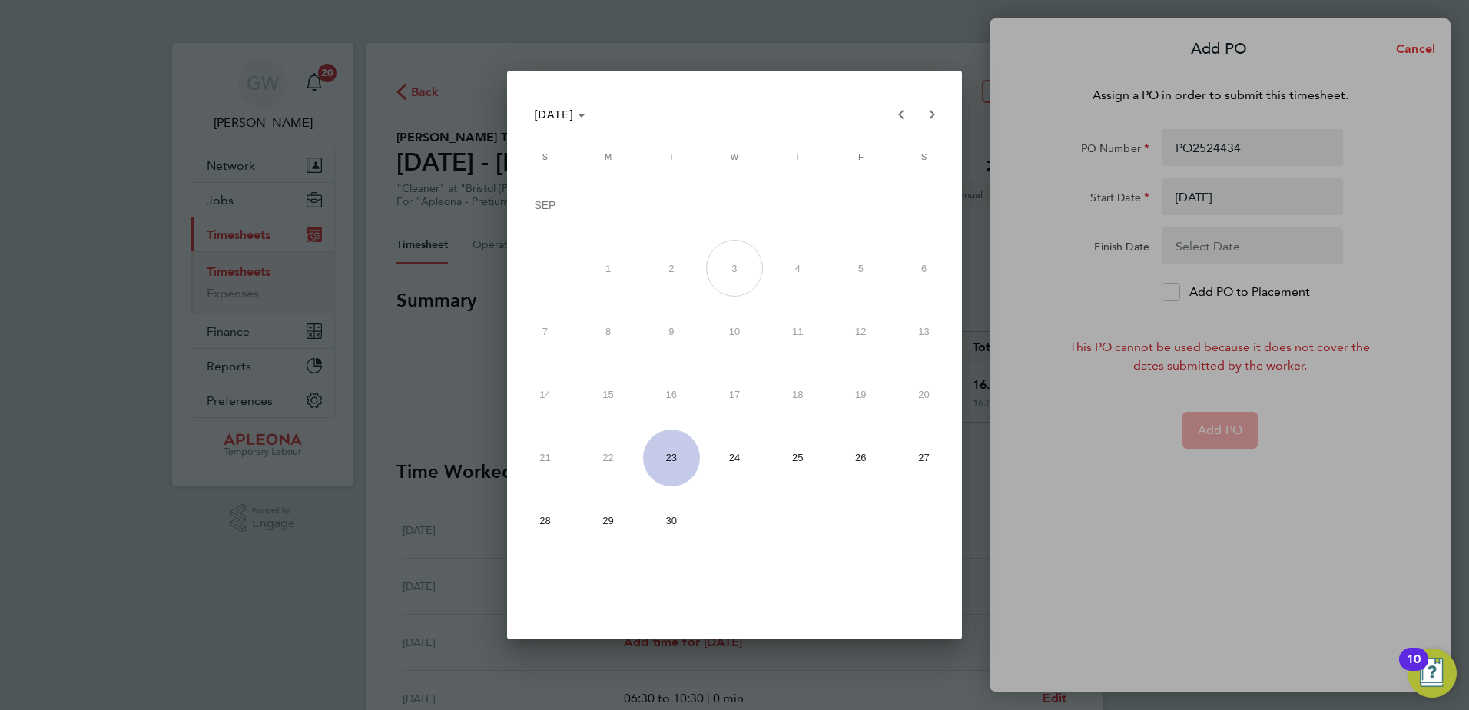
click at [868, 460] on span "26" at bounding box center [860, 458] width 57 height 57
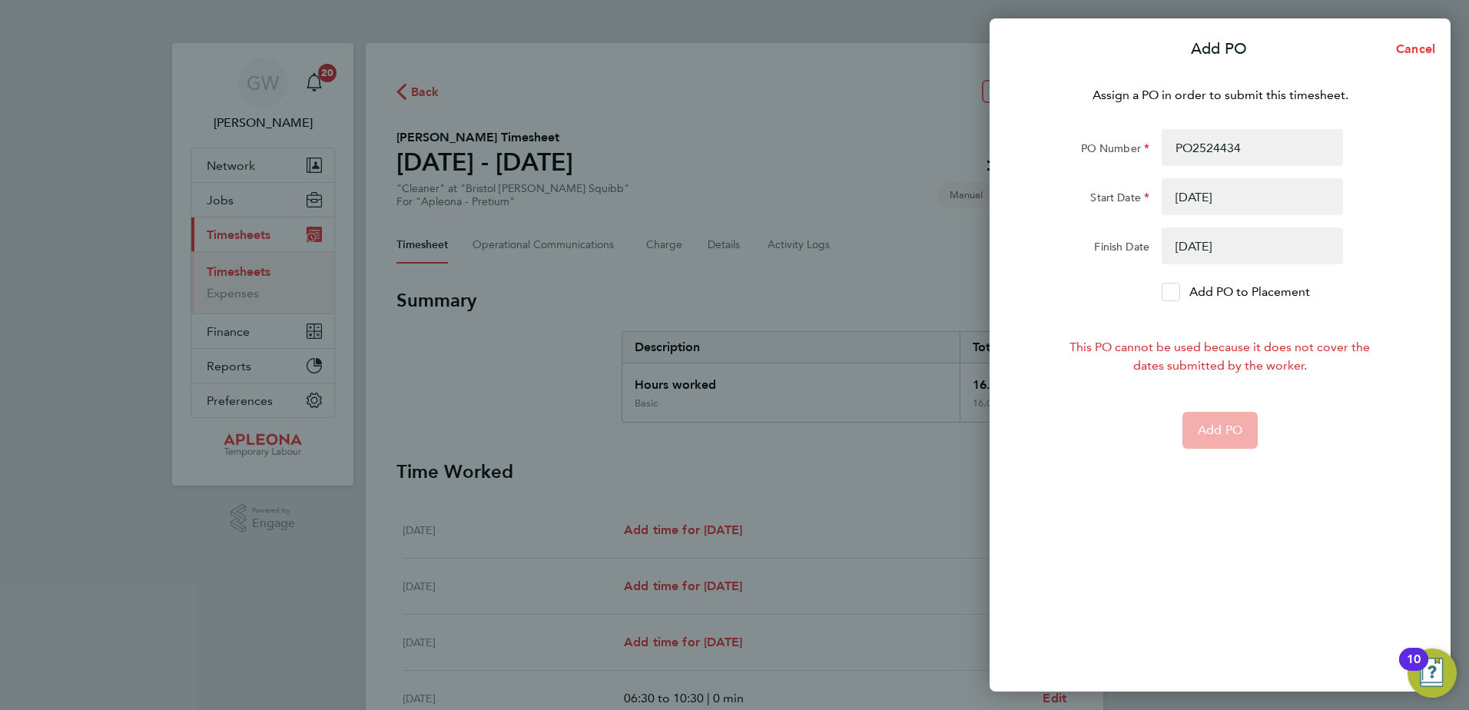
click at [1173, 291] on icon at bounding box center [1172, 292] width 12 height 10
click at [1177, 292] on input "Add PO to Placement" at bounding box center [1177, 292] width 0 height 0
click at [1219, 430] on app-form-button "Add PO" at bounding box center [1220, 430] width 75 height 37
click at [1193, 246] on button "button" at bounding box center [1252, 245] width 181 height 37
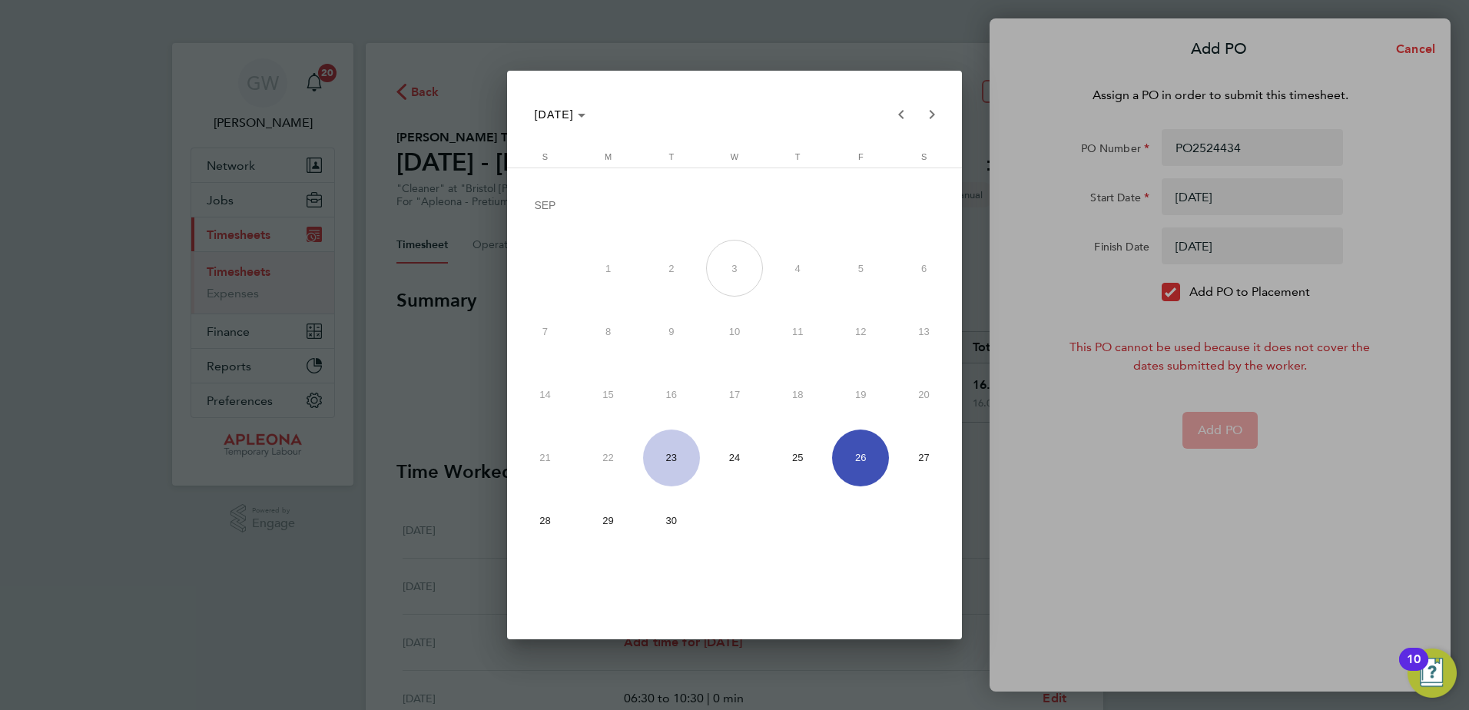
click at [550, 523] on span "28" at bounding box center [544, 521] width 57 height 57
type input "[DATE]"
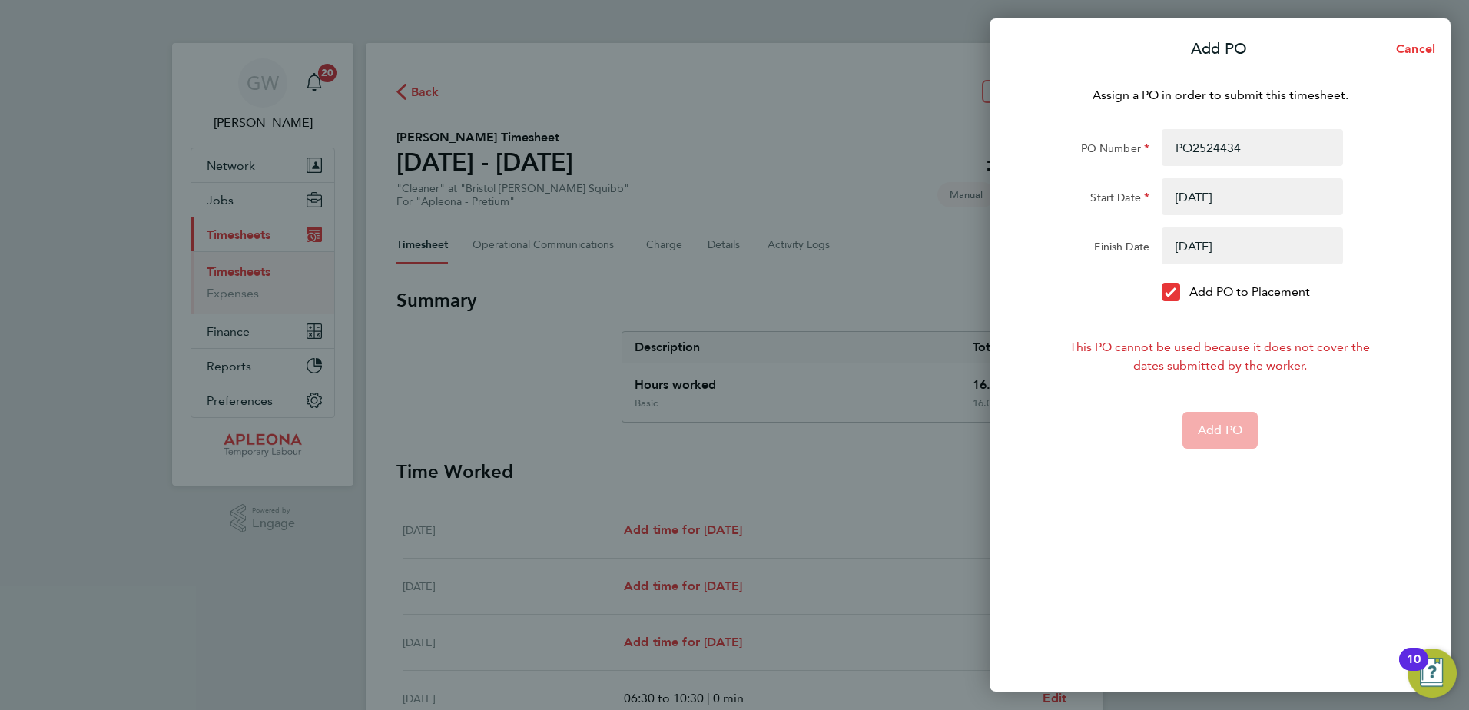
click at [1180, 198] on button "button" at bounding box center [1252, 196] width 181 height 37
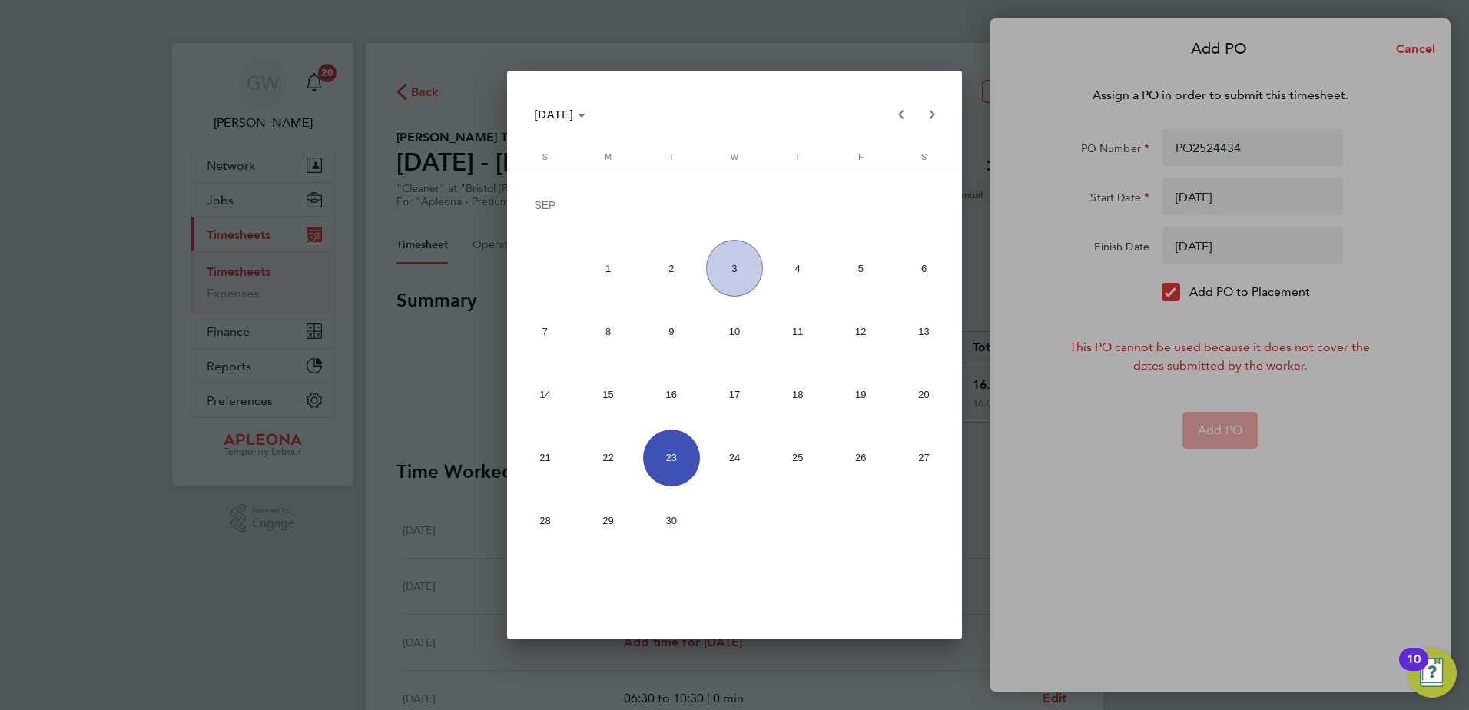
click at [549, 453] on span "21" at bounding box center [544, 458] width 57 height 57
type input "[DATE]"
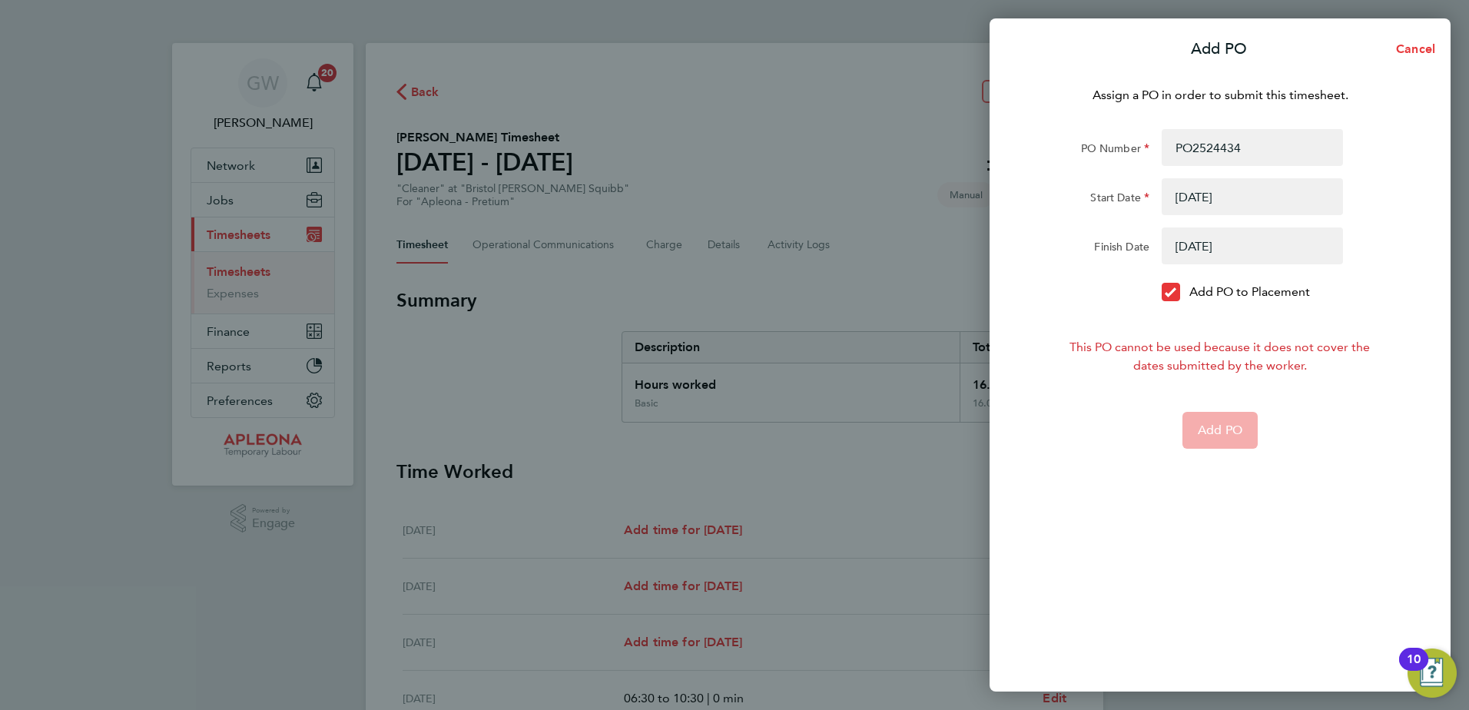
click at [853, 493] on div "Add PO Cancel Assign a PO in order to submit this timesheet. PO Number PO252443…" at bounding box center [734, 355] width 1469 height 710
click at [1423, 45] on span "Cancel" at bounding box center [1414, 48] width 44 height 15
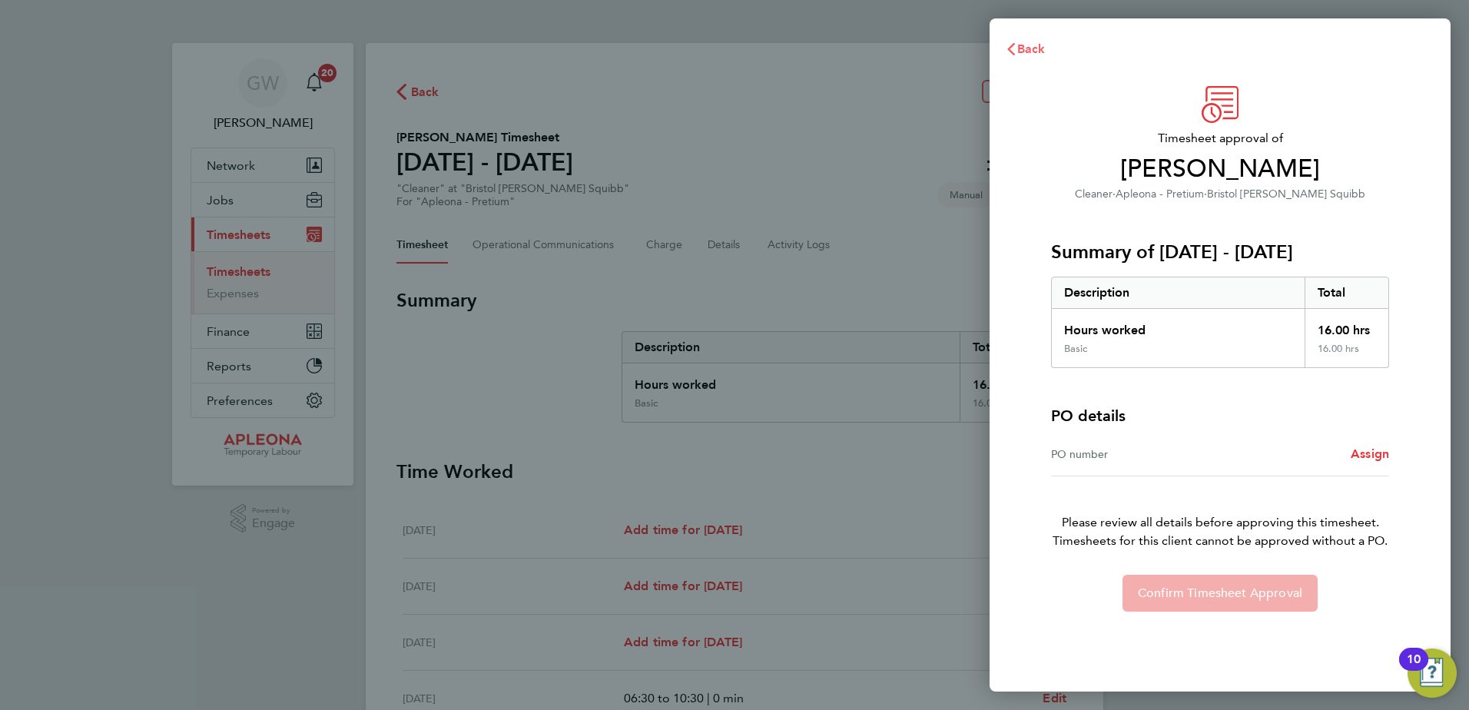
click at [1034, 48] on span "Back" at bounding box center [1031, 48] width 28 height 15
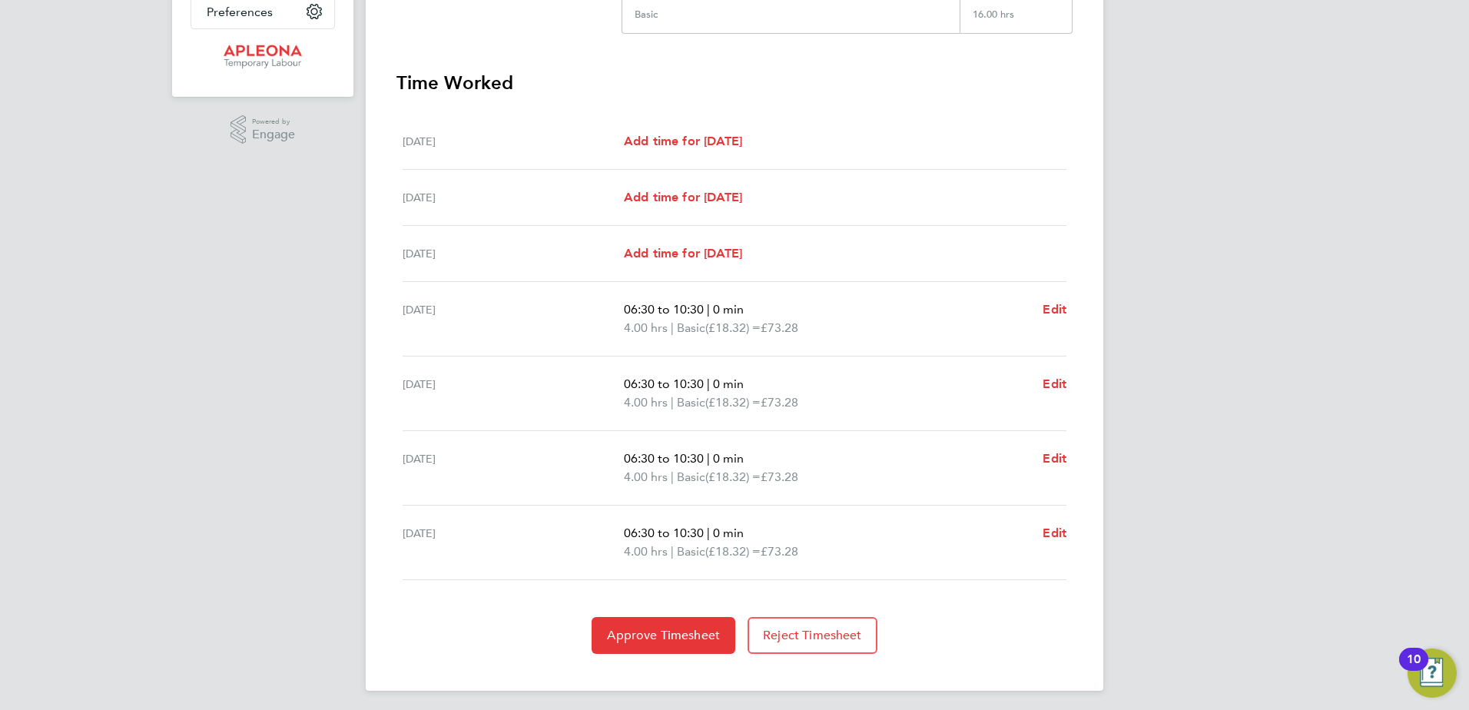
scroll to position [394, 0]
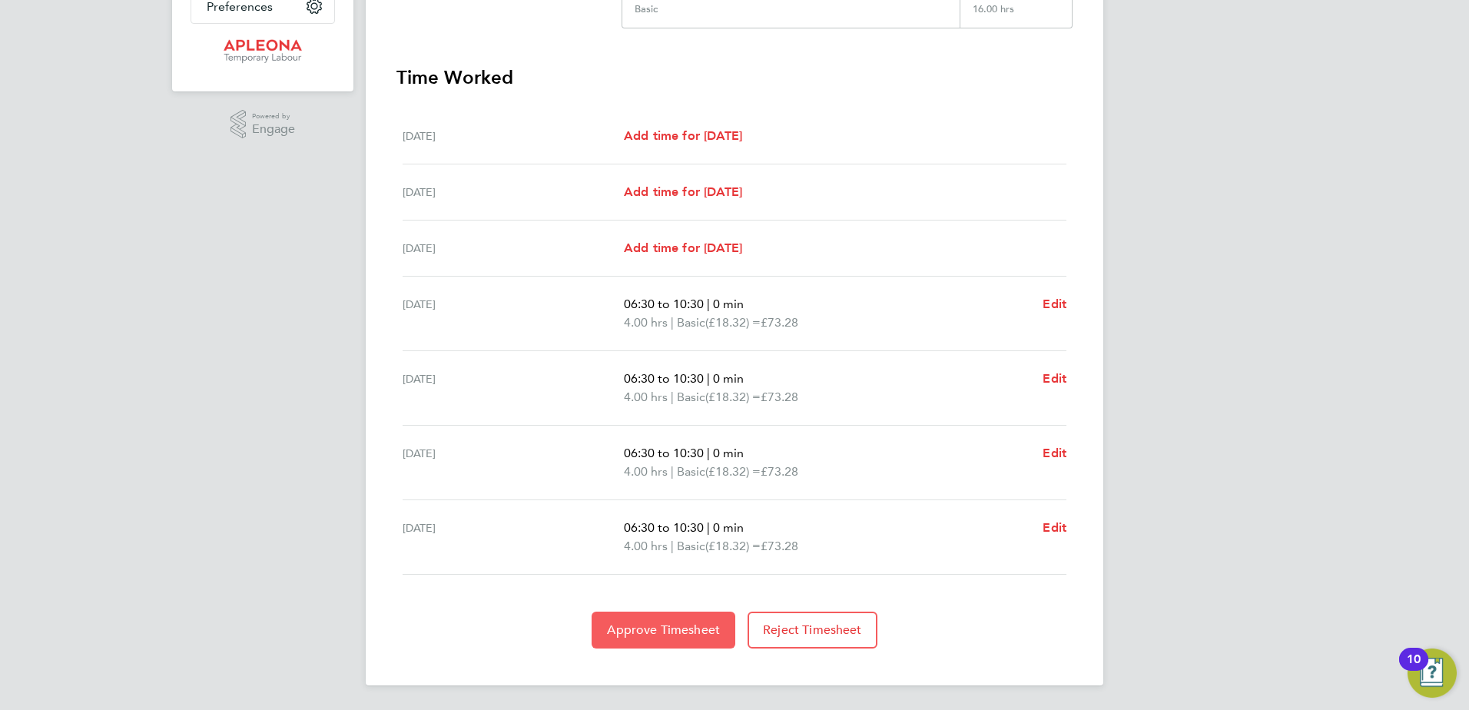
click at [673, 627] on span "Approve Timesheet" at bounding box center [663, 629] width 113 height 15
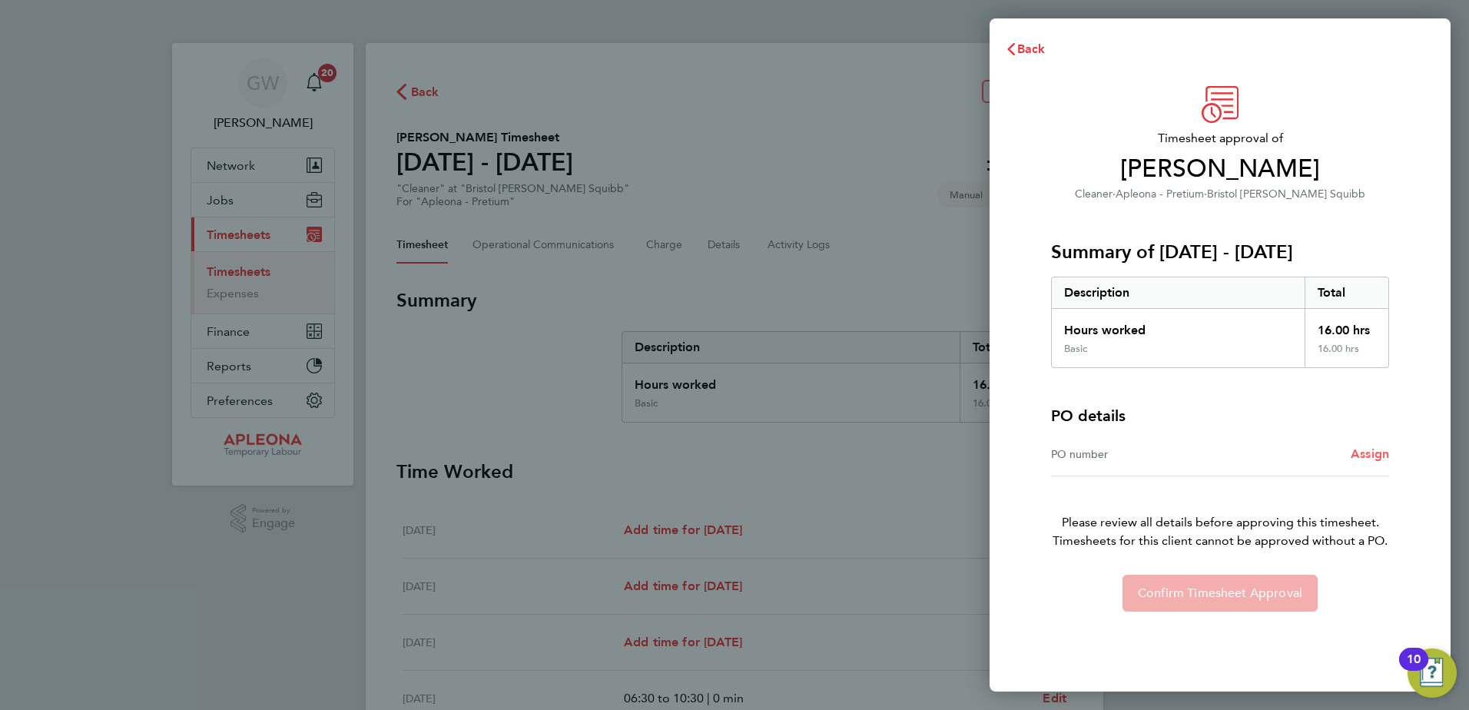
click at [1375, 459] on span "Assign" at bounding box center [1370, 453] width 38 height 15
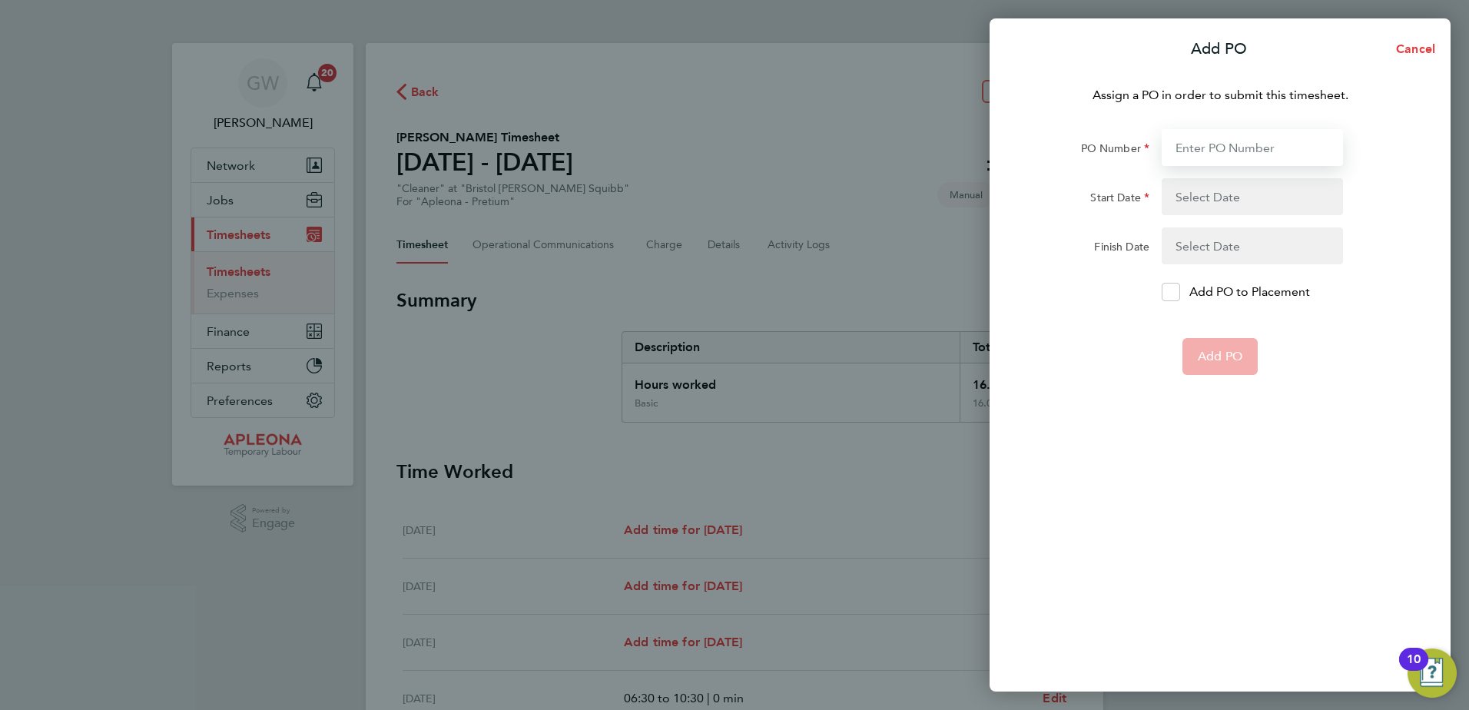
paste input "PO2524434"
type input "PO2524434"
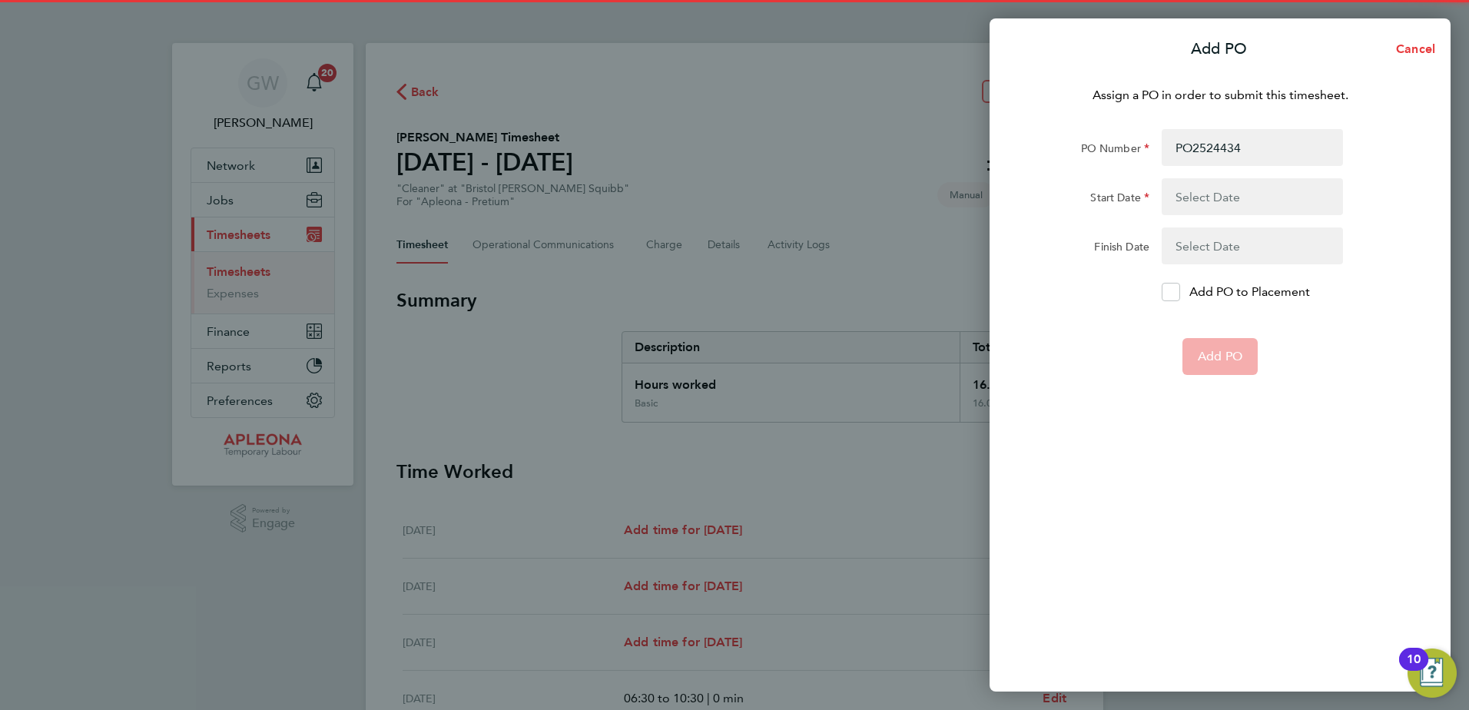
click at [1247, 196] on button "button" at bounding box center [1252, 196] width 181 height 37
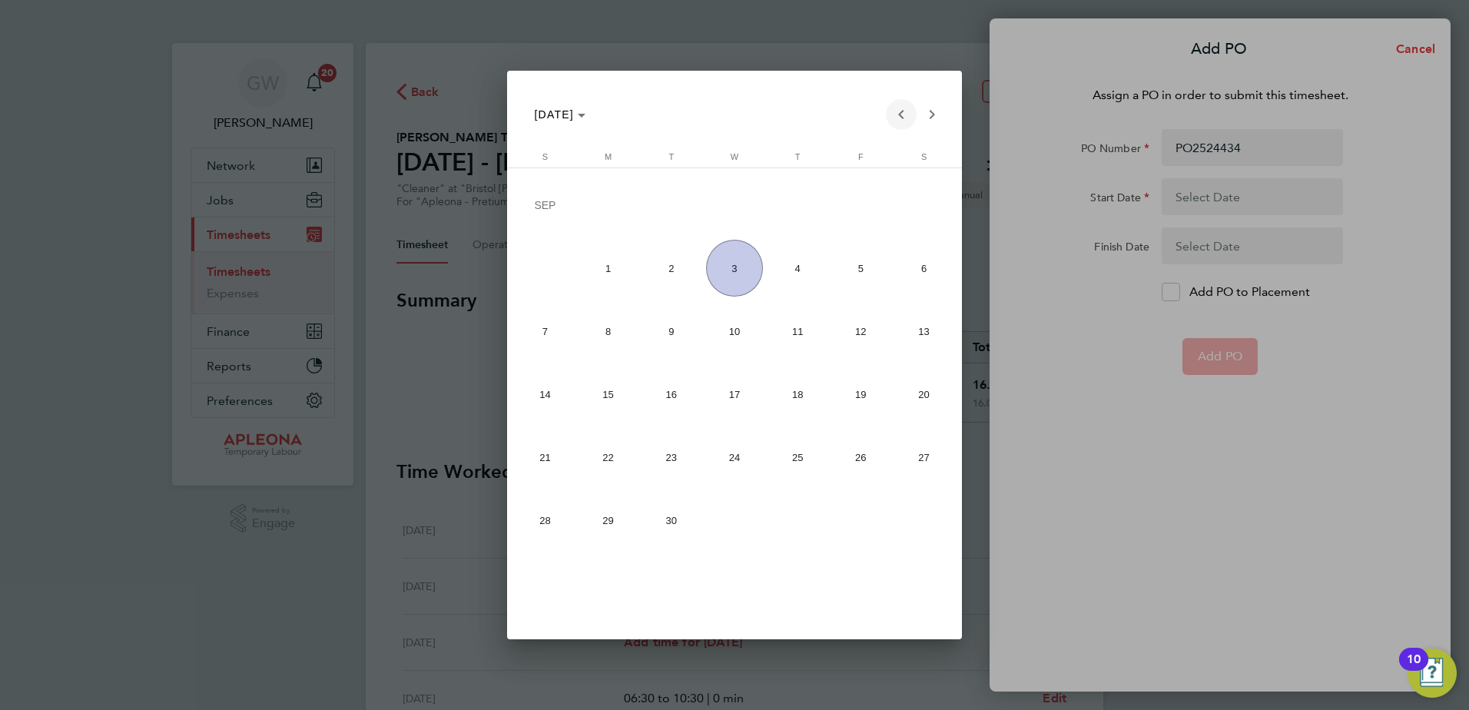
click at [904, 111] on span "Previous month" at bounding box center [901, 114] width 31 height 31
click at [608, 461] on span "25" at bounding box center [608, 461] width 57 height 57
type input "[DATE]"
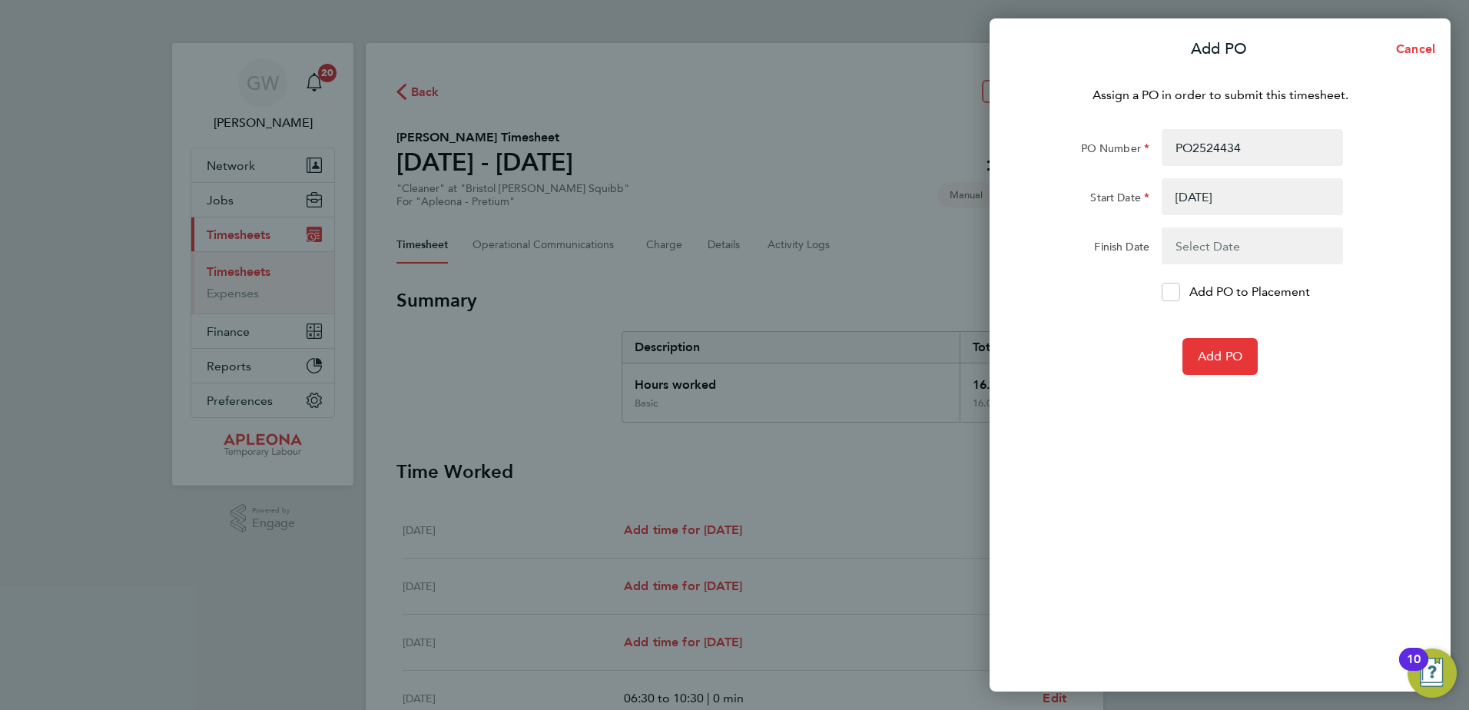
click at [1232, 241] on button "button" at bounding box center [1252, 245] width 181 height 37
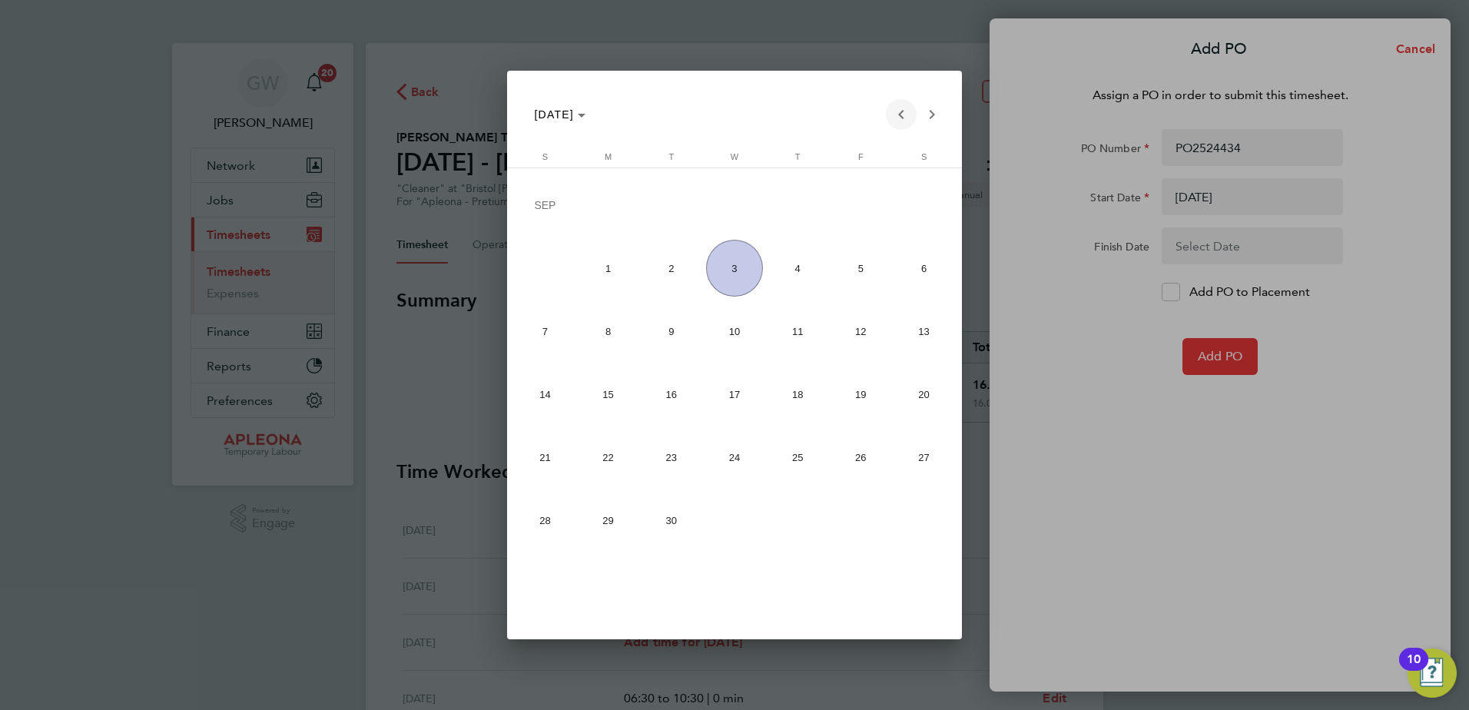
click at [897, 114] on span "Previous month" at bounding box center [901, 114] width 31 height 31
click at [868, 460] on span "29" at bounding box center [860, 461] width 57 height 57
type input "[DATE]"
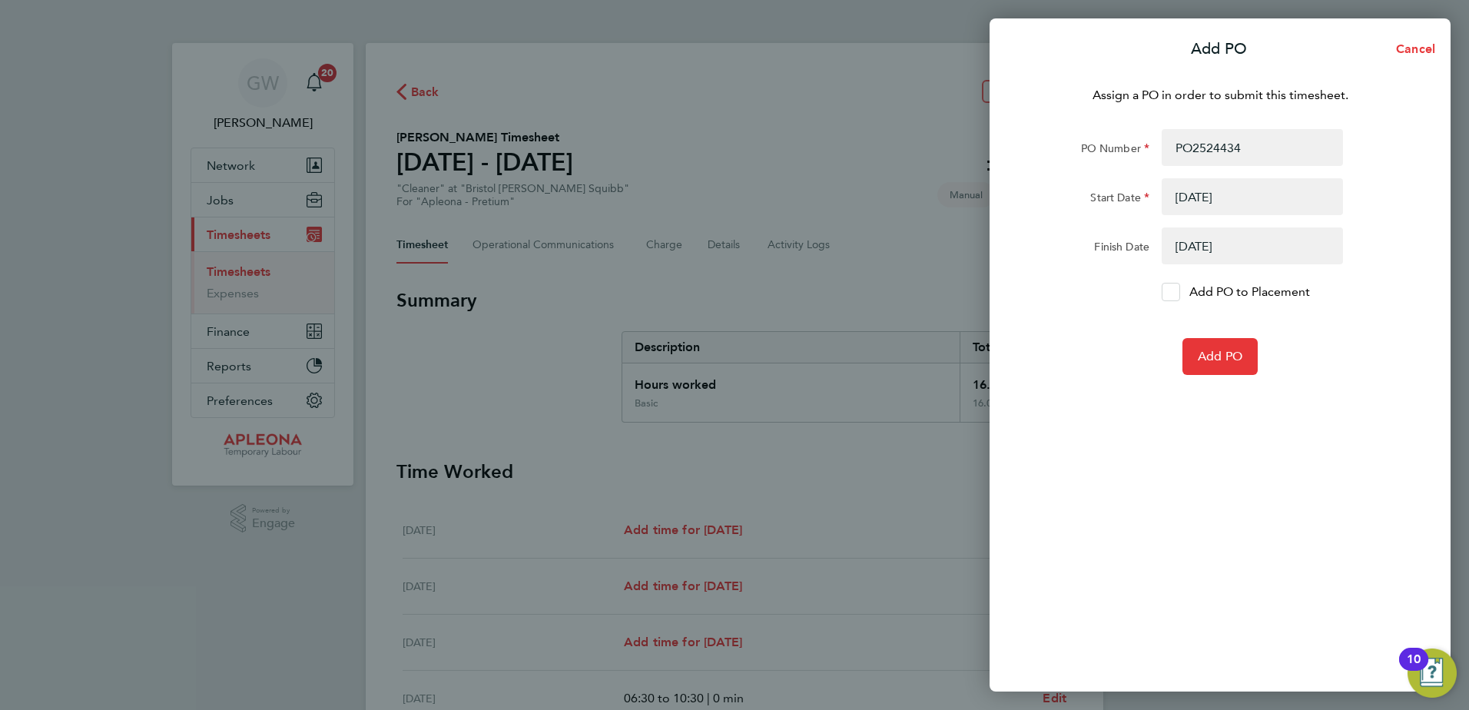
click at [1175, 292] on icon at bounding box center [1171, 292] width 12 height 10
click at [1177, 292] on input "Add PO to Placement" at bounding box center [1177, 292] width 0 height 0
click at [1170, 296] on icon at bounding box center [1172, 292] width 12 height 10
click at [1177, 292] on input "Add PO to Placement" at bounding box center [1177, 292] width 0 height 0
click at [1218, 363] on span "Add PO" at bounding box center [1220, 356] width 45 height 15
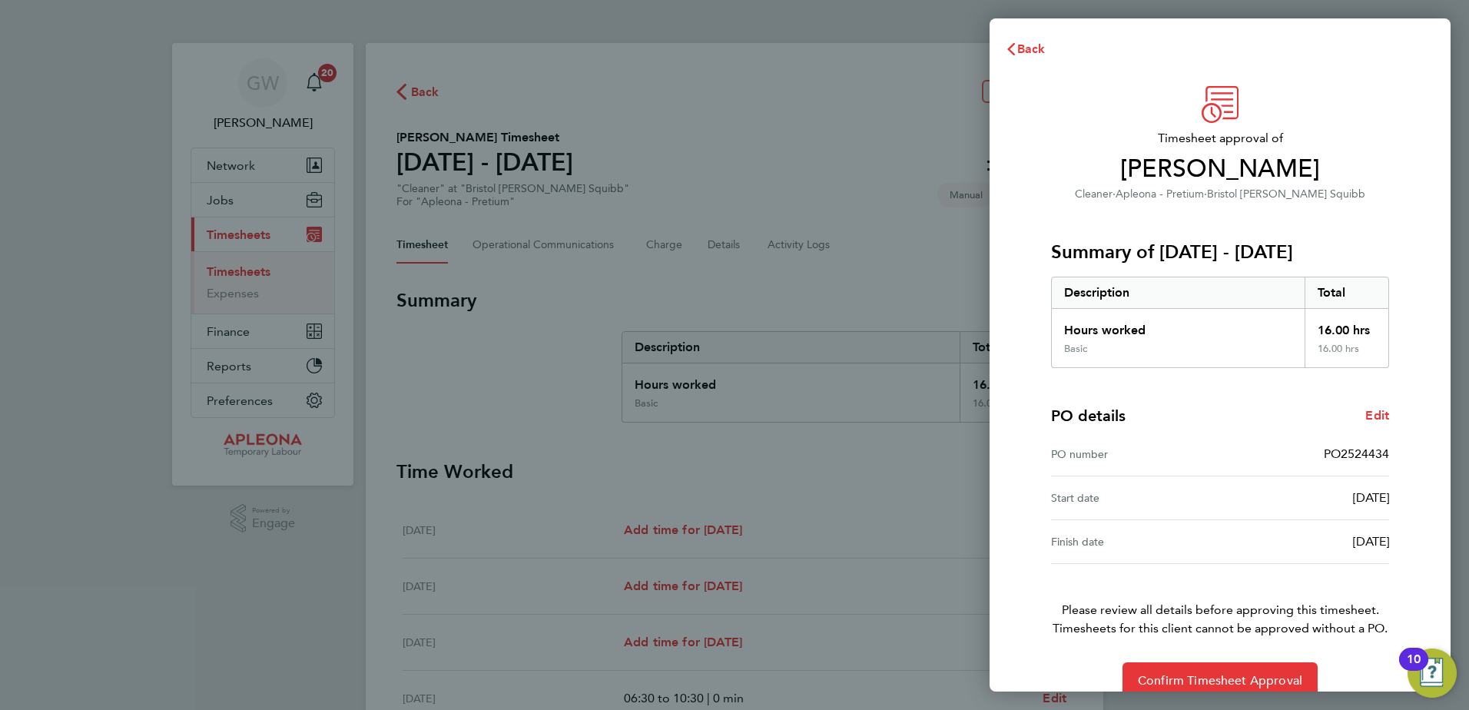
scroll to position [26, 0]
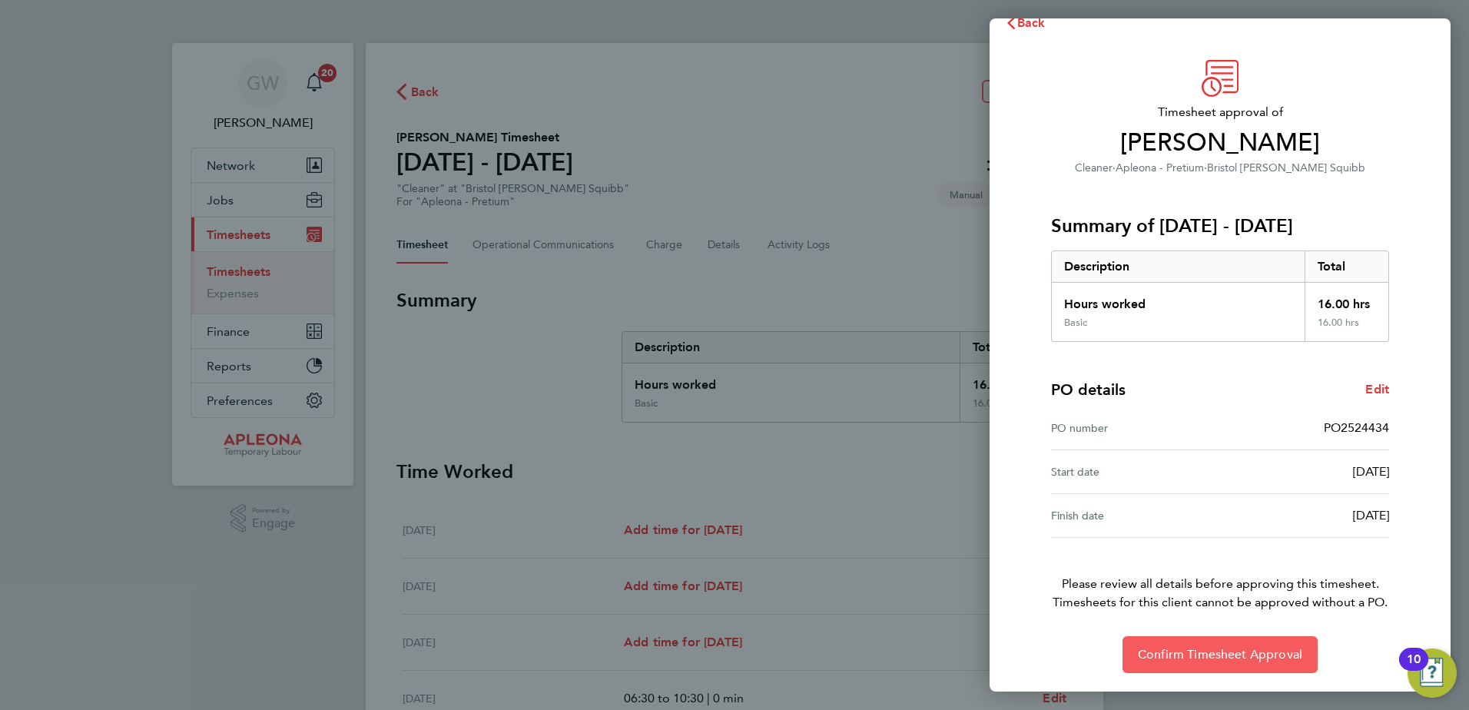
click at [1226, 652] on span "Confirm Timesheet Approval" at bounding box center [1220, 654] width 164 height 15
